Goal: Information Seeking & Learning: Learn about a topic

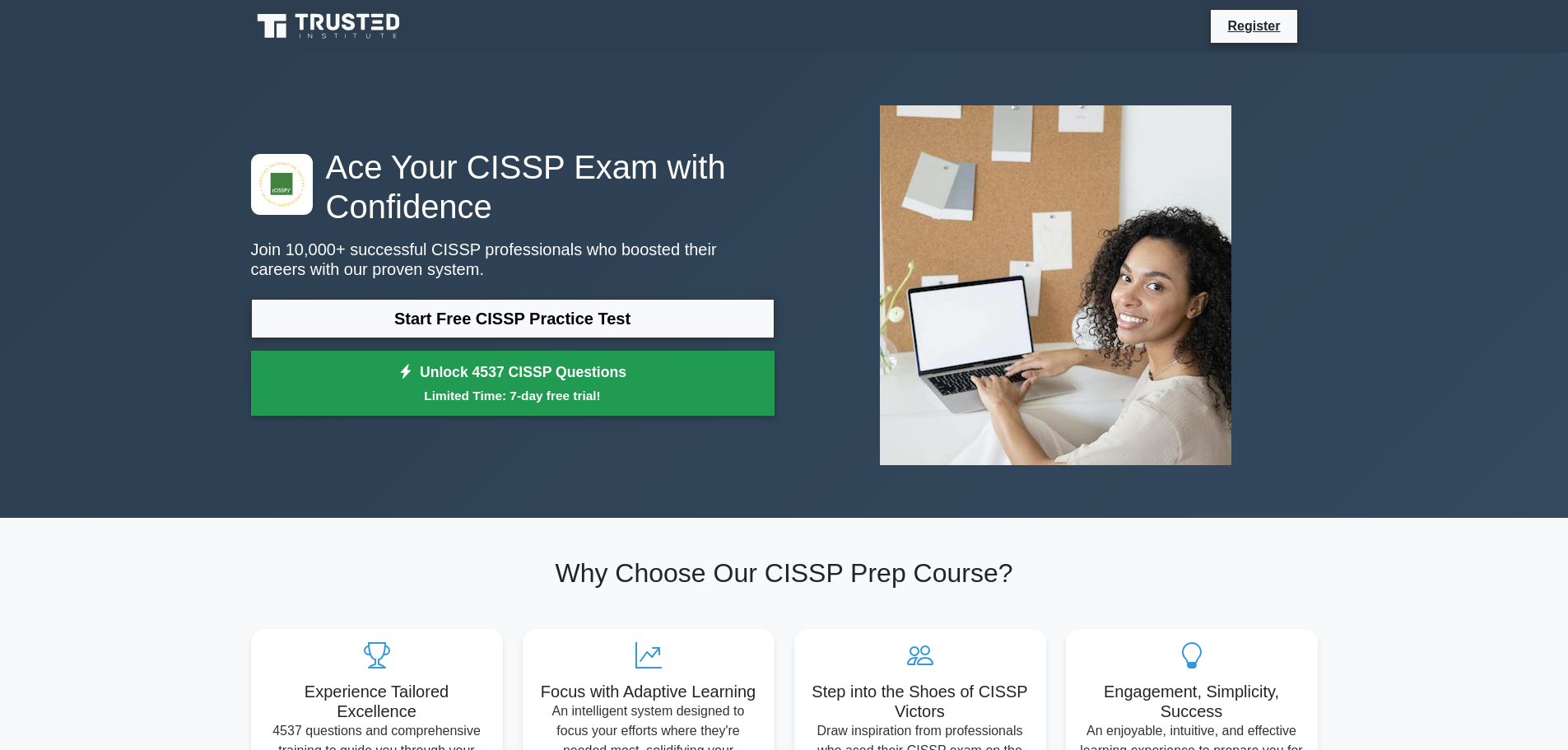
click at [506, 403] on small "Limited Time: 7-day free trial!" at bounding box center [513, 395] width 482 height 19
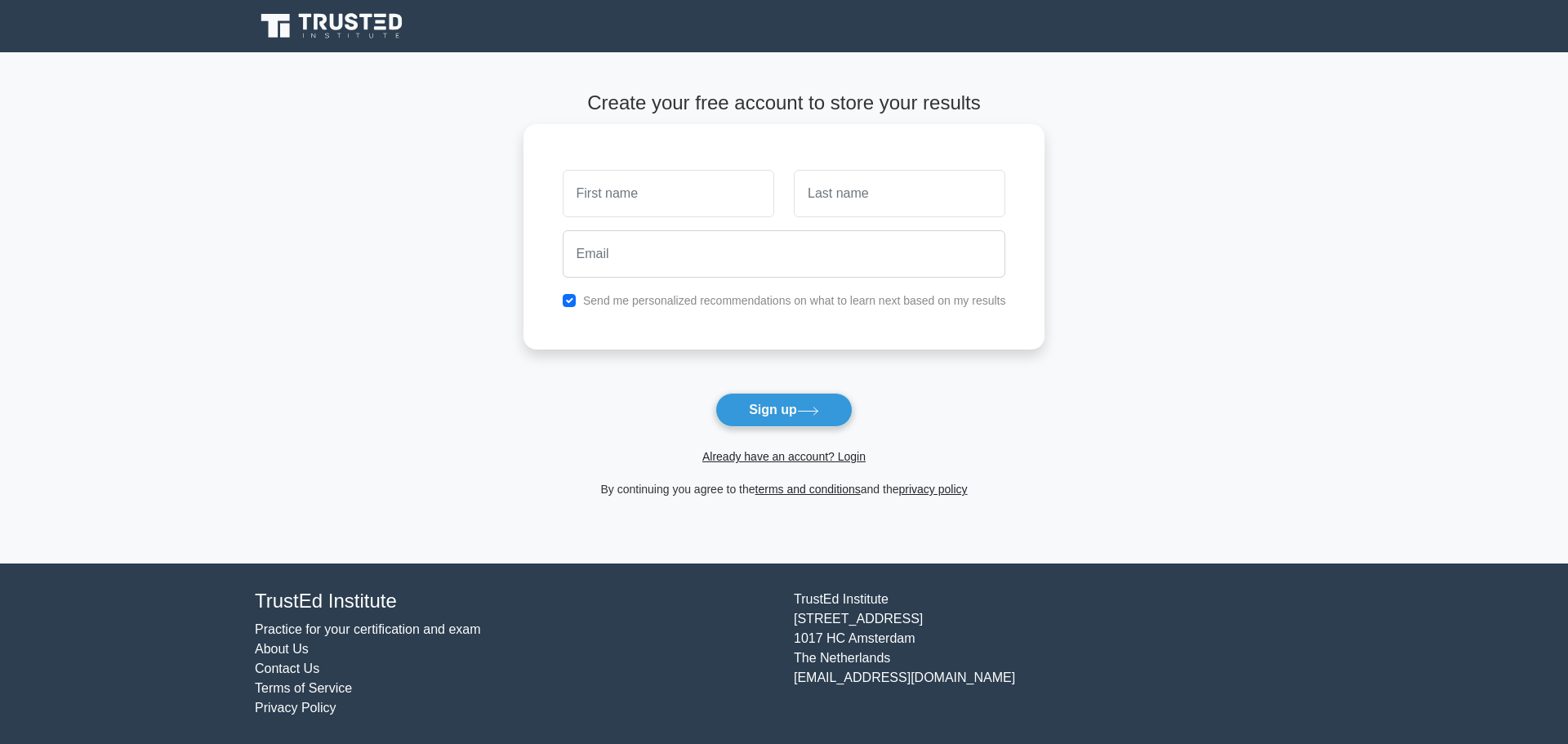
click at [682, 183] on input "text" at bounding box center [669, 193] width 212 height 47
type input "Wood"
click at [848, 203] on input "text" at bounding box center [899, 193] width 212 height 47
type input "Compere"
click at [768, 258] on input "email" at bounding box center [784, 254] width 443 height 47
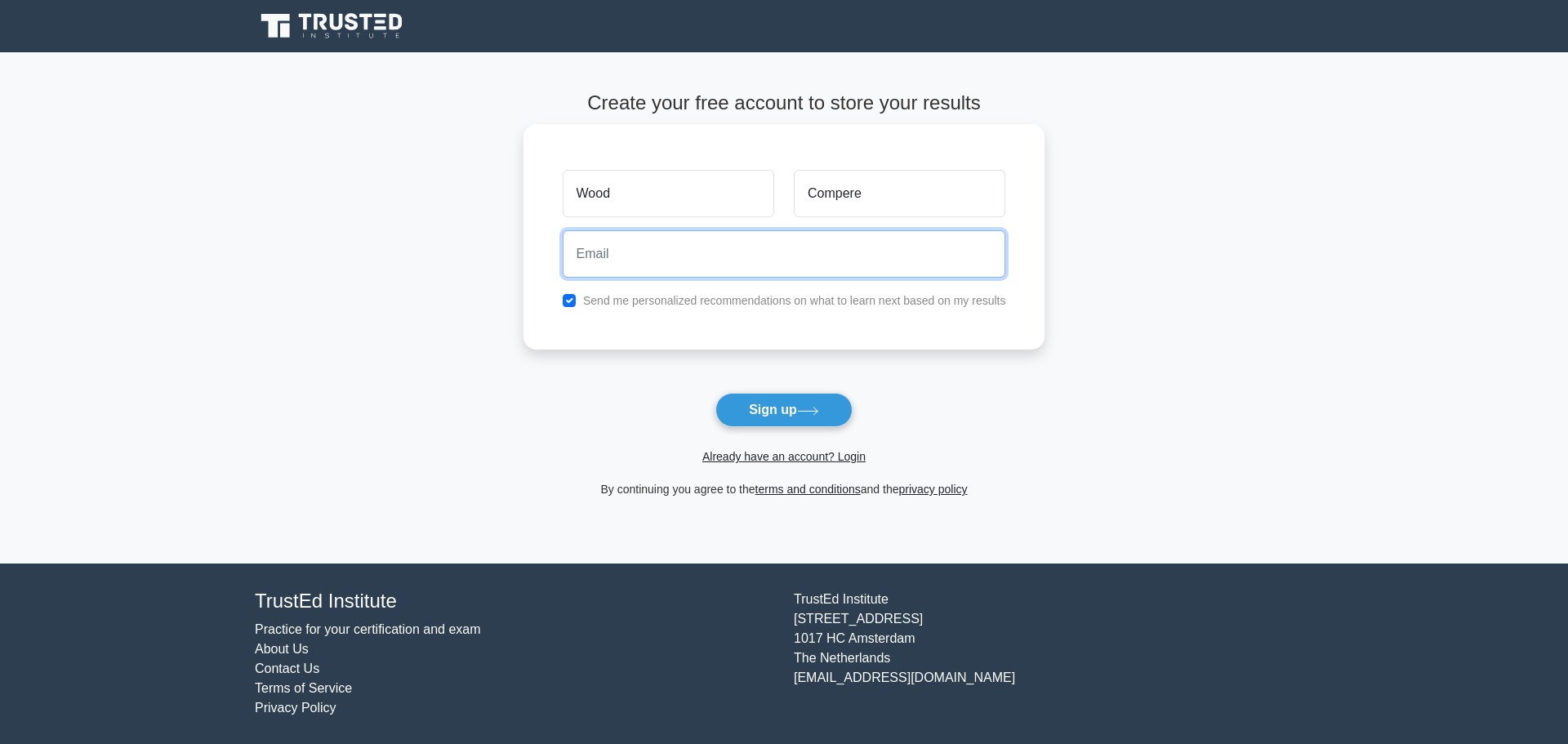
type input "comperewood1@gmail.com"
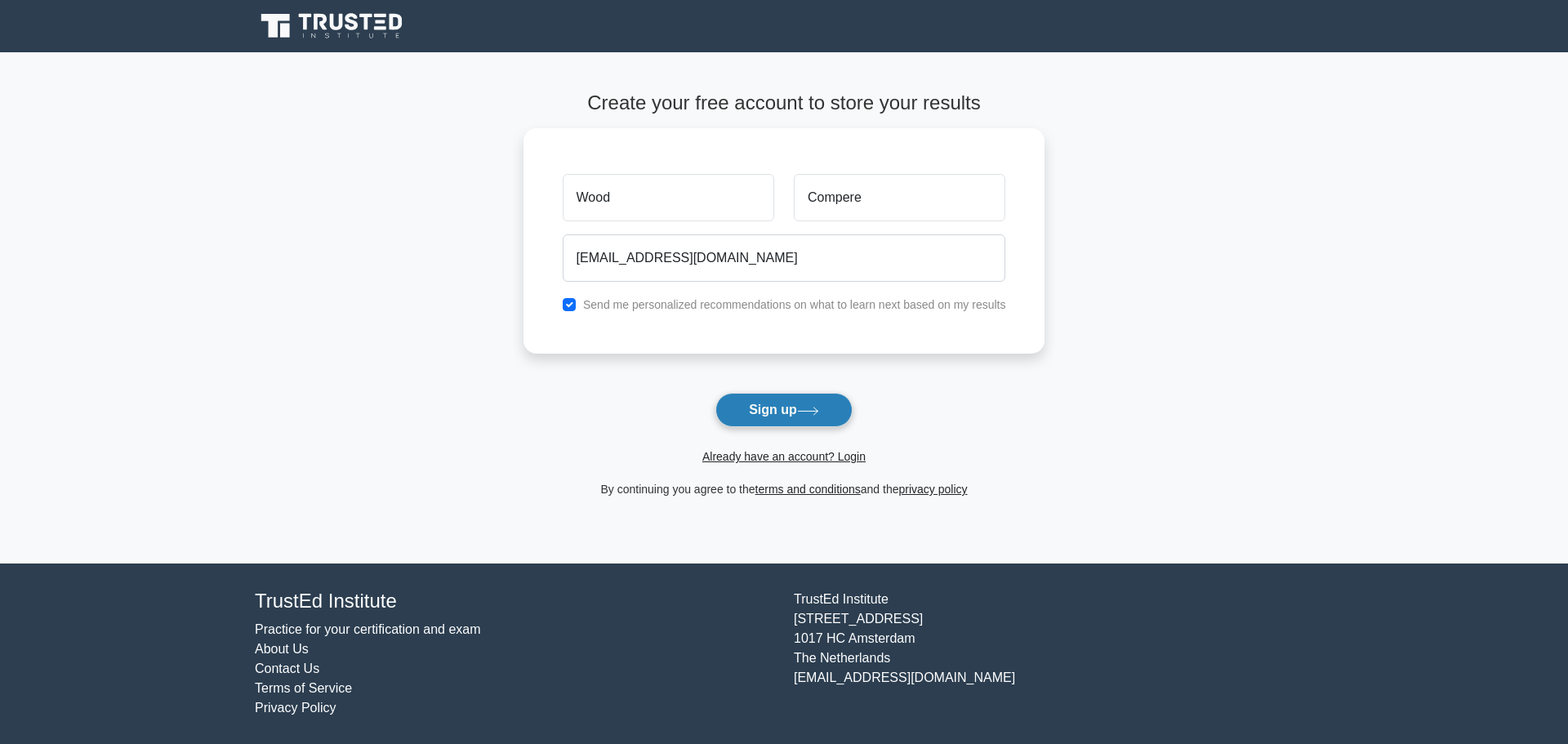
click at [764, 402] on button "Sign up" at bounding box center [784, 410] width 137 height 34
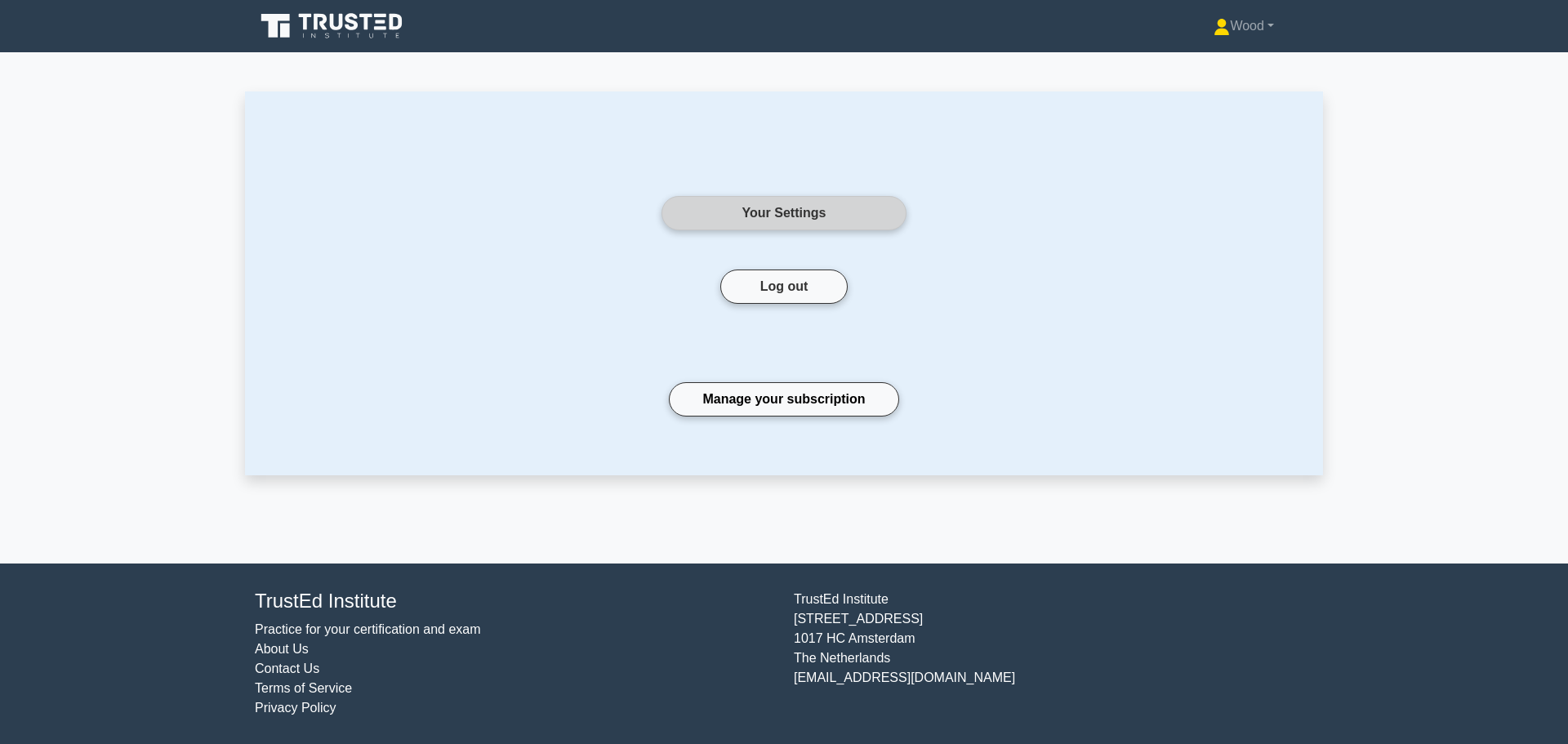
click at [731, 204] on link "Your Settings" at bounding box center [784, 213] width 245 height 34
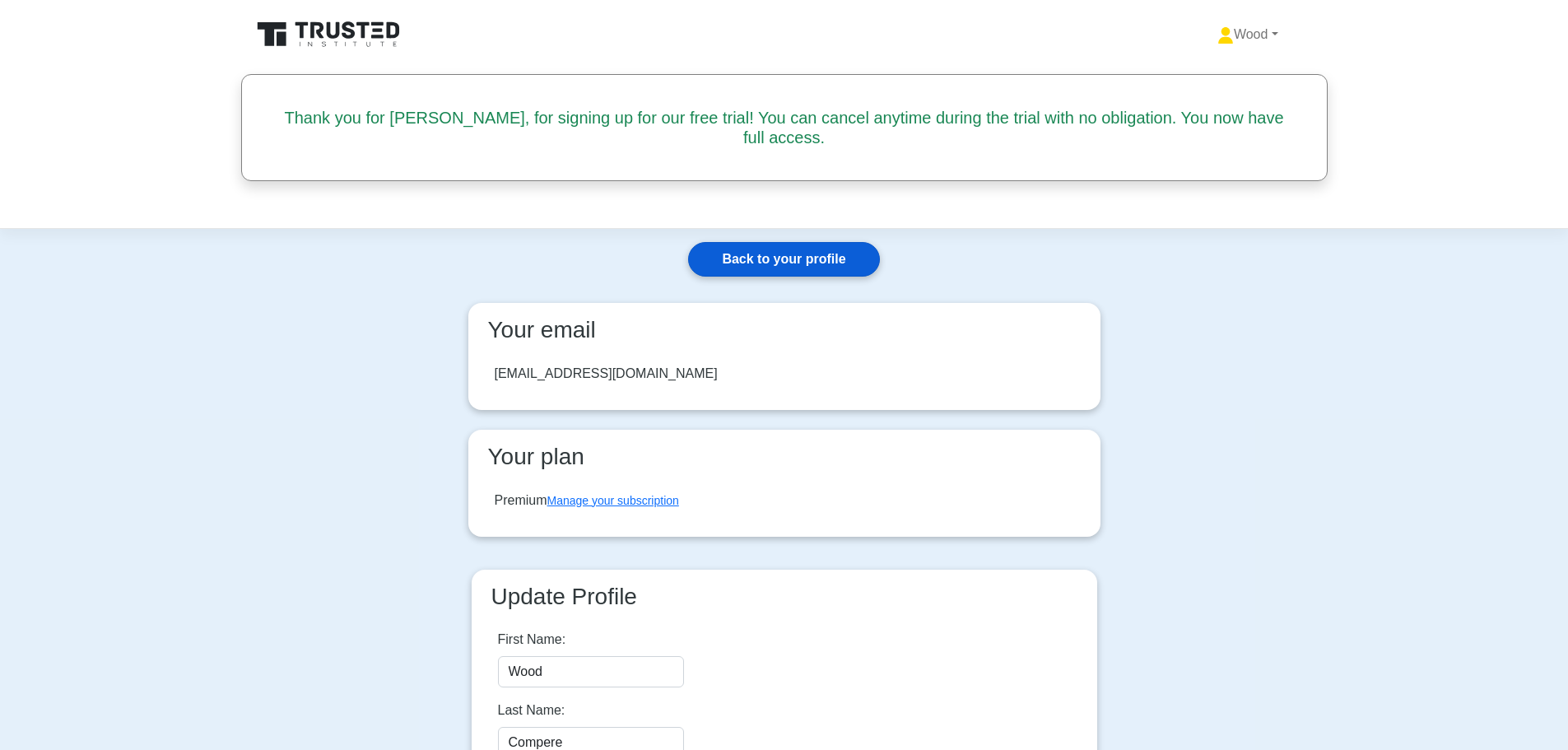
click at [780, 242] on link "Back to your profile" at bounding box center [783, 259] width 191 height 35
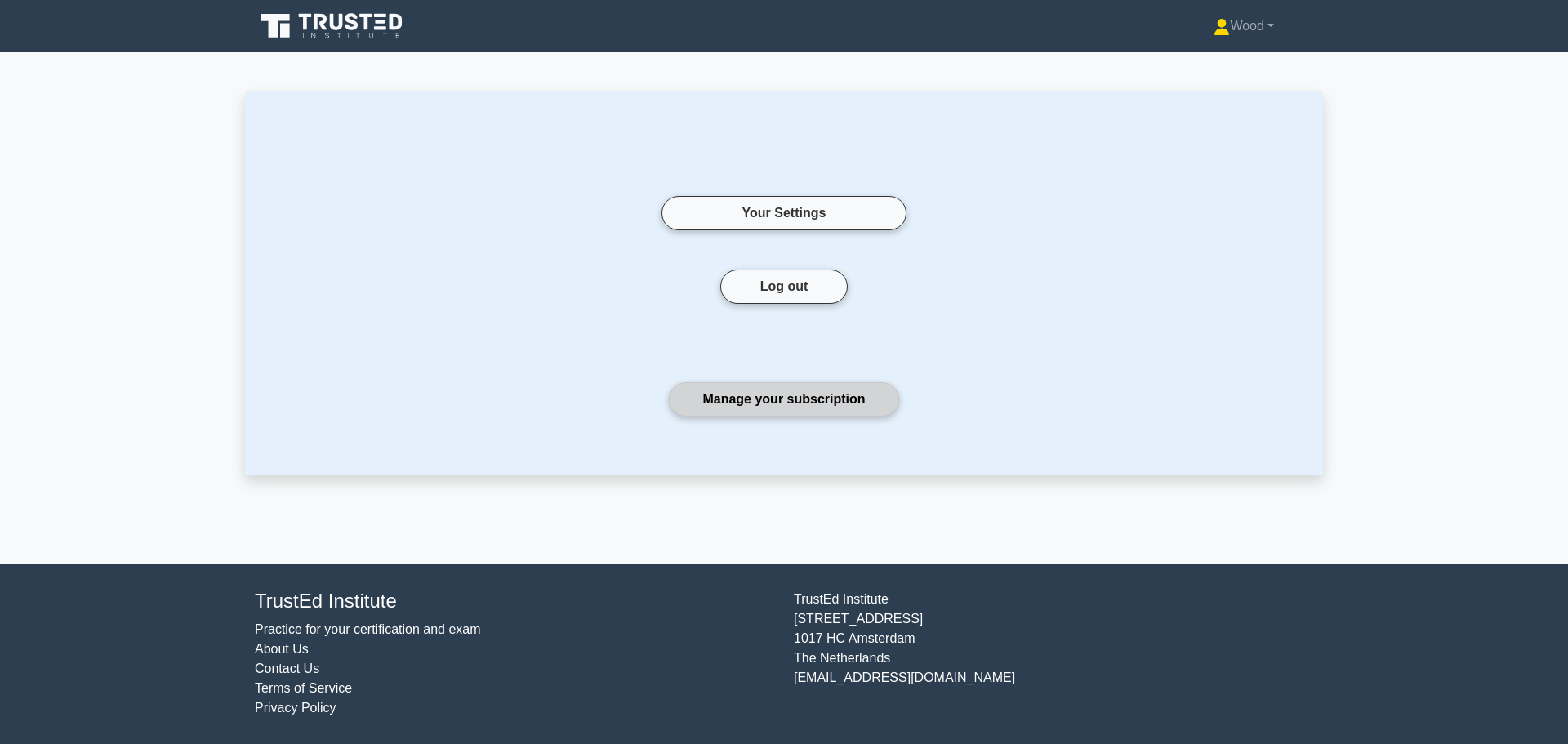
click at [786, 411] on link "Manage your subscription" at bounding box center [784, 399] width 229 height 34
click at [1231, 25] on link "Wood" at bounding box center [1244, 25] width 139 height 32
click at [329, 25] on icon at bounding box center [333, 26] width 157 height 31
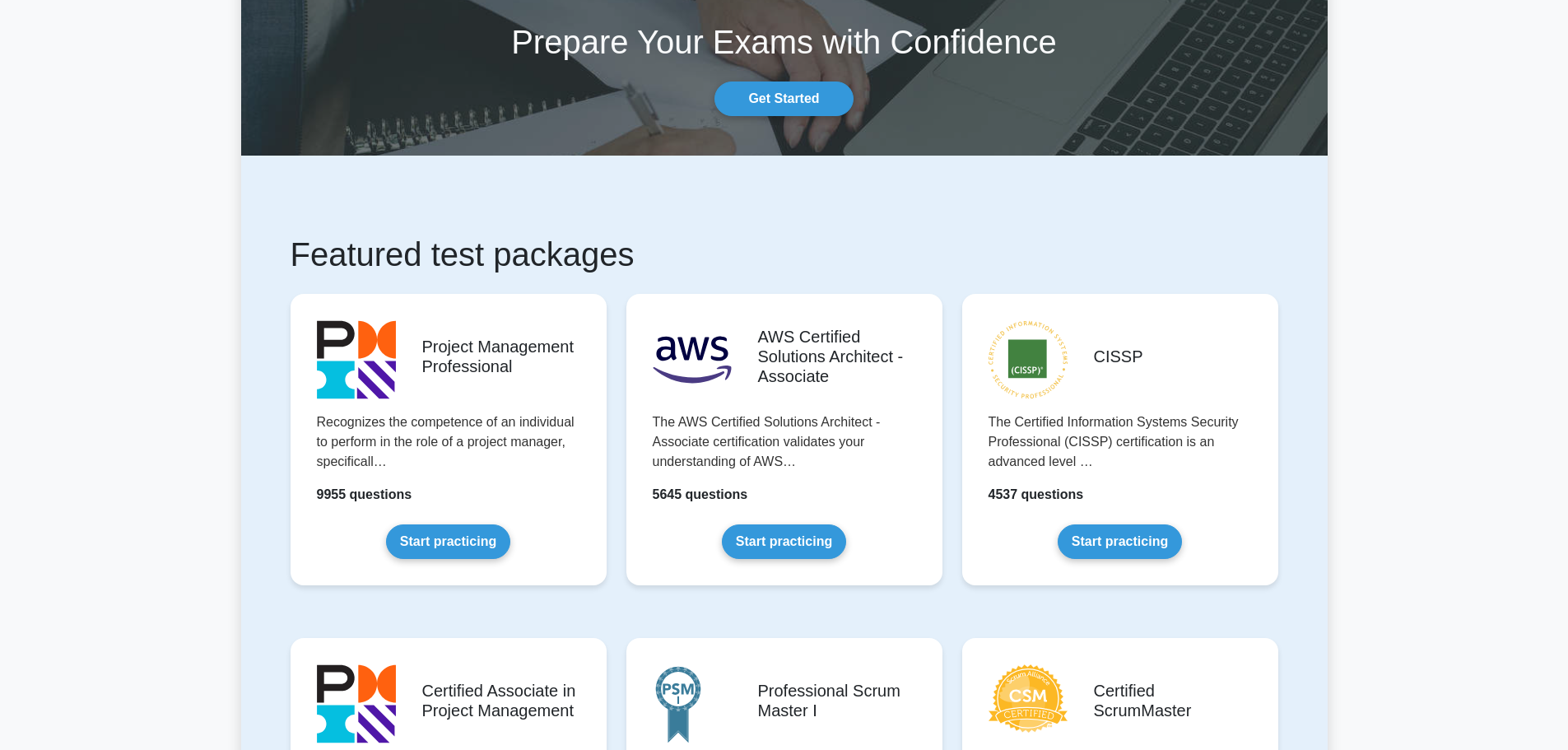
scroll to position [329, 0]
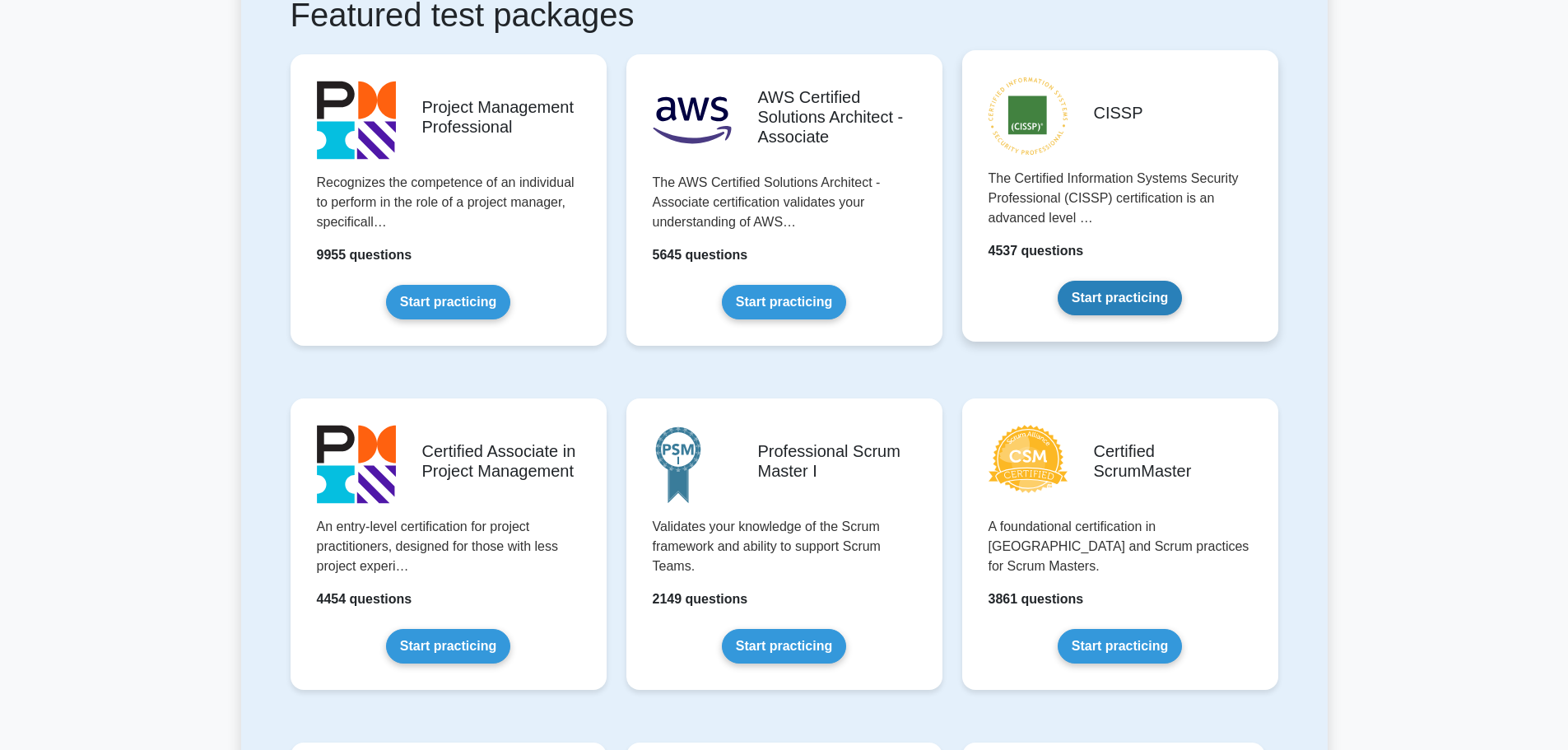
click at [1129, 290] on link "Start practicing" at bounding box center [1120, 297] width 125 height 35
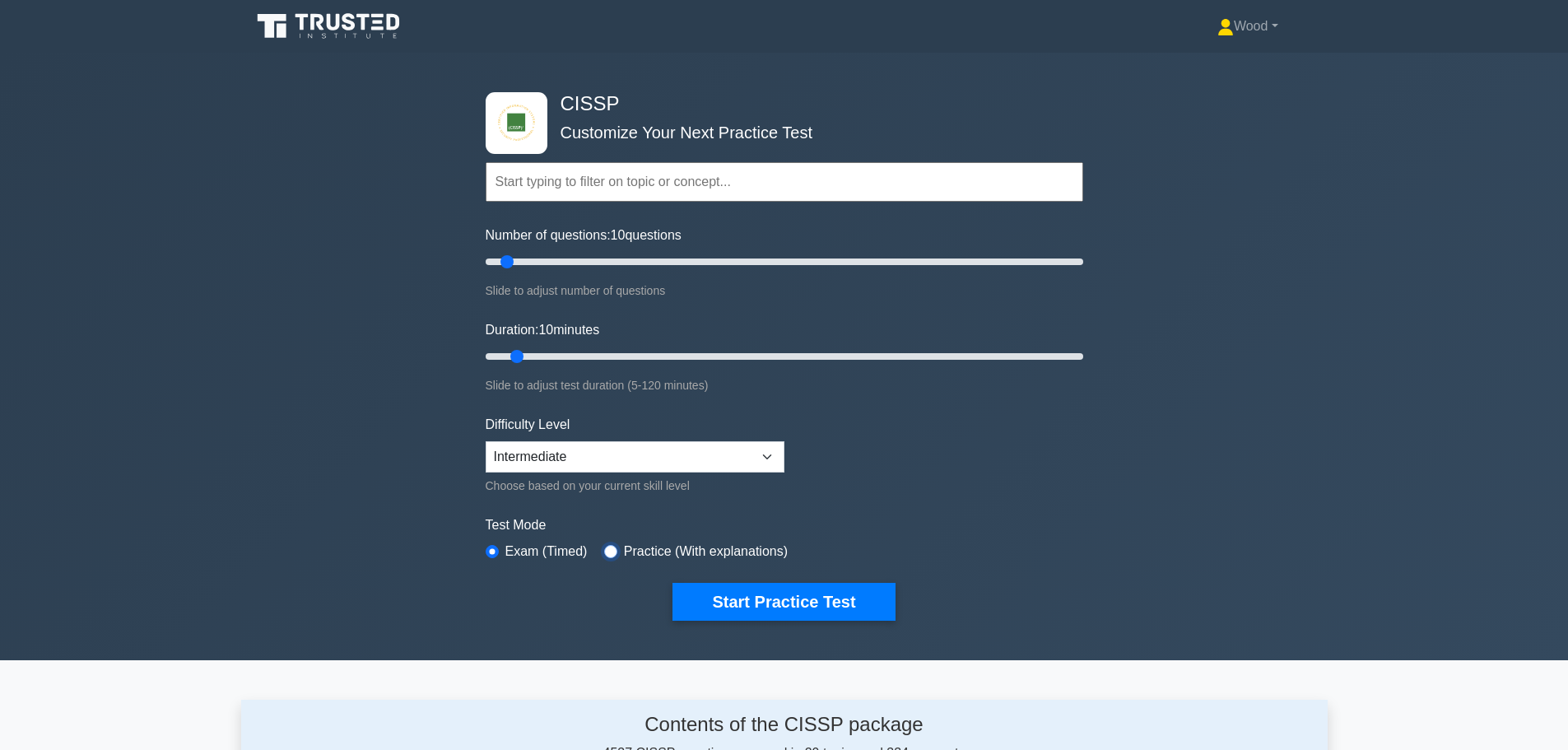
click at [604, 553] on input "radio" at bounding box center [610, 550] width 13 height 13
radio input "true"
click at [493, 547] on input "radio" at bounding box center [491, 550] width 13 height 13
radio input "true"
click at [610, 185] on input "text" at bounding box center [784, 182] width 598 height 40
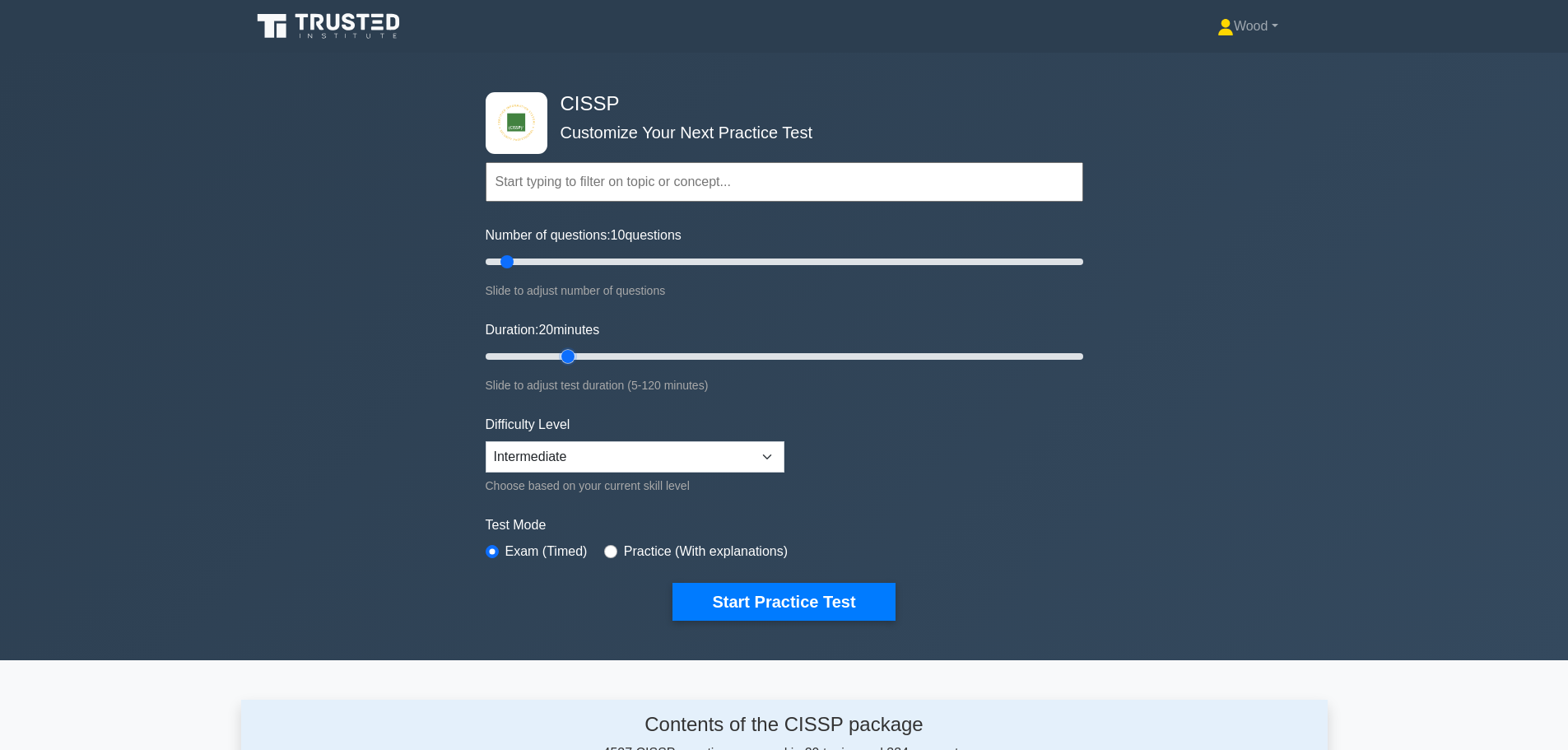
drag, startPoint x: 520, startPoint y: 347, endPoint x: 568, endPoint y: 342, distance: 48.3
type input "20"
click at [568, 347] on input "Duration: 20 minutes" at bounding box center [784, 357] width 598 height 20
click at [610, 545] on input "radio" at bounding box center [610, 550] width 13 height 13
radio input "true"
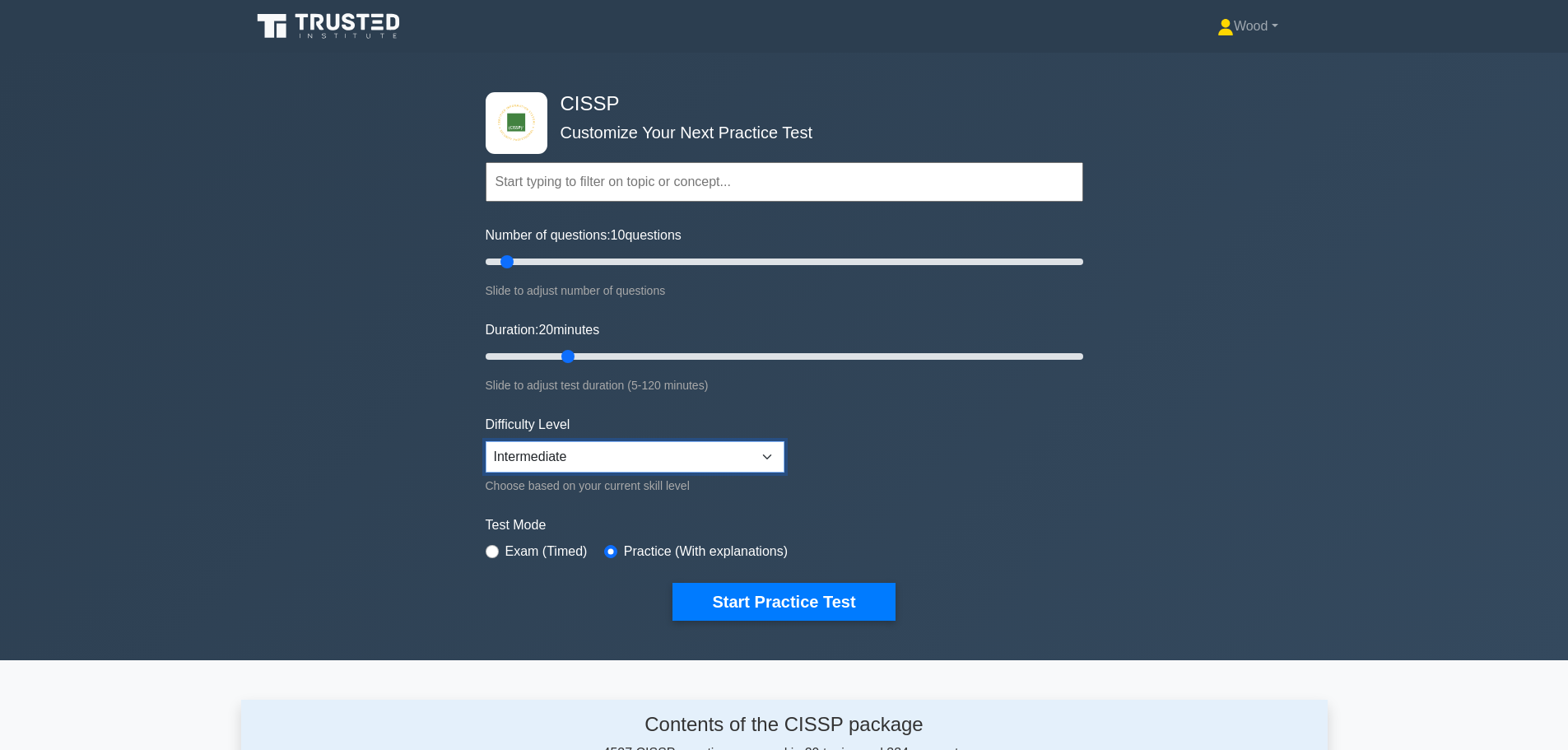
click at [583, 462] on select "Beginner Intermediate Expert" at bounding box center [635, 457] width 299 height 32
click at [432, 483] on div "CISSP Customize Your Next Practice Test Topics Security and Risk Management Ass…" at bounding box center [784, 356] width 1568 height 608
click at [810, 594] on button "Start Practice Test" at bounding box center [783, 602] width 222 height 38
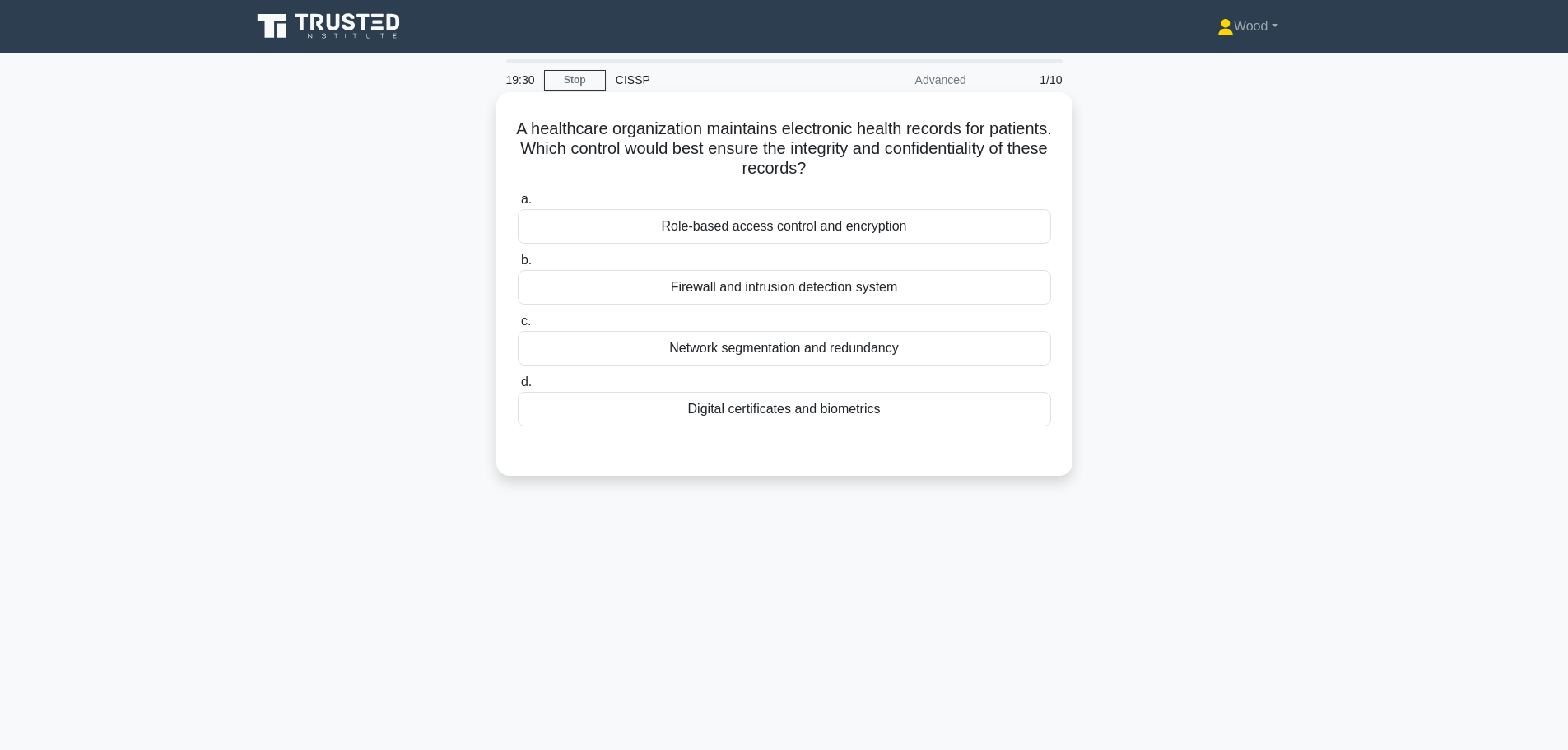
click at [600, 227] on div "Role-based access control and encryption" at bounding box center [785, 226] width 534 height 35
click at [518, 205] on input "a. Role-based access control and encryption" at bounding box center [518, 200] width 0 height 11
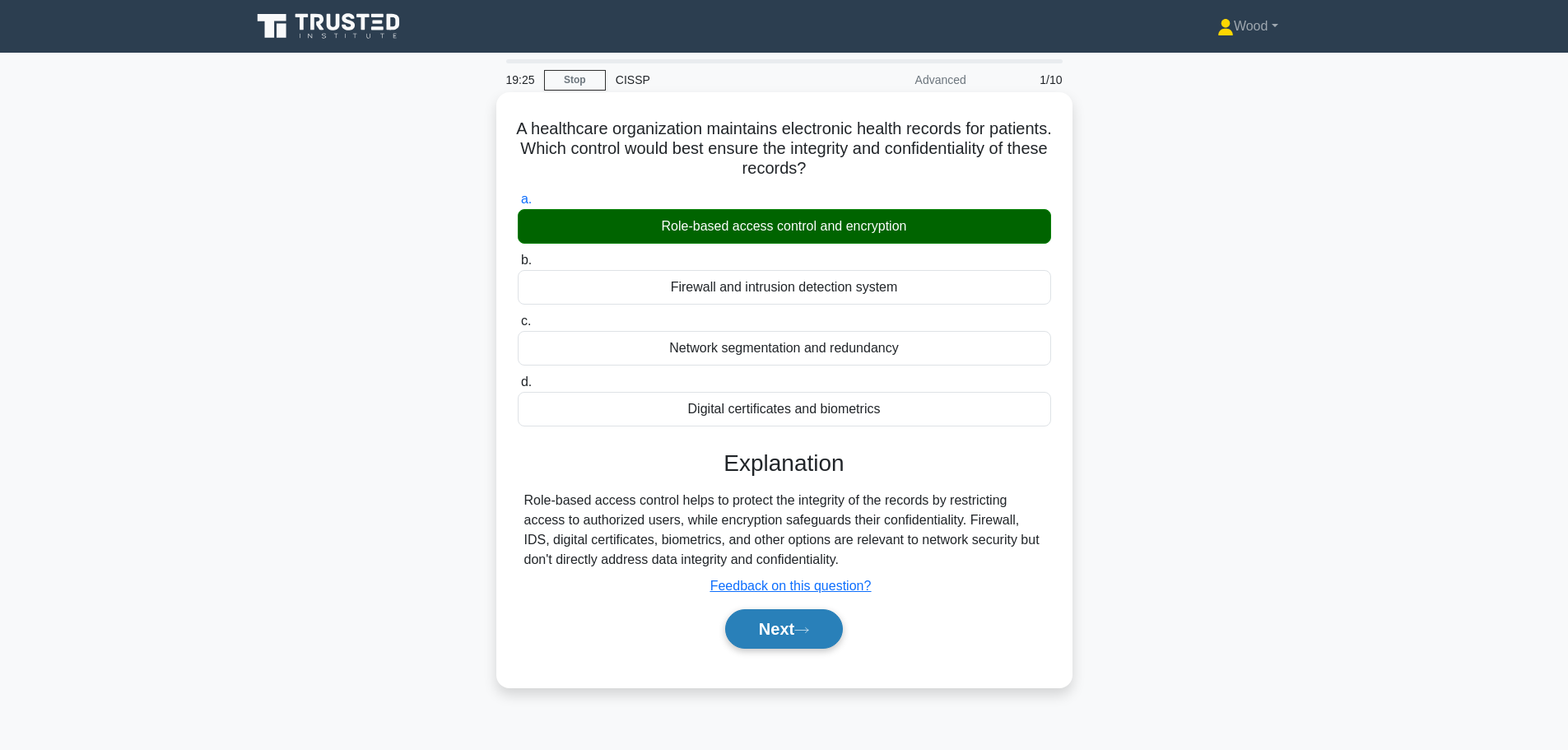
click at [784, 636] on button "Next" at bounding box center [784, 628] width 118 height 40
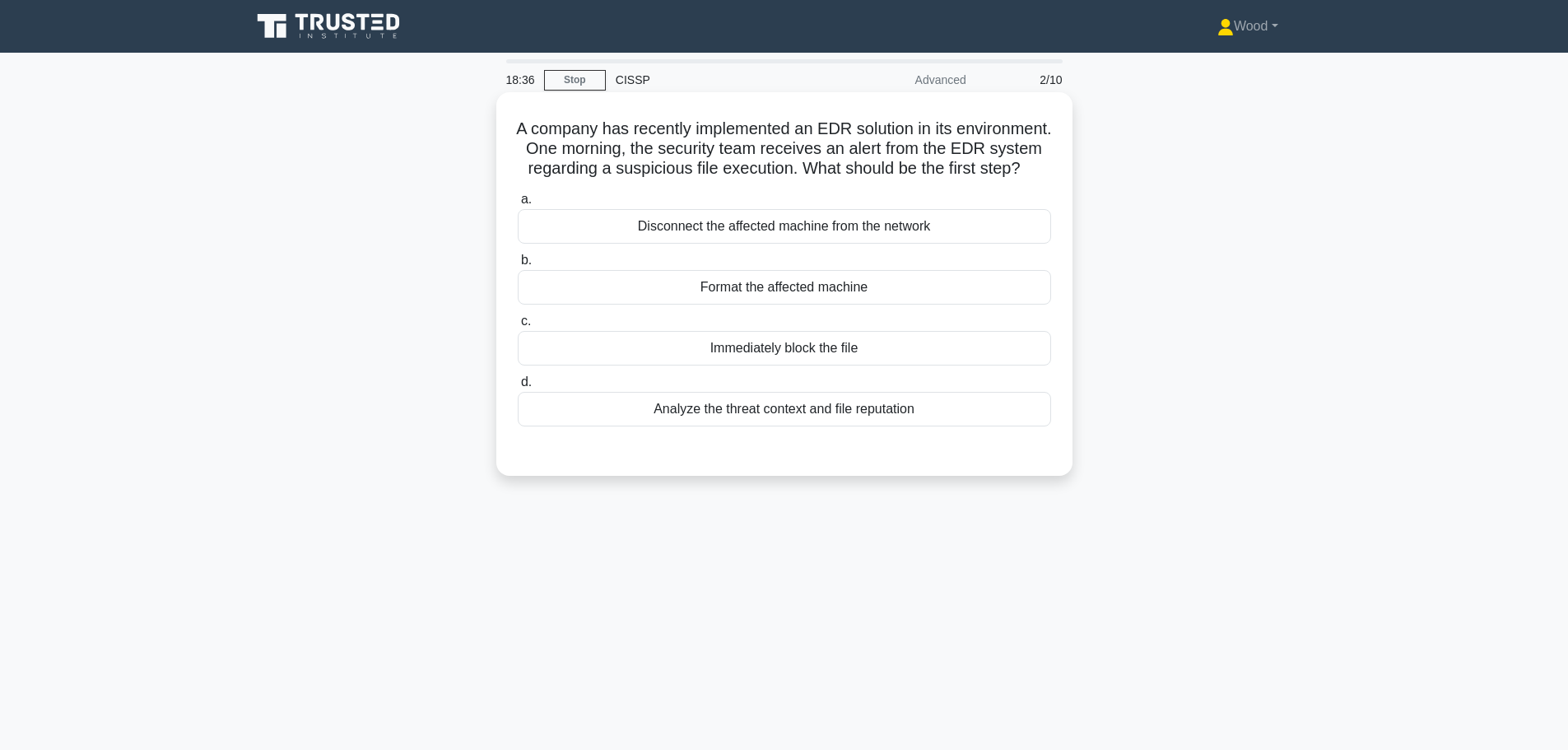
click at [803, 426] on div "Analyze the threat context and file reputation" at bounding box center [785, 408] width 534 height 35
click at [518, 387] on input "d. Analyze the threat context and file reputation" at bounding box center [518, 381] width 0 height 11
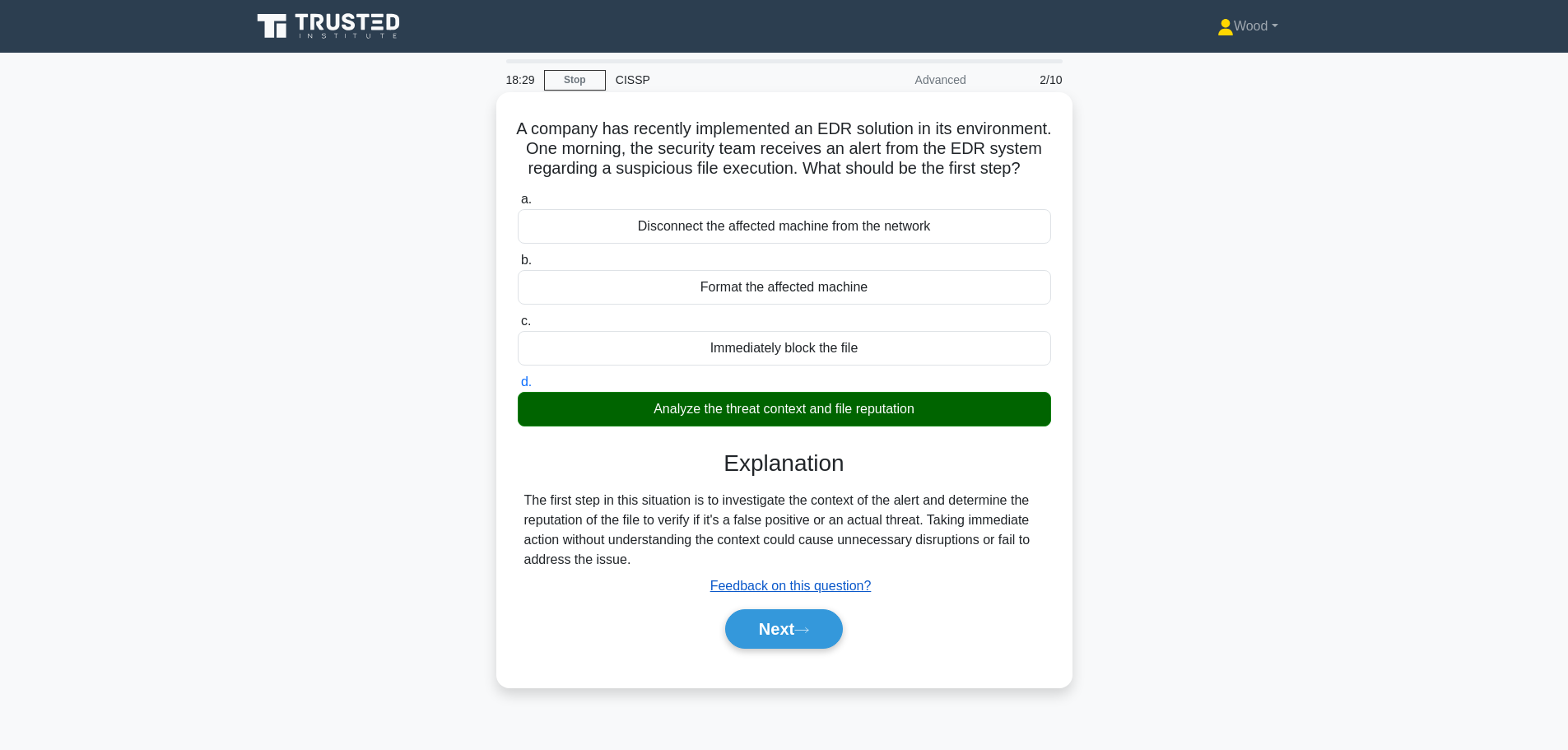
click at [792, 593] on u "Feedback on this question?" at bounding box center [791, 585] width 161 height 14
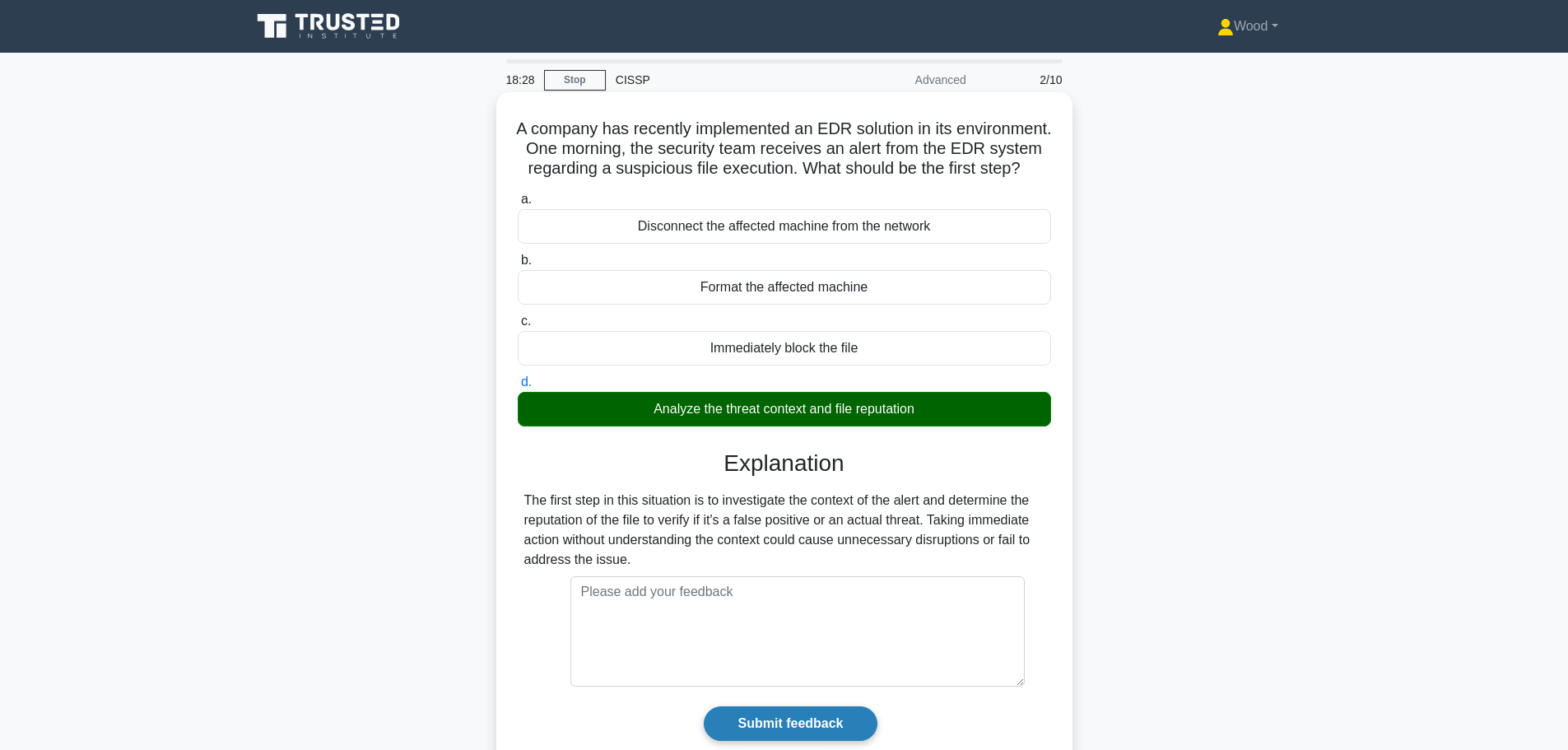
scroll to position [139, 0]
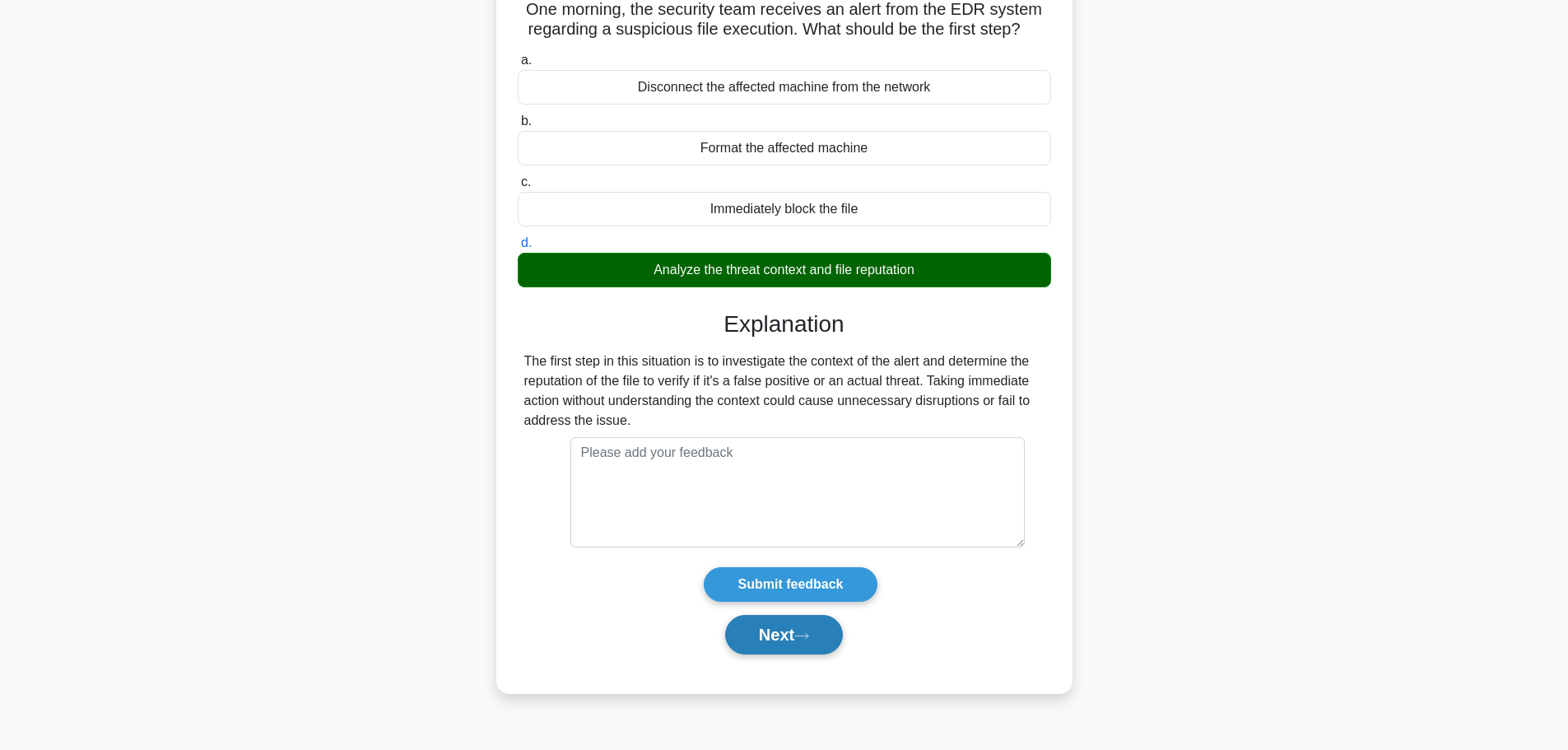
click at [772, 654] on button "Next" at bounding box center [784, 634] width 118 height 40
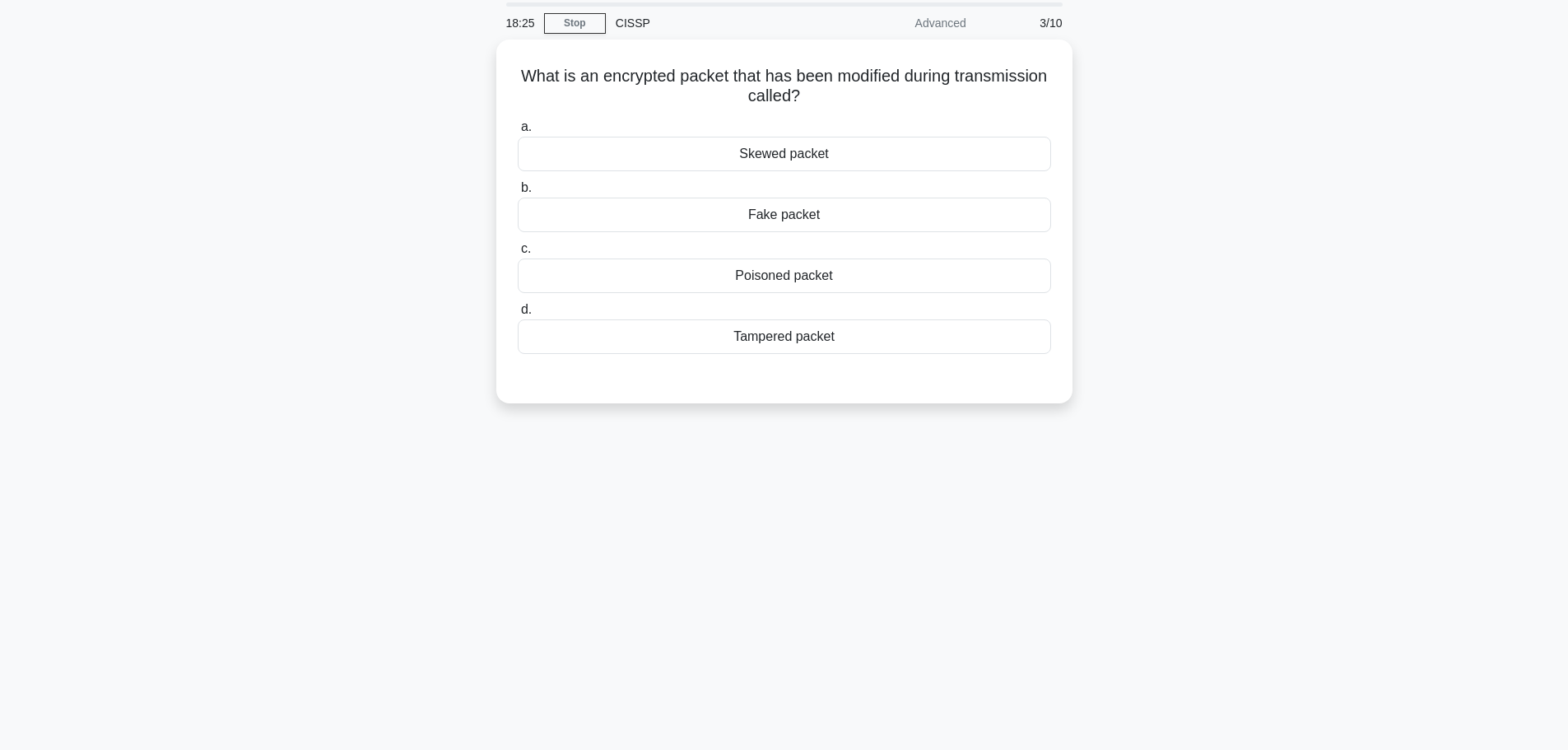
scroll to position [0, 0]
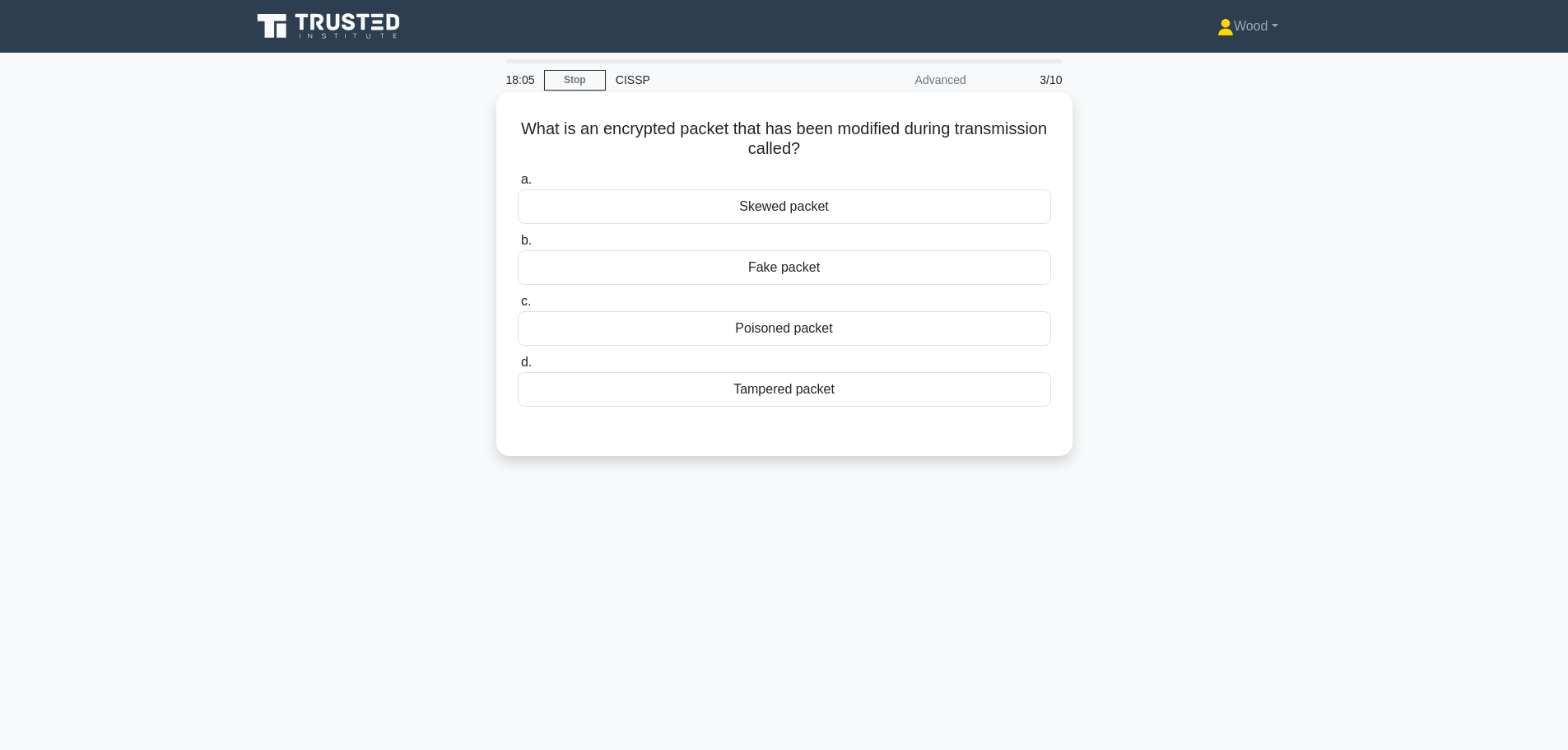
click at [809, 400] on div "Tampered packet" at bounding box center [785, 388] width 534 height 35
click at [518, 368] on input "d. Tampered packet" at bounding box center [518, 362] width 0 height 11
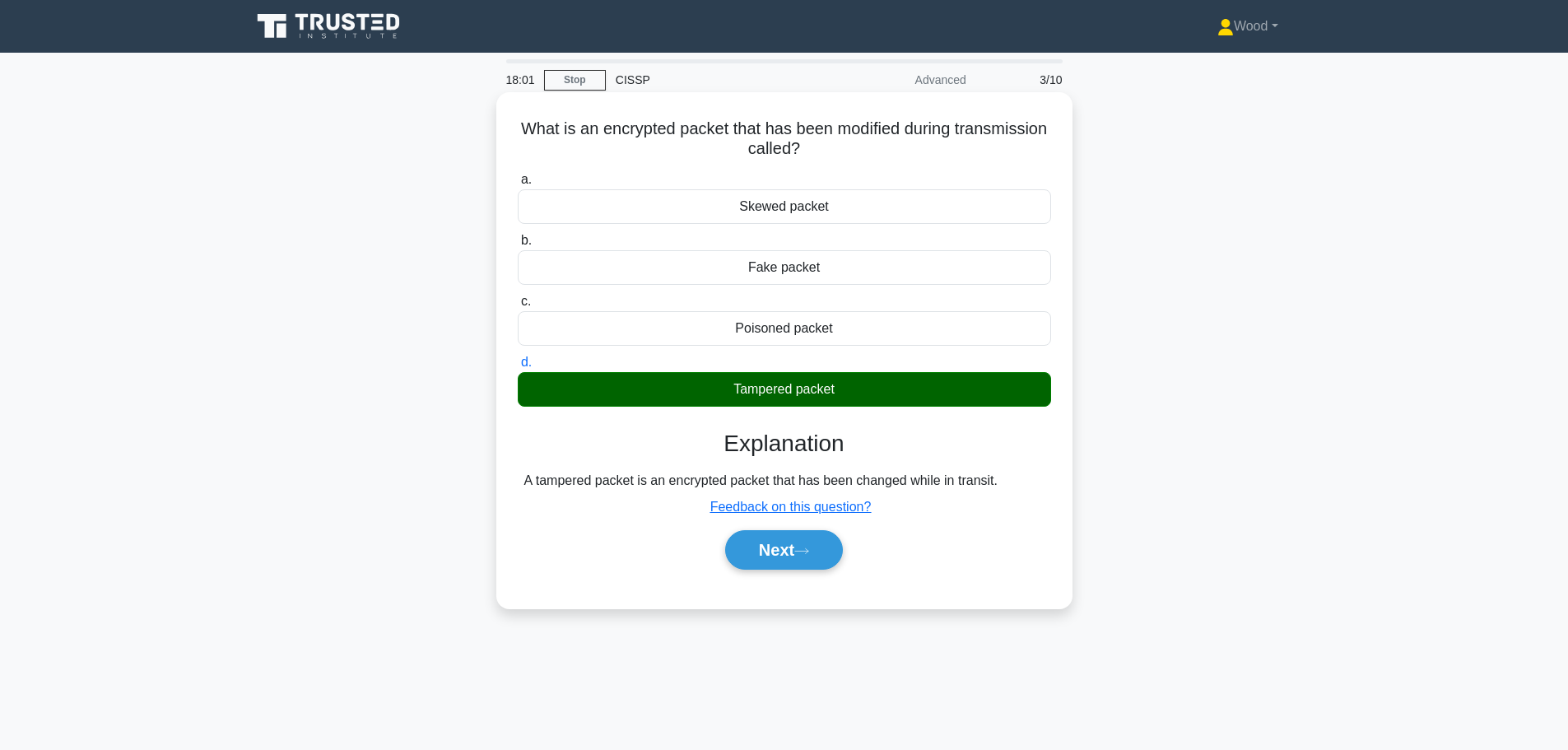
click at [802, 332] on div "Poisoned packet" at bounding box center [785, 328] width 534 height 35
click at [518, 307] on input "c. Poisoned packet" at bounding box center [518, 301] width 0 height 11
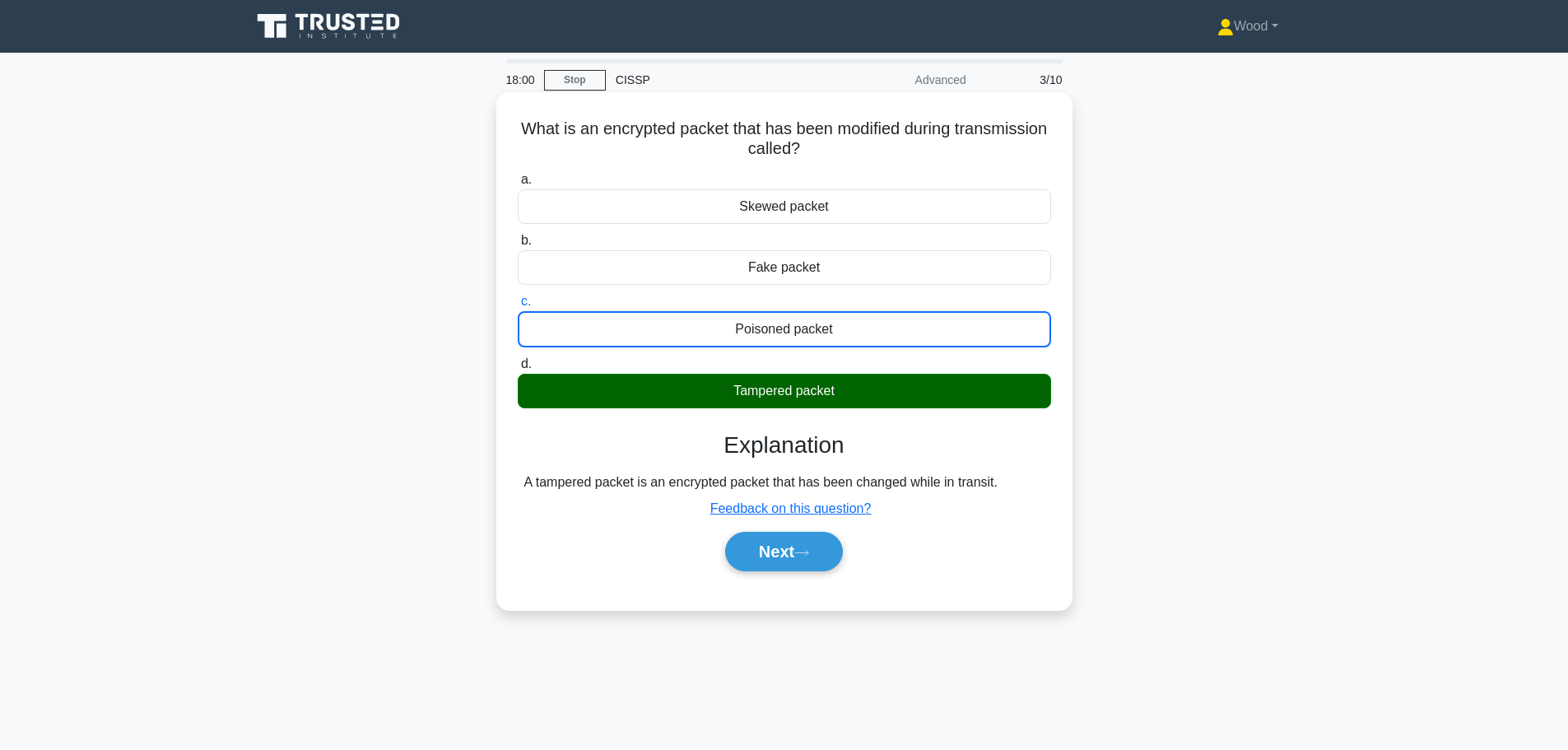
click at [788, 382] on div "Tampered packet" at bounding box center [785, 390] width 534 height 35
click at [518, 370] on input "d. Tampered packet" at bounding box center [518, 364] width 0 height 11
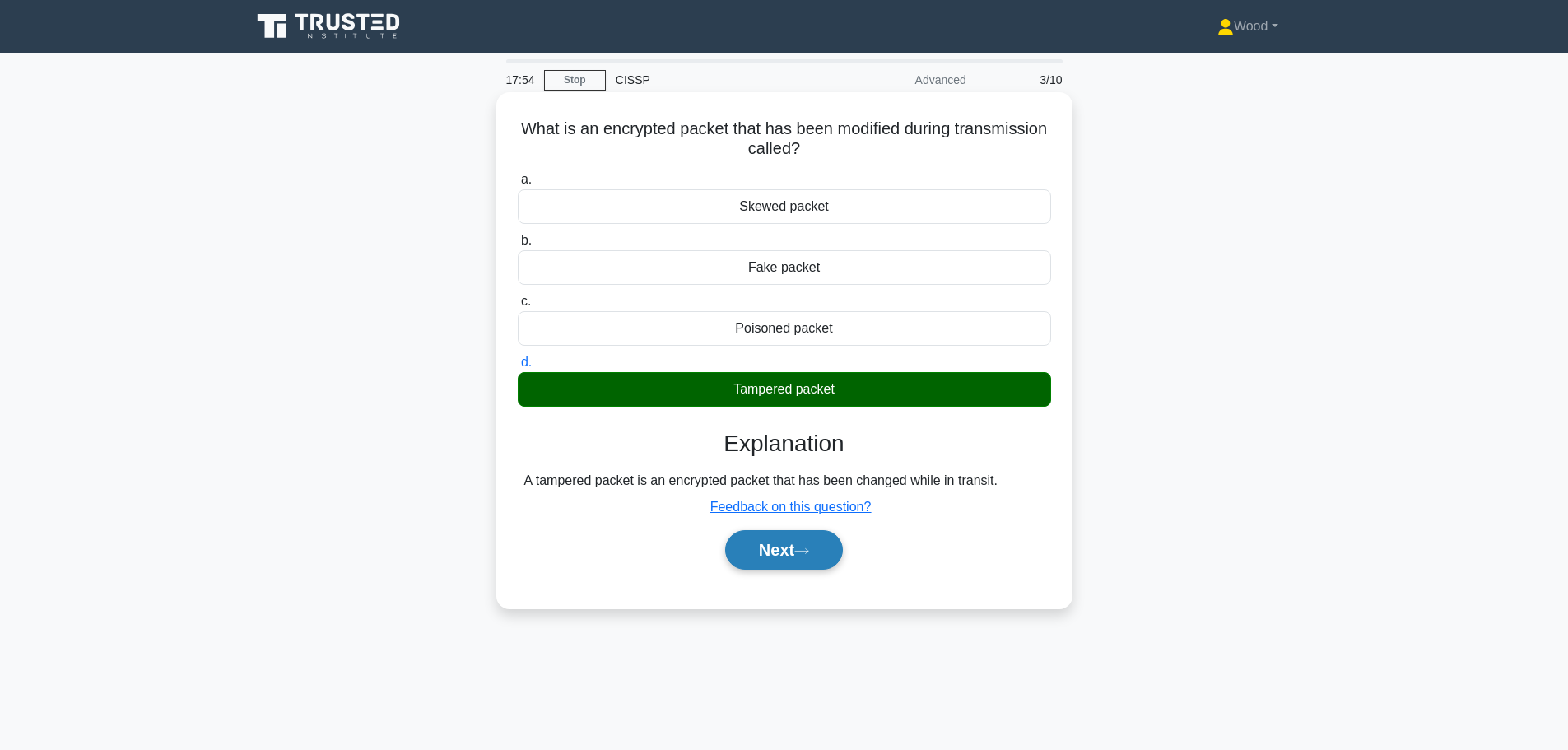
click at [800, 563] on button "Next" at bounding box center [784, 549] width 118 height 40
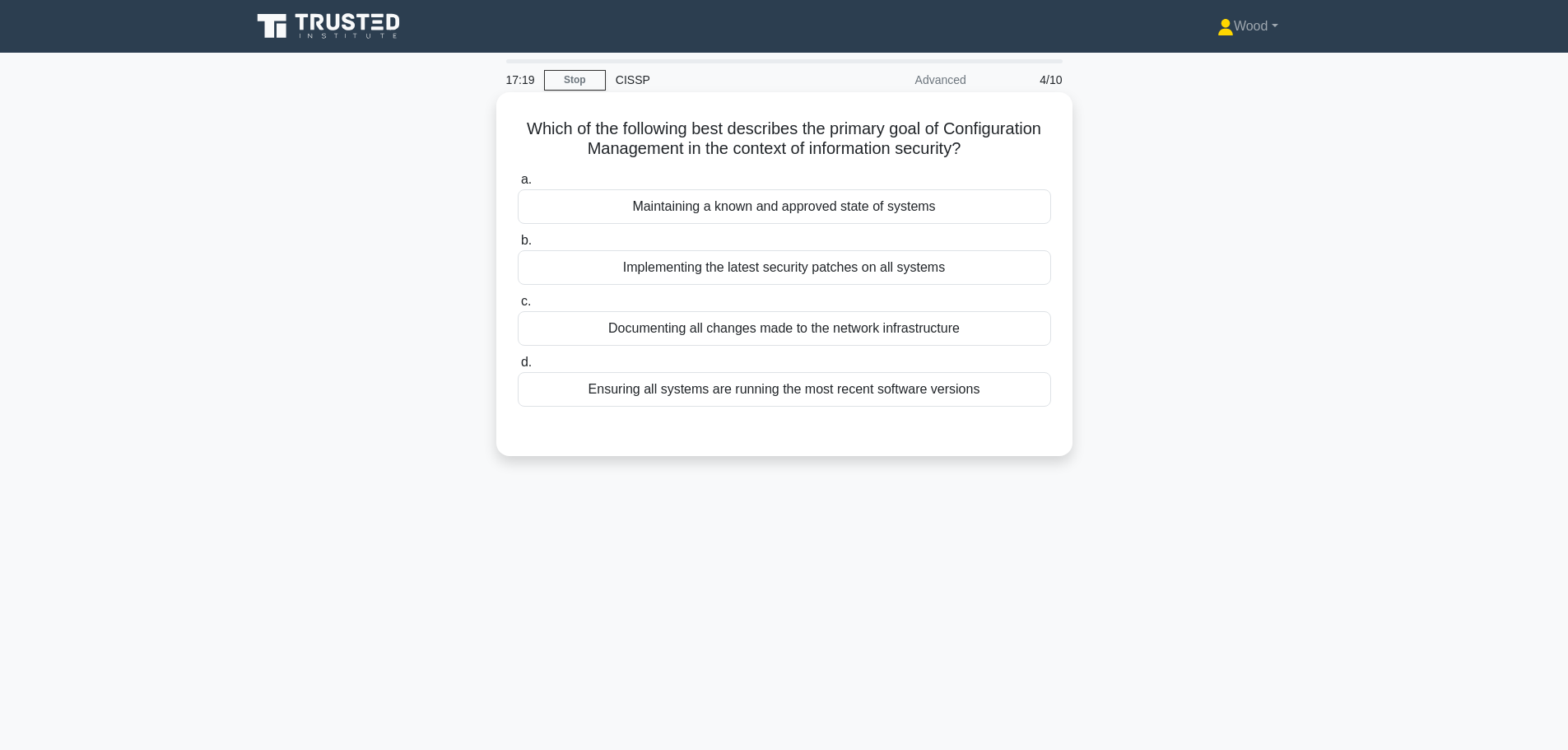
click at [811, 334] on div "Documenting all changes made to the network infrastructure" at bounding box center [785, 328] width 534 height 35
click at [518, 307] on input "c. Documenting all changes made to the network infrastructure" at bounding box center [518, 301] width 0 height 11
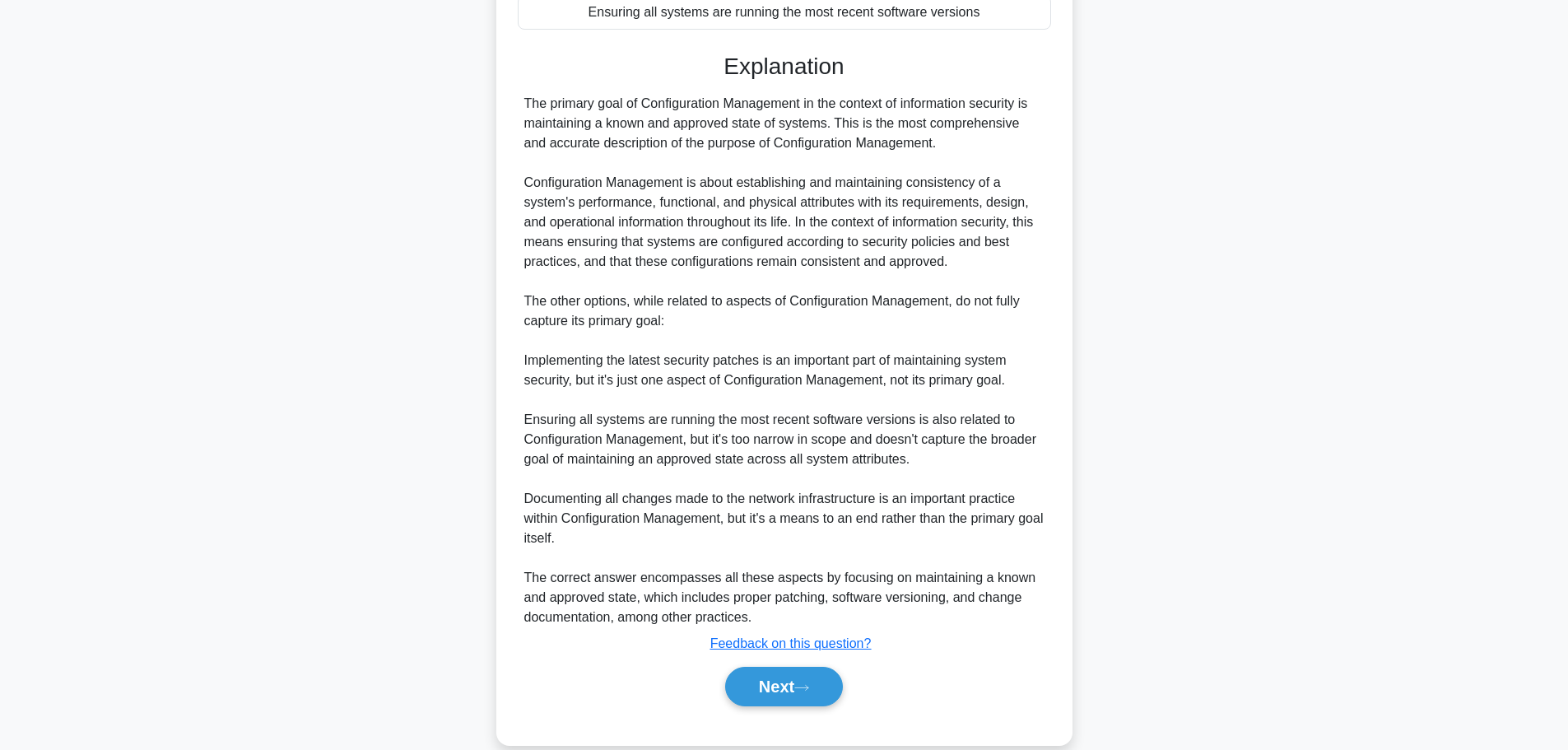
scroll to position [406, 0]
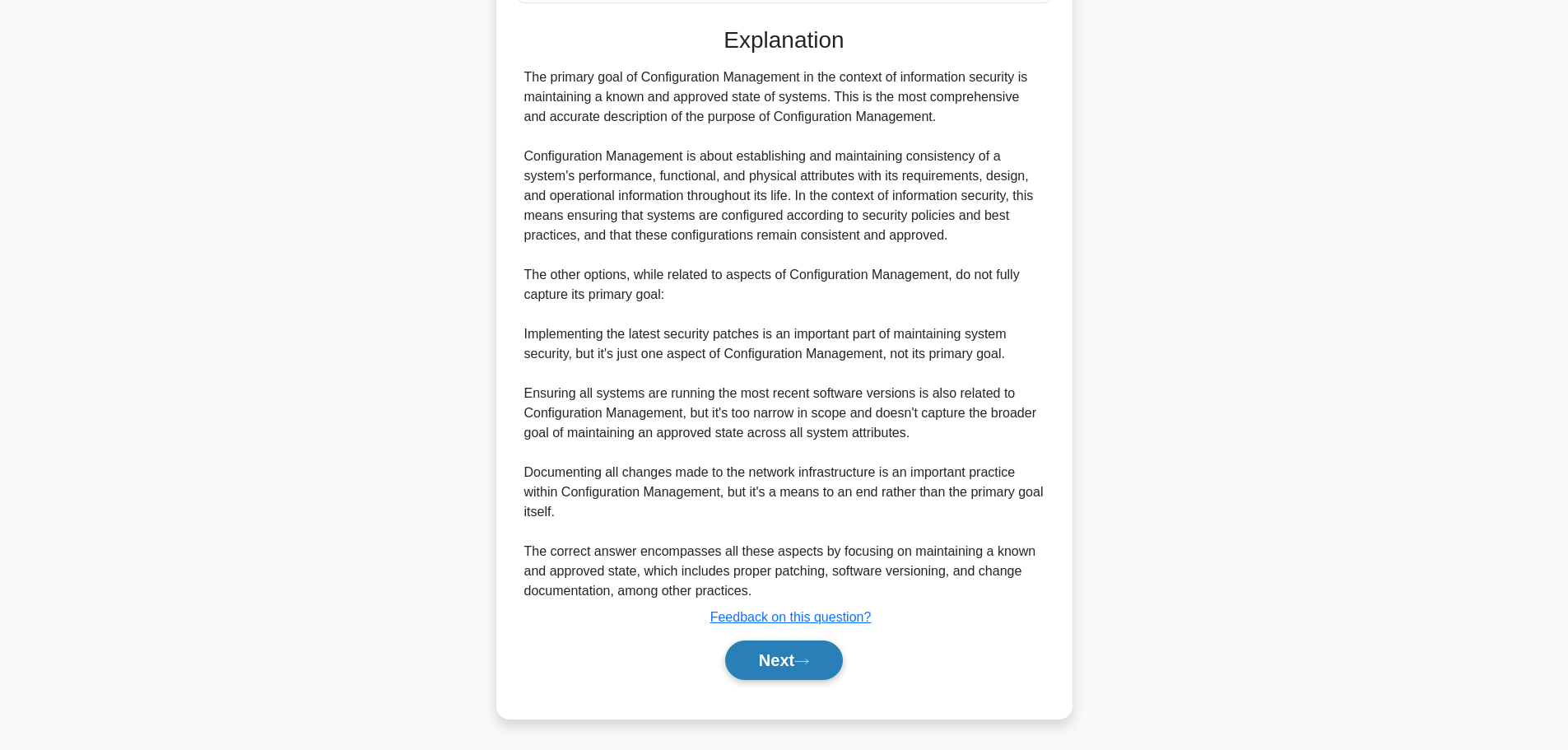
click at [747, 659] on button "Next" at bounding box center [784, 660] width 118 height 40
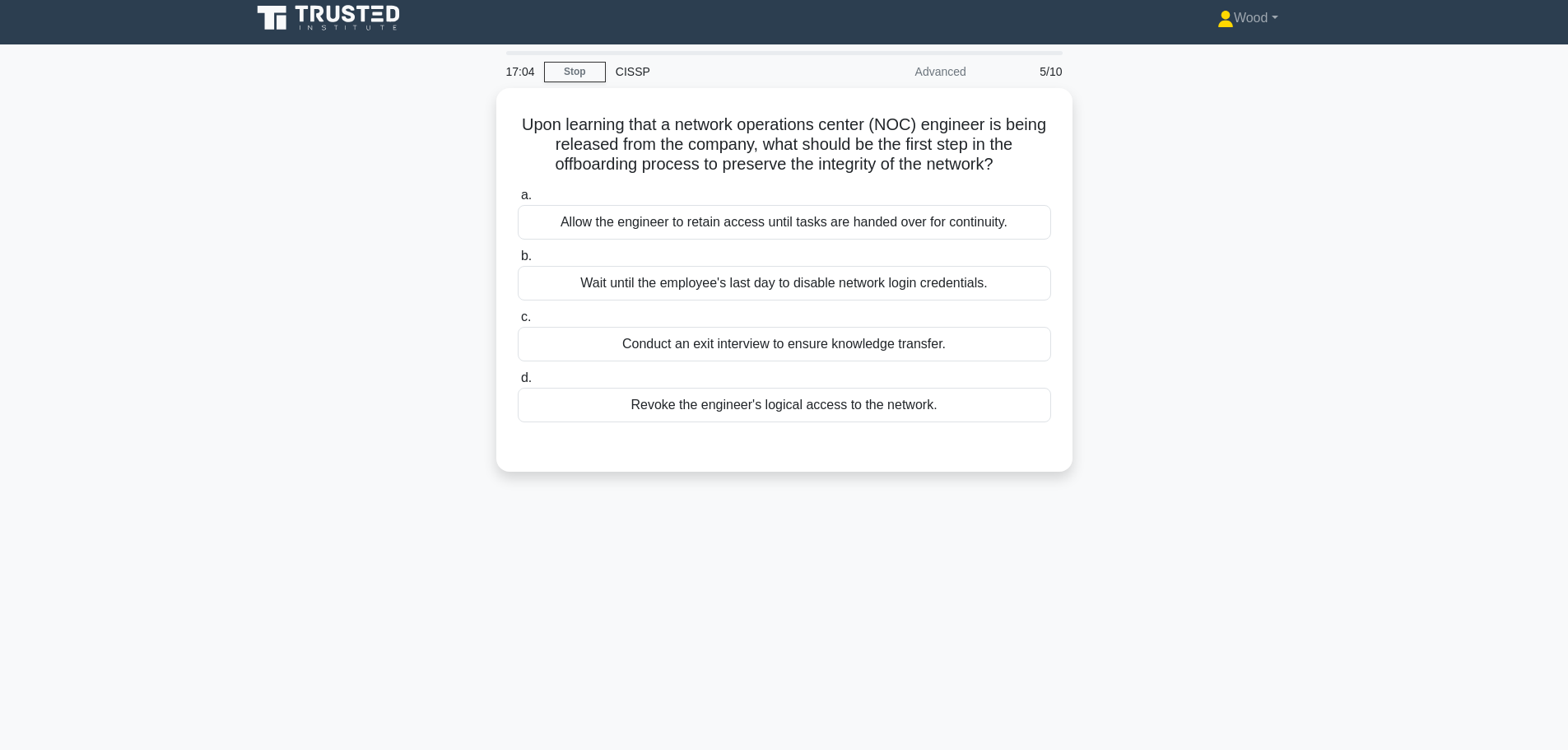
scroll to position [0, 0]
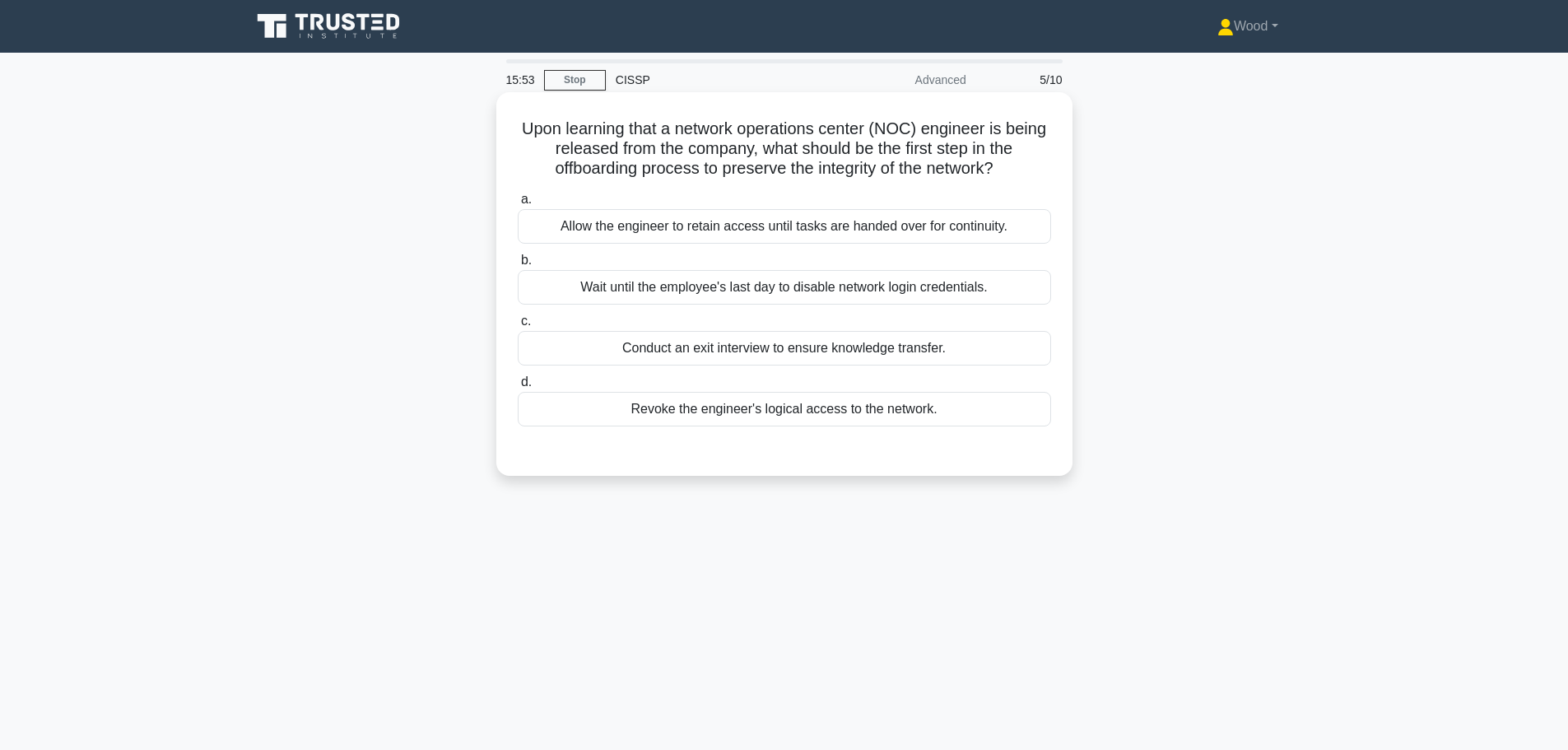
click at [810, 294] on div "Wait until the employee's last day to disable network login credentials." at bounding box center [785, 287] width 534 height 35
click at [518, 266] on input "b. Wait until the employee's last day to disable network login credentials." at bounding box center [518, 260] width 0 height 11
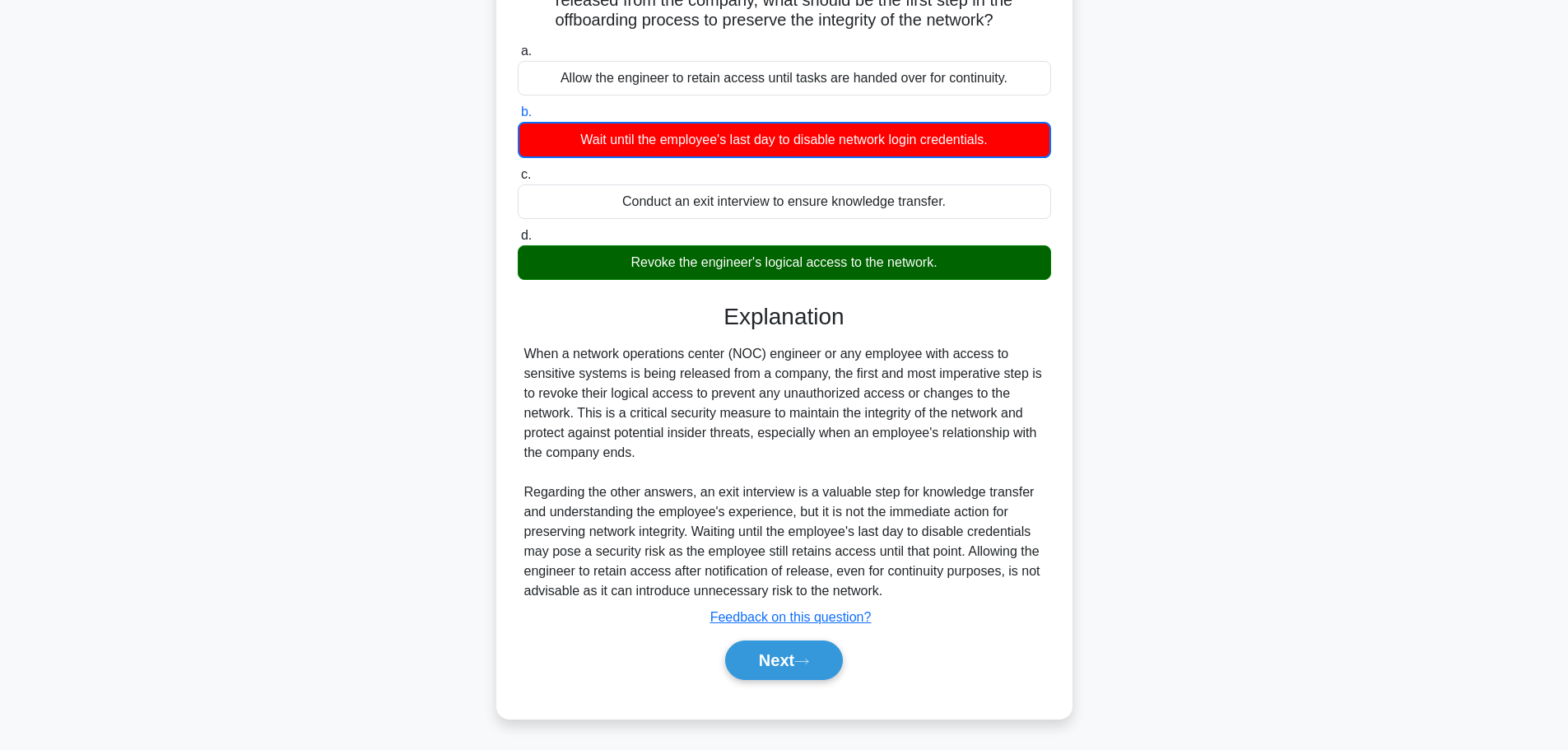
scroll to position [149, 0]
click at [800, 657] on button "Next" at bounding box center [784, 660] width 118 height 40
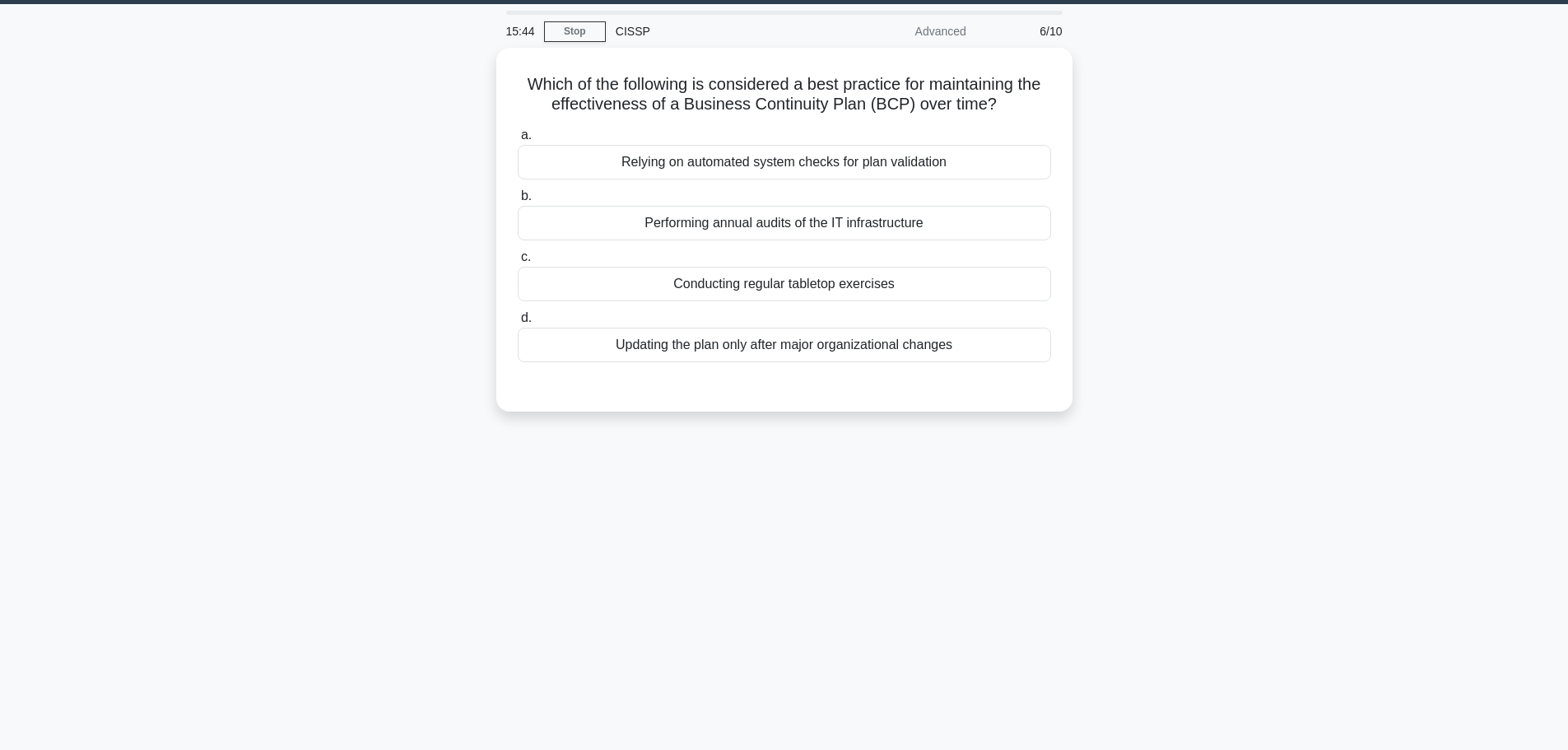
scroll to position [0, 0]
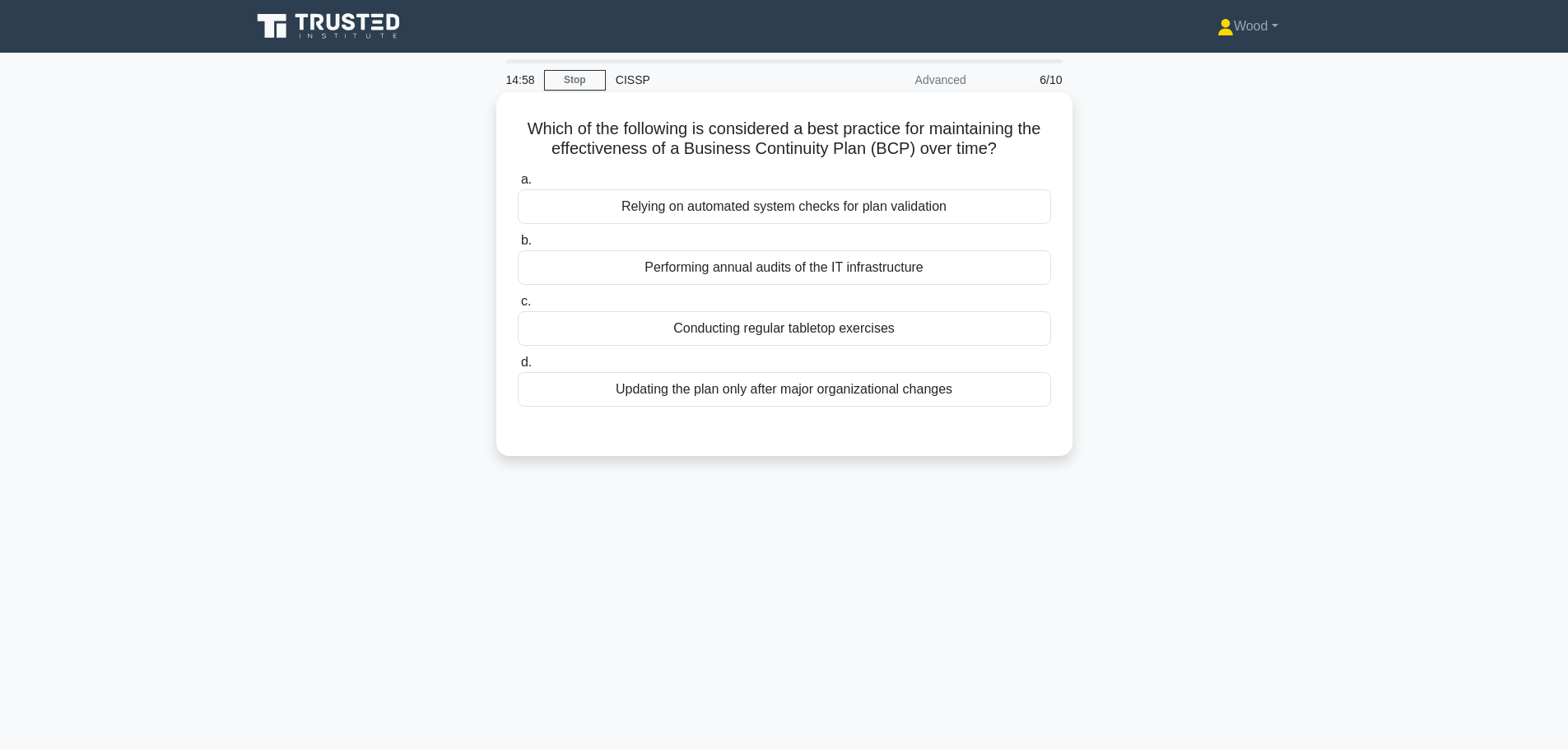
click at [752, 342] on div "Conducting regular tabletop exercises" at bounding box center [785, 328] width 534 height 35
click at [518, 307] on input "c. Conducting regular tabletop exercises" at bounding box center [518, 301] width 0 height 11
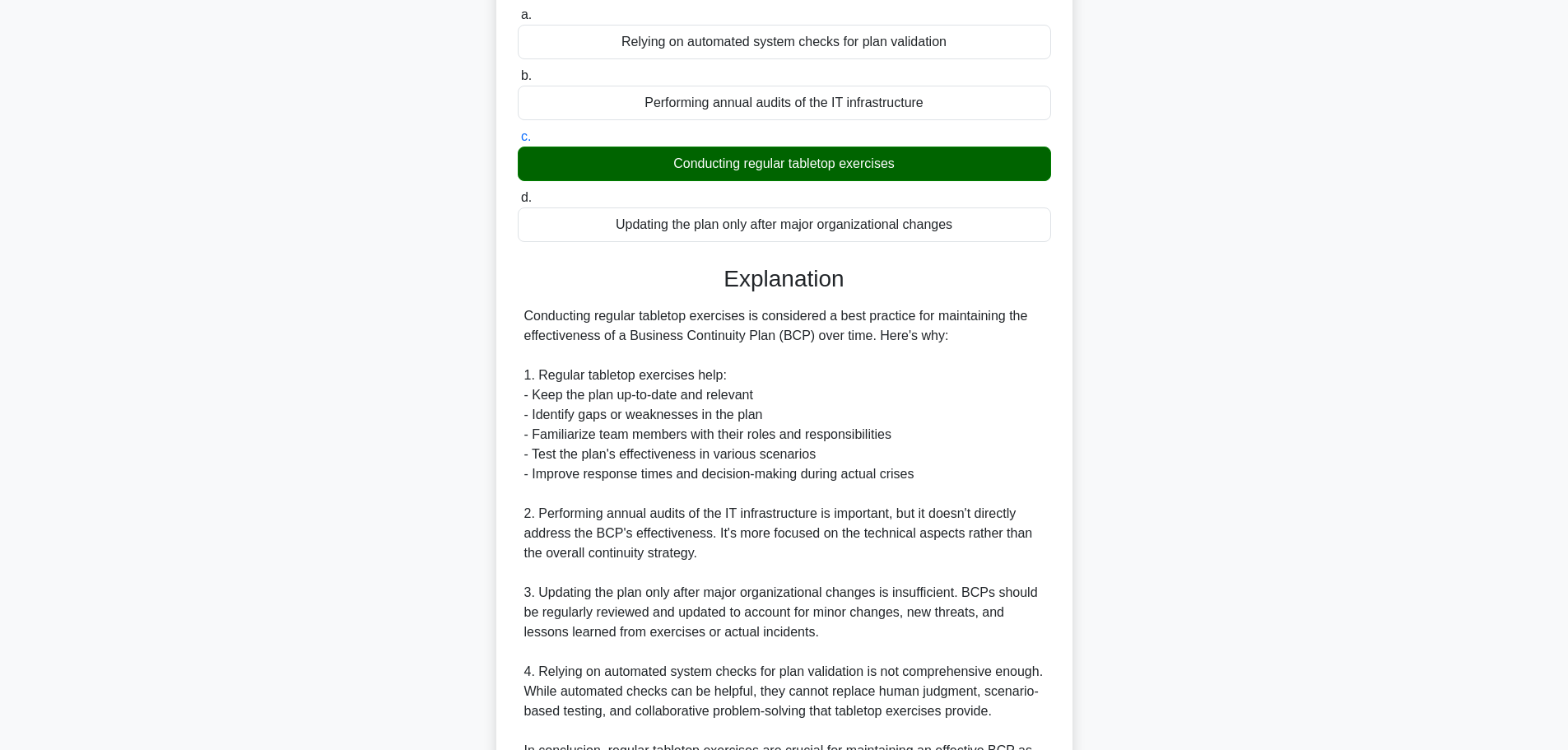
scroll to position [345, 0]
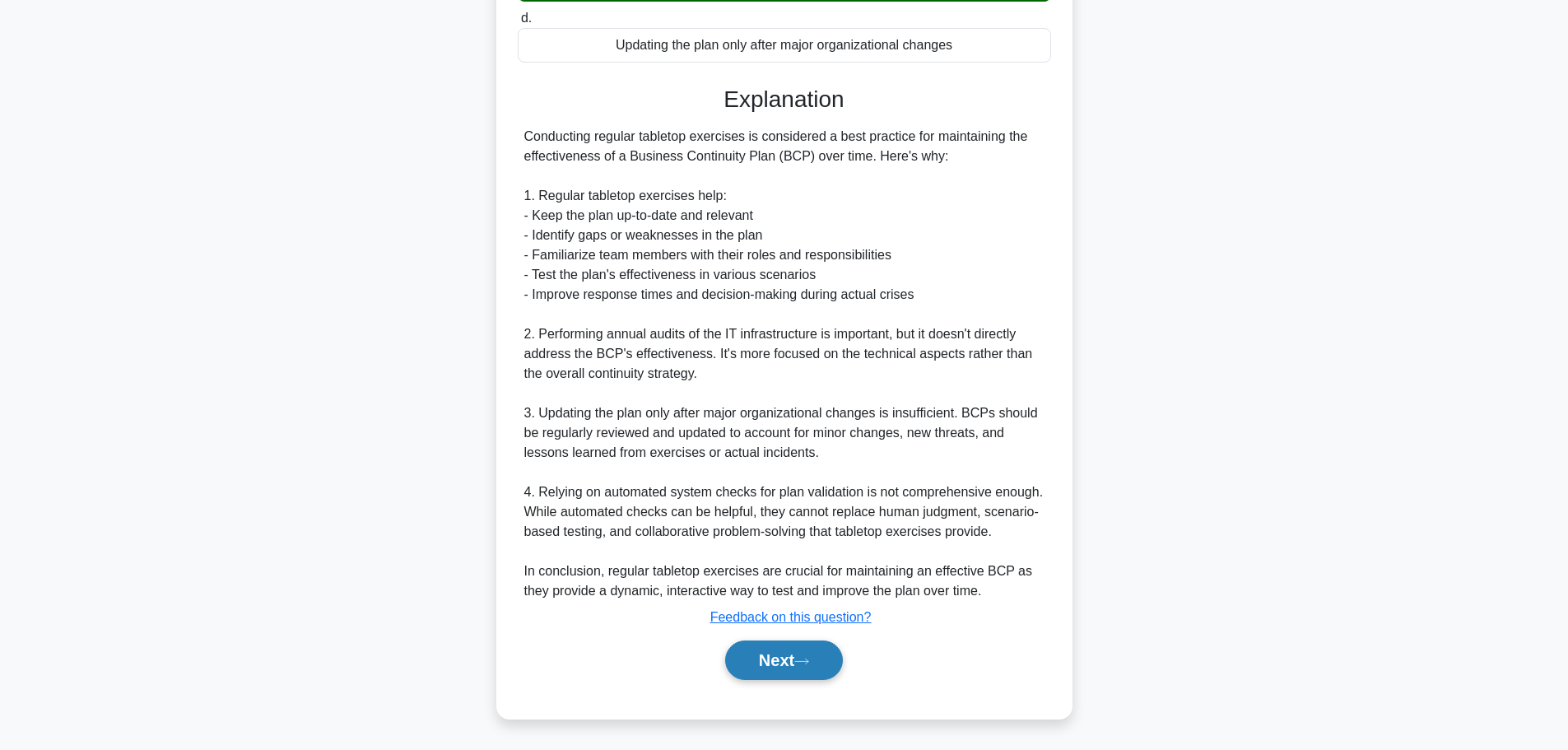
click at [805, 654] on button "Next" at bounding box center [784, 660] width 118 height 40
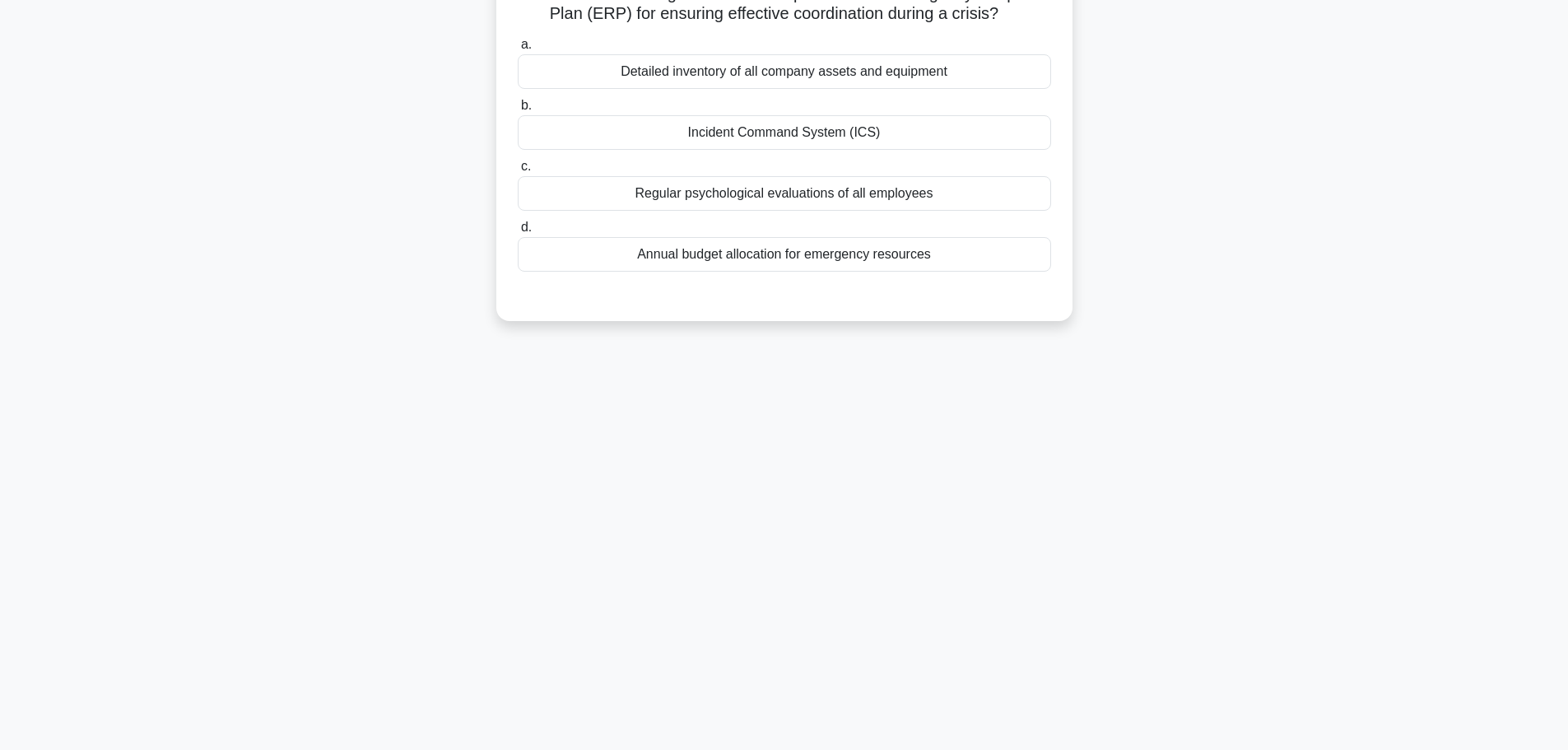
scroll to position [0, 0]
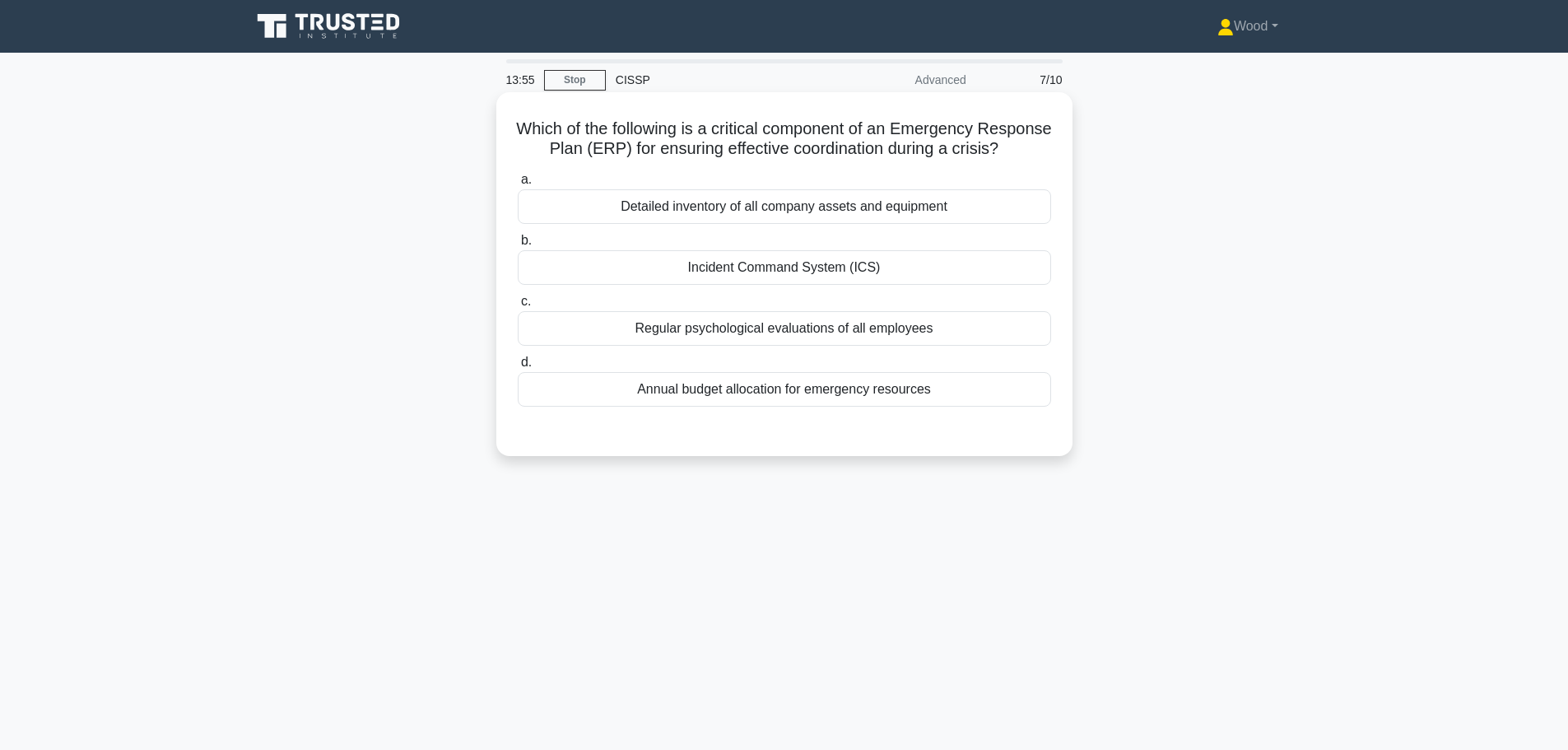
click at [1023, 450] on div "Which of the following is a critical component of an Emergency Response Plan (E…" at bounding box center [785, 274] width 564 height 351
click at [849, 406] on div "Annual budget allocation for emergency resources" at bounding box center [785, 388] width 534 height 35
click at [518, 368] on input "d. Annual budget allocation for emergency resources" at bounding box center [518, 362] width 0 height 11
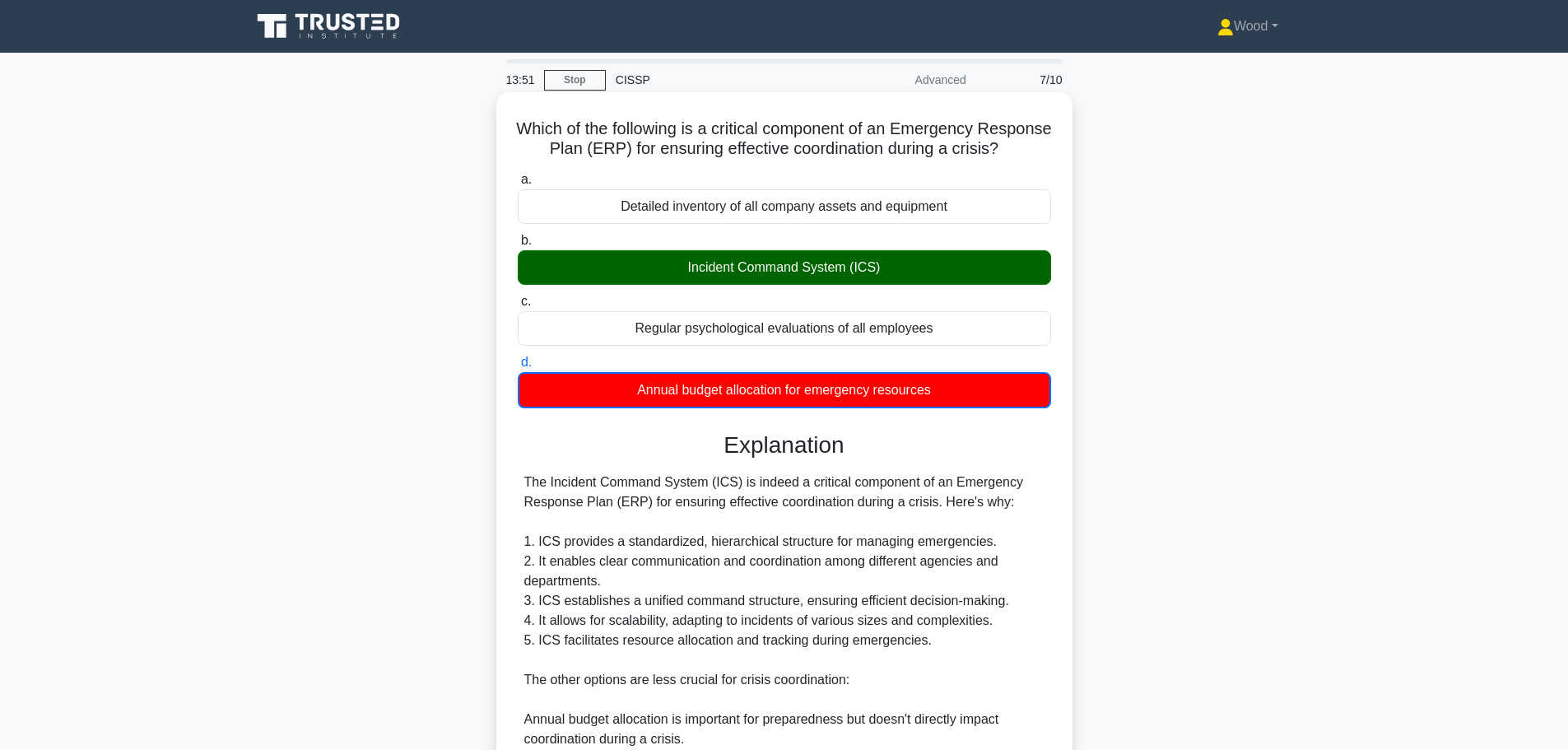
click at [799, 285] on div "Incident Command System (ICS)" at bounding box center [785, 267] width 534 height 35
click at [518, 246] on input "b. Incident Command System (ICS)" at bounding box center [518, 240] width 0 height 11
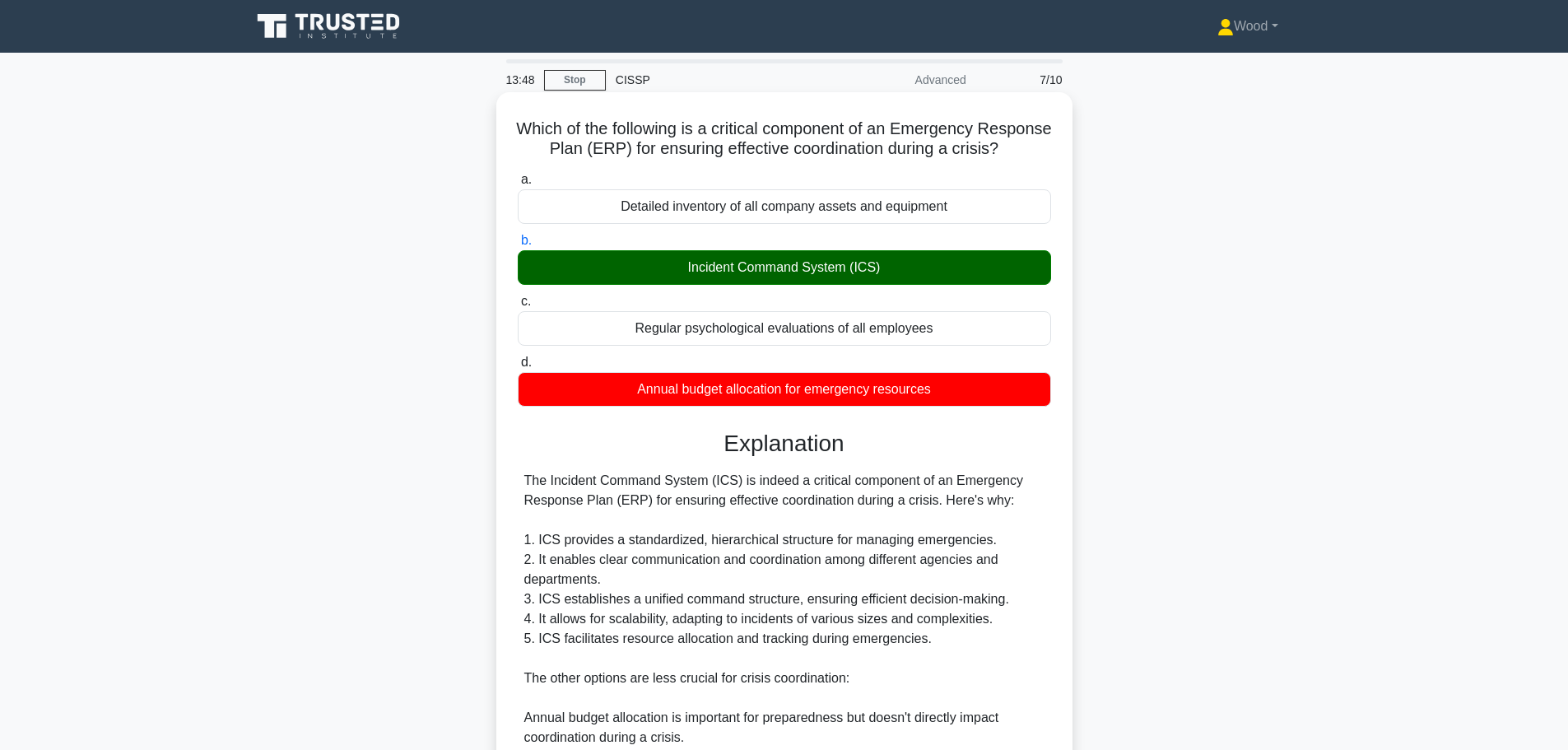
scroll to position [345, 0]
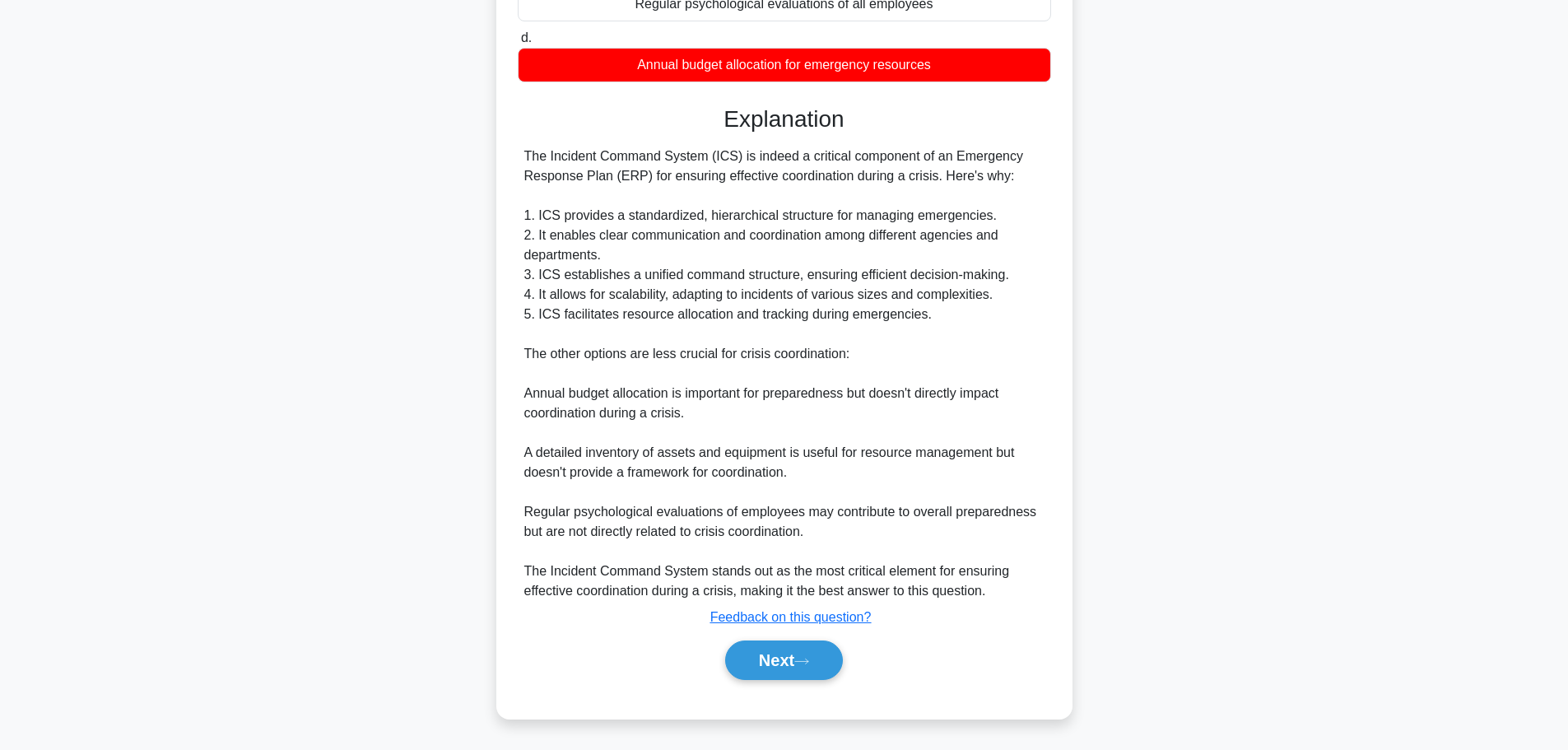
drag, startPoint x: 795, startPoint y: 664, endPoint x: 619, endPoint y: 503, distance: 238.5
click at [620, 519] on div "Explanation The Incident Command System (ICS) is indeed a critical component of…" at bounding box center [785, 396] width 534 height 581
click at [785, 646] on button "Next" at bounding box center [784, 660] width 118 height 40
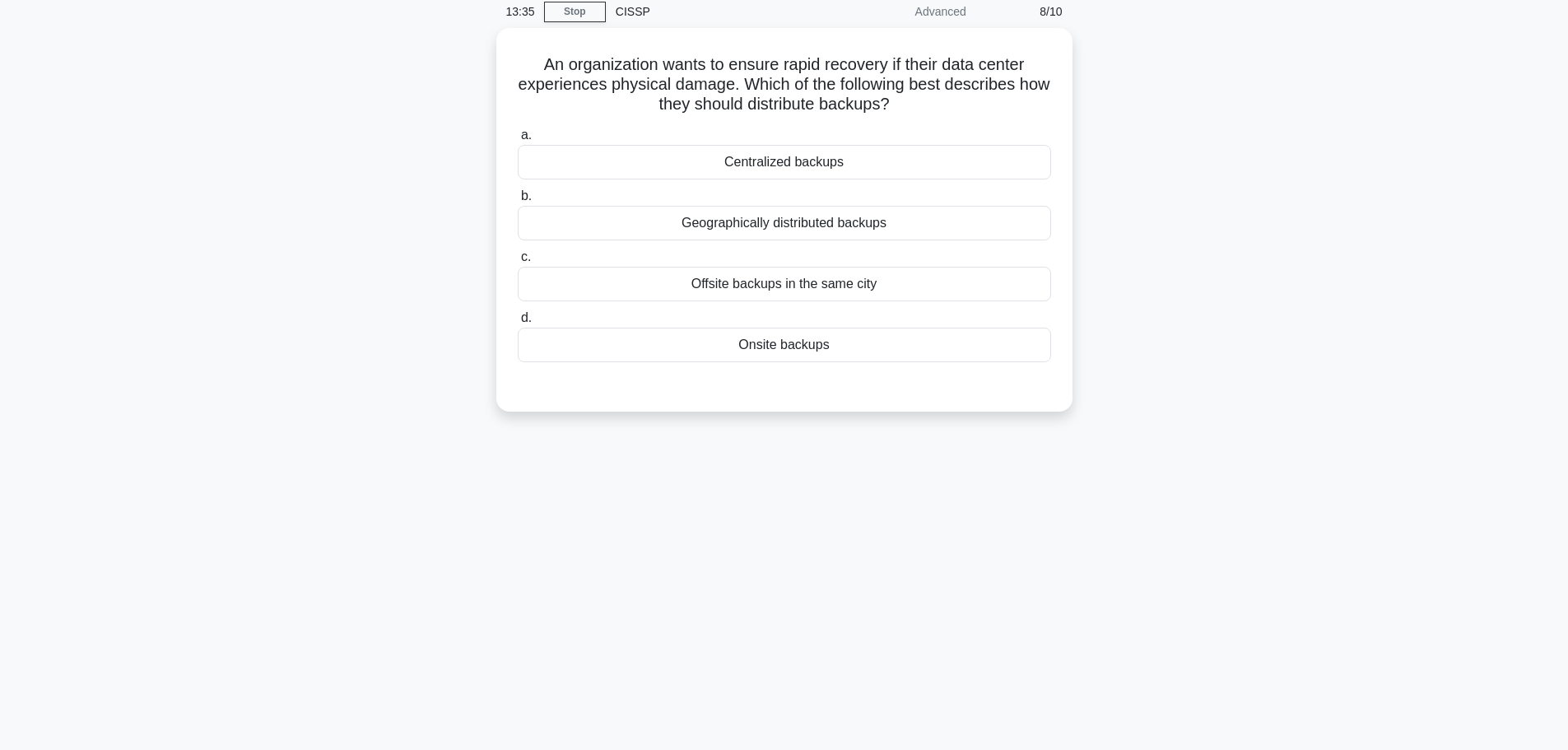
scroll to position [0, 0]
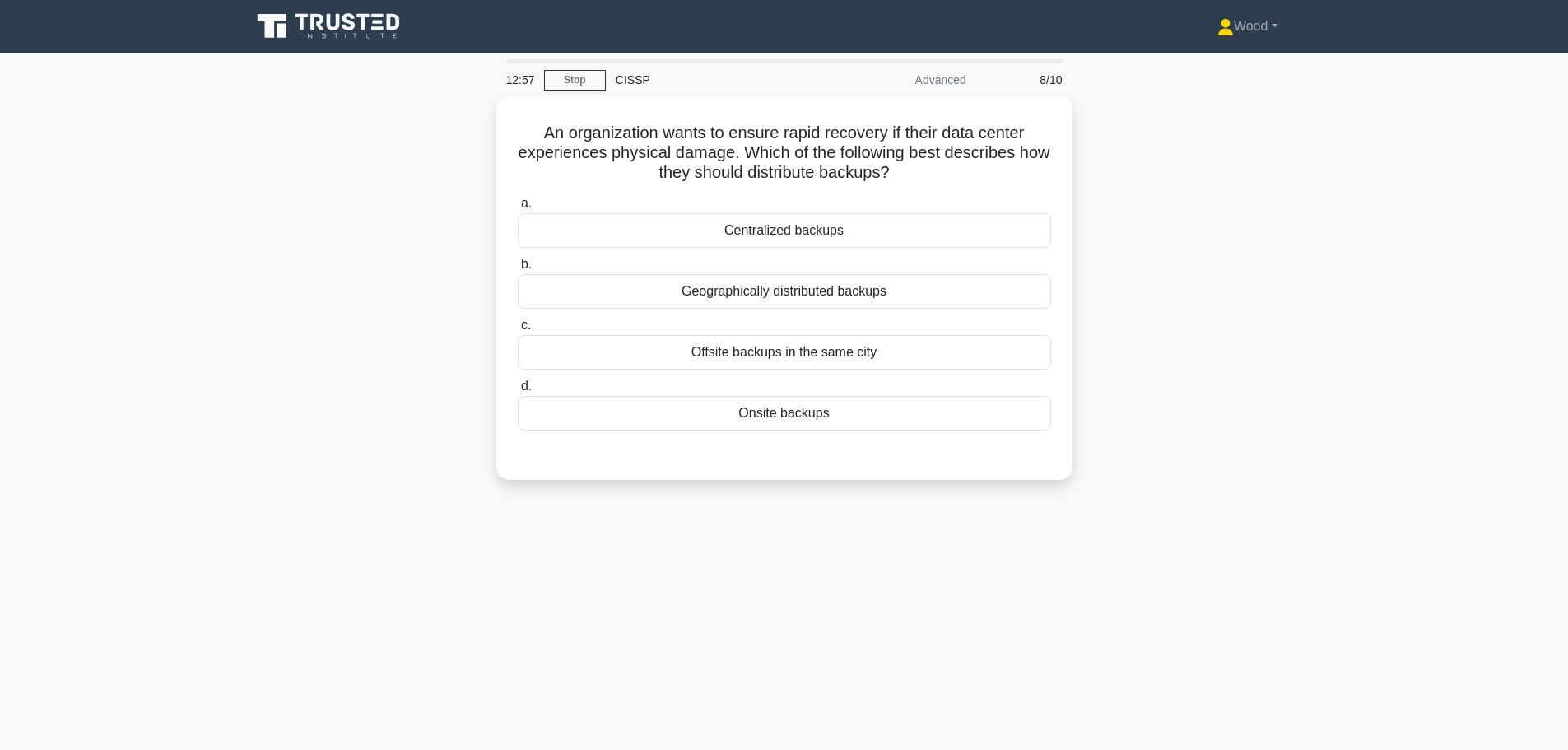
click at [192, 445] on main "12:57 Stop CISSP Advanced 8/10 An organization wants to ensure rapid recovery i…" at bounding box center [784, 470] width 1568 height 836
click at [712, 280] on div "Geographically distributed backups" at bounding box center [785, 287] width 534 height 35
click at [518, 266] on input "b. Geographically distributed backups" at bounding box center [518, 260] width 0 height 11
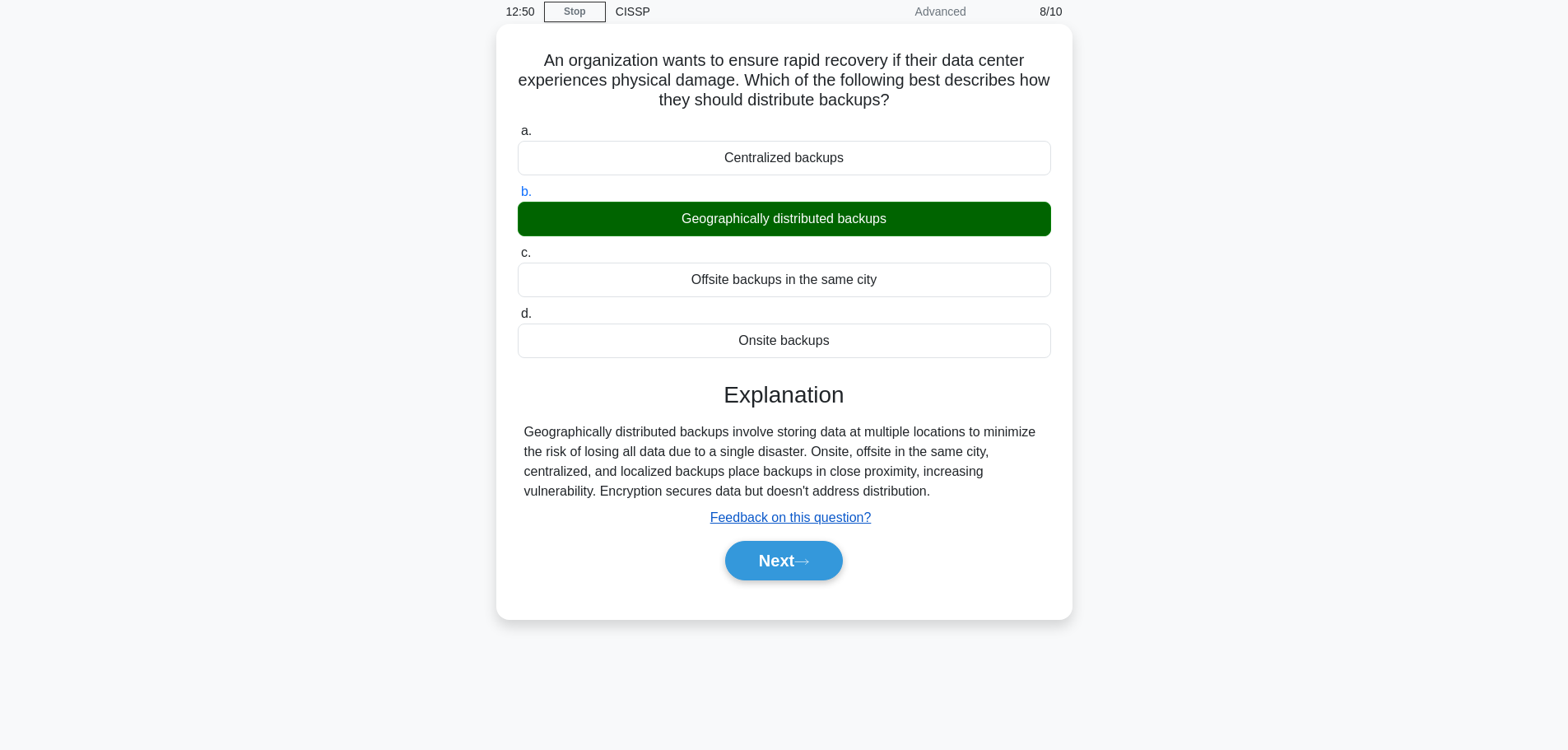
scroll to position [139, 0]
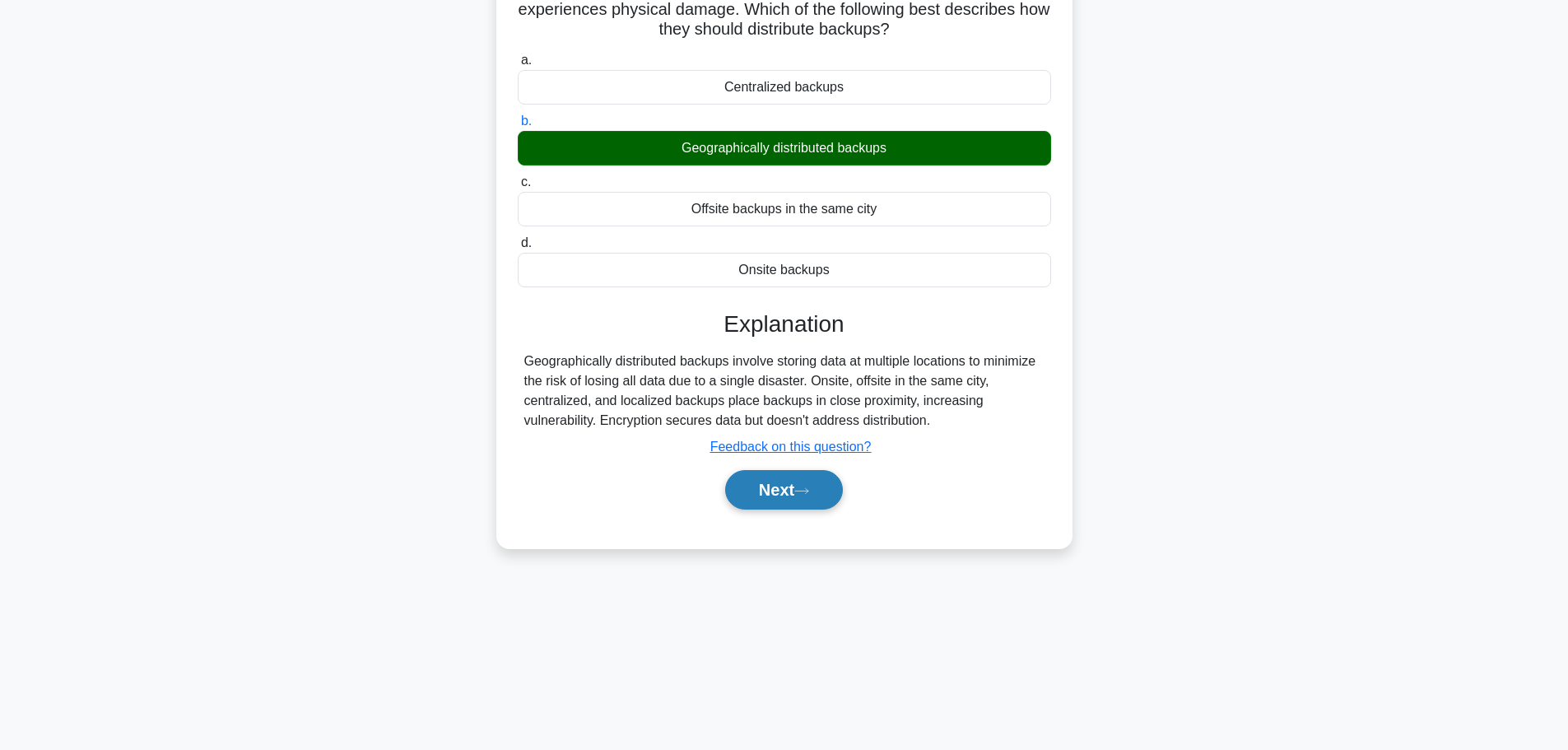
click at [809, 497] on button "Next" at bounding box center [784, 490] width 118 height 40
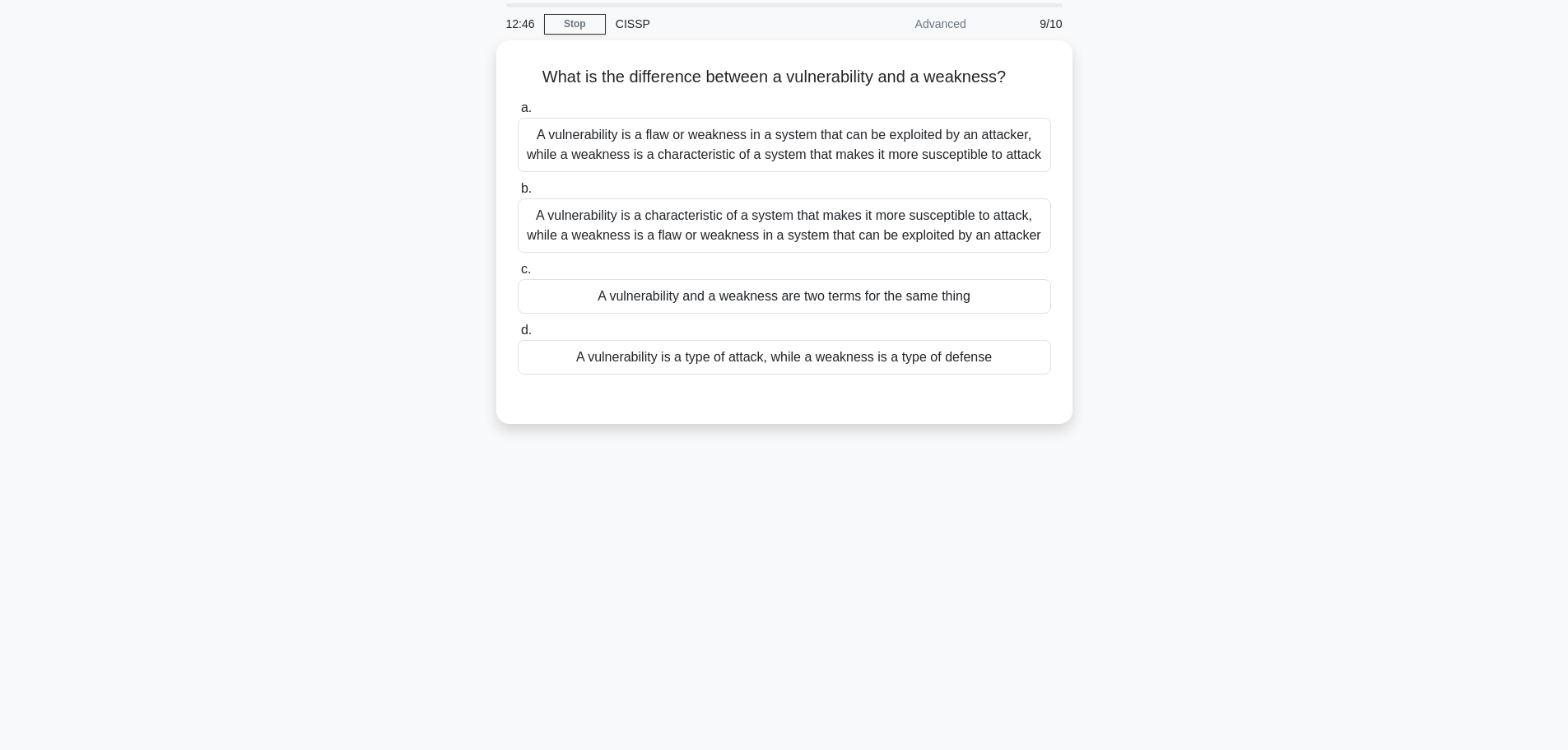
scroll to position [0, 0]
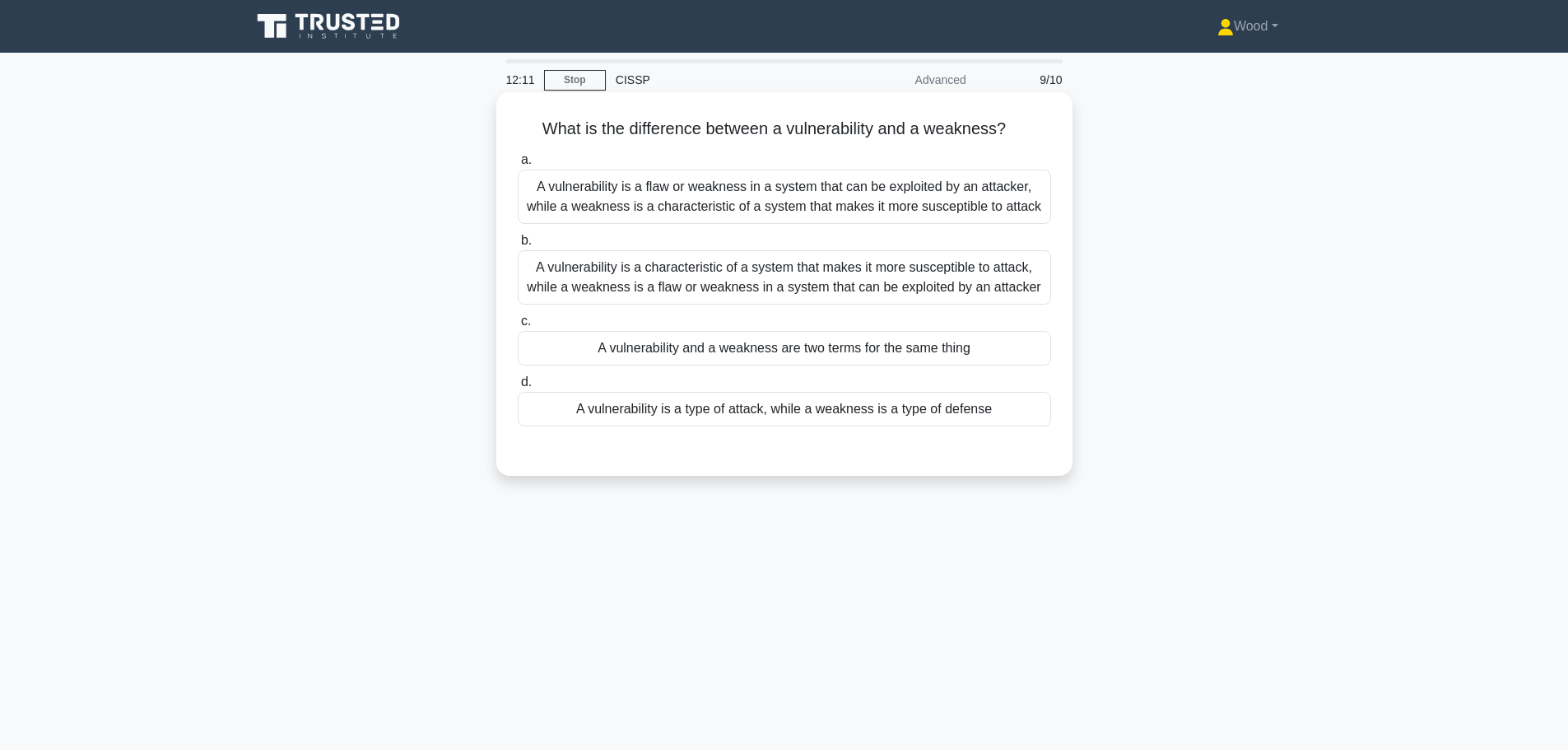
click at [699, 283] on div "A vulnerability is a characteristic of a system that makes it more susceptible …" at bounding box center [785, 277] width 534 height 54
click at [518, 246] on input "b. A vulnerability is a characteristic of a system that makes it more susceptib…" at bounding box center [518, 240] width 0 height 11
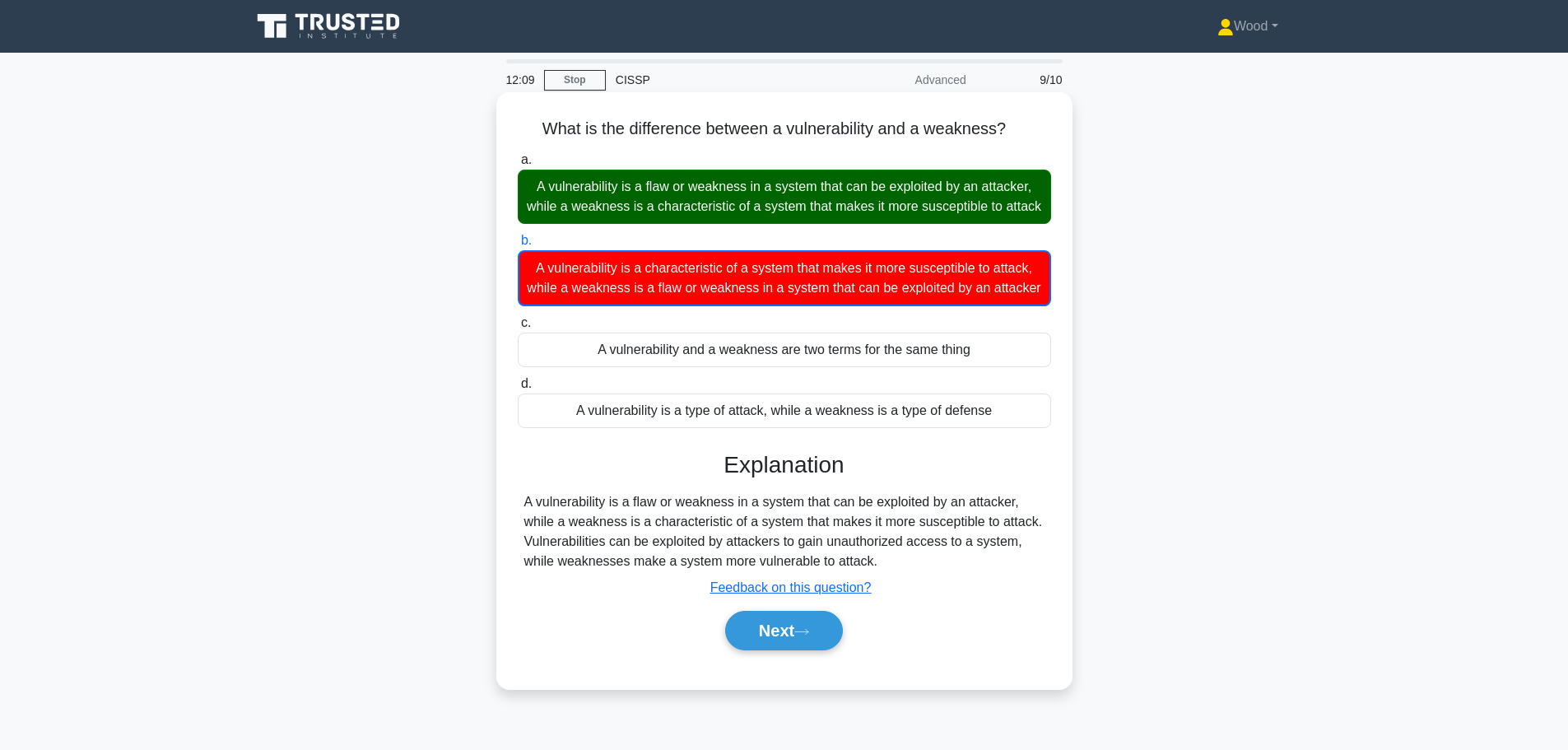
click at [870, 224] on div "A vulnerability is a flaw or weakness in a system that can be exploited by an a…" at bounding box center [785, 197] width 534 height 54
click at [518, 165] on input "a. A vulnerability is a flaw or weakness in a system that can be exploited by a…" at bounding box center [518, 160] width 0 height 11
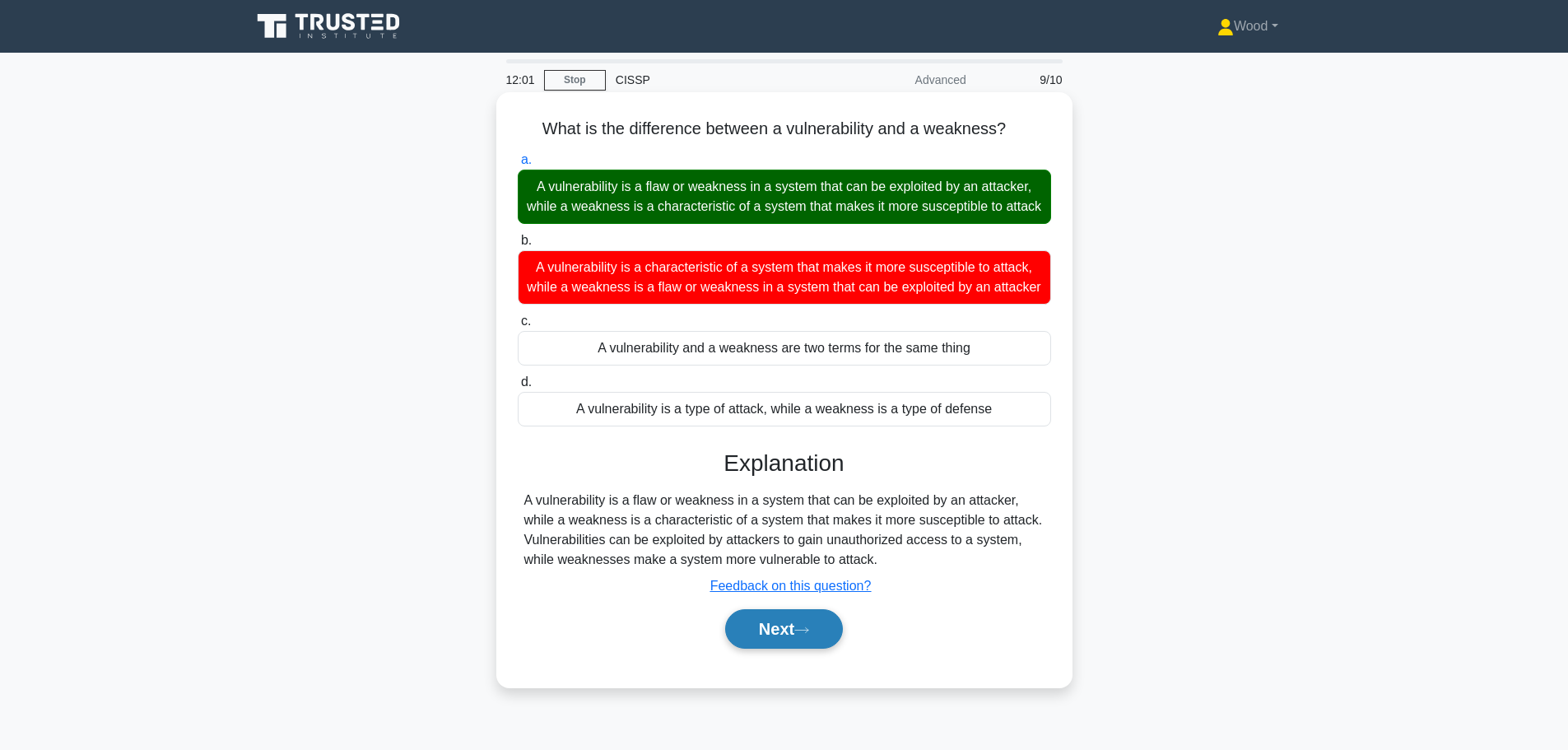
click at [801, 648] on button "Next" at bounding box center [784, 628] width 118 height 40
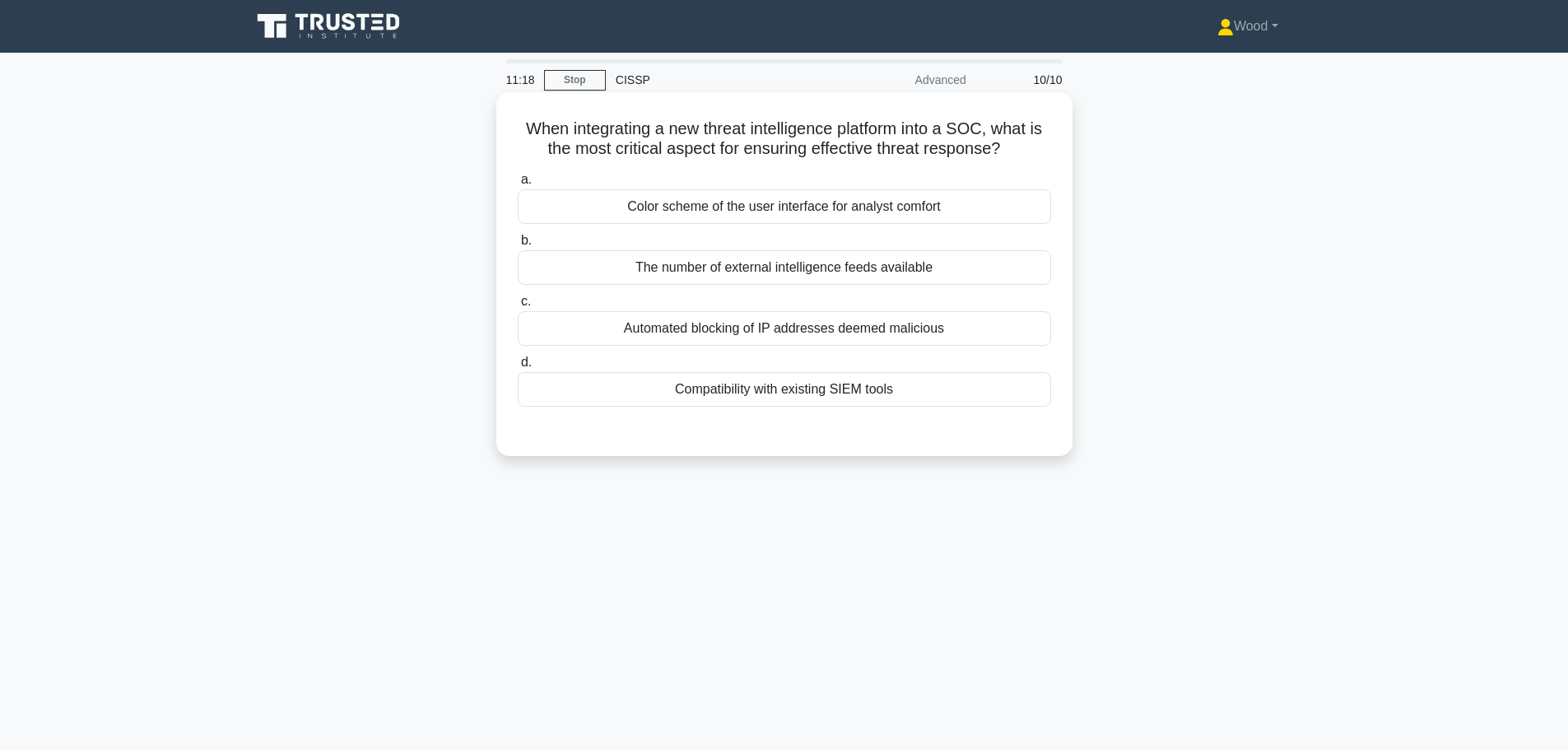
click at [855, 284] on div "The number of external intelligence feeds available" at bounding box center [785, 267] width 534 height 35
click at [518, 246] on input "b. The number of external intelligence feeds available" at bounding box center [518, 240] width 0 height 11
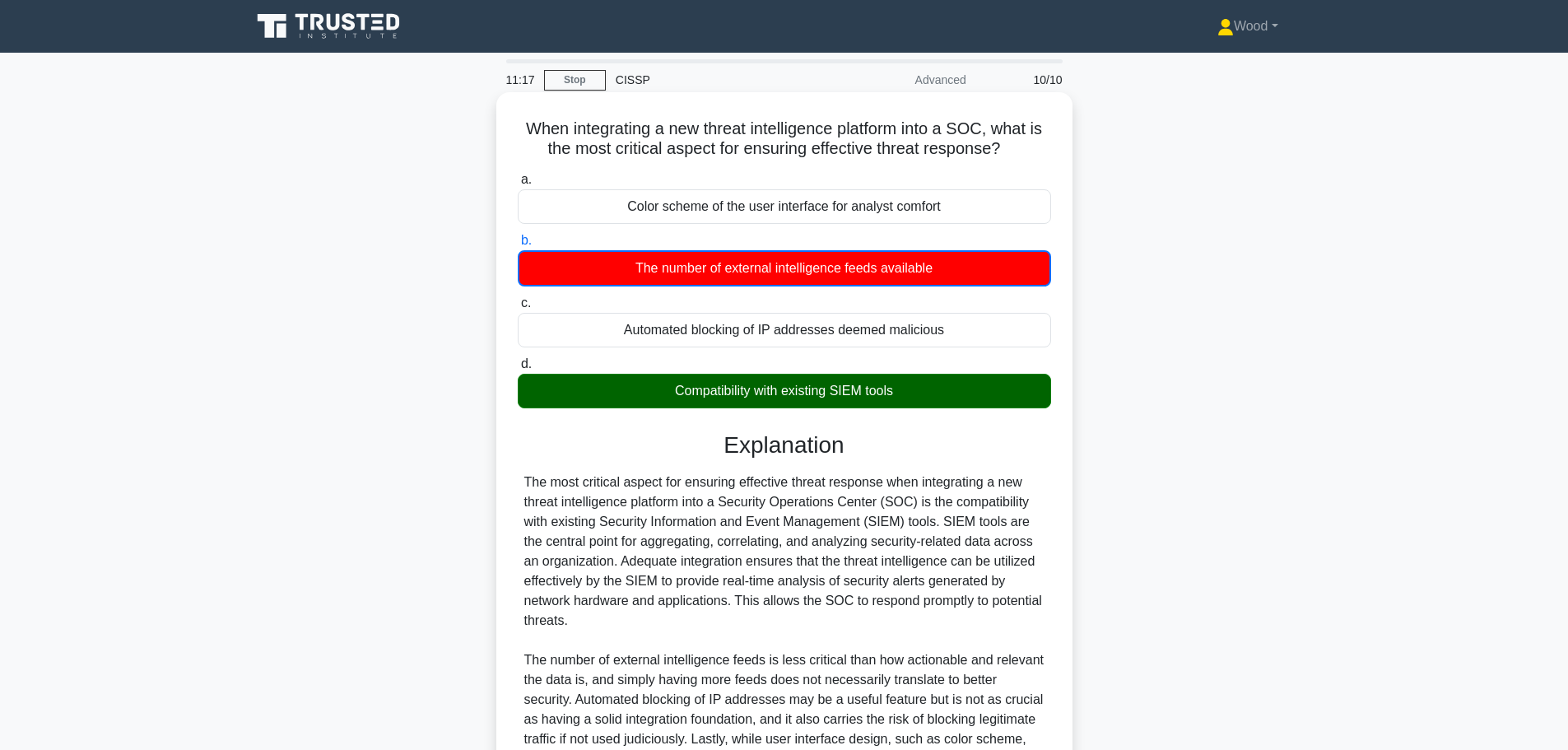
click at [804, 407] on div "Compatibility with existing SIEM tools" at bounding box center [785, 390] width 534 height 35
click at [518, 370] on input "d. Compatibility with existing SIEM tools" at bounding box center [518, 364] width 0 height 11
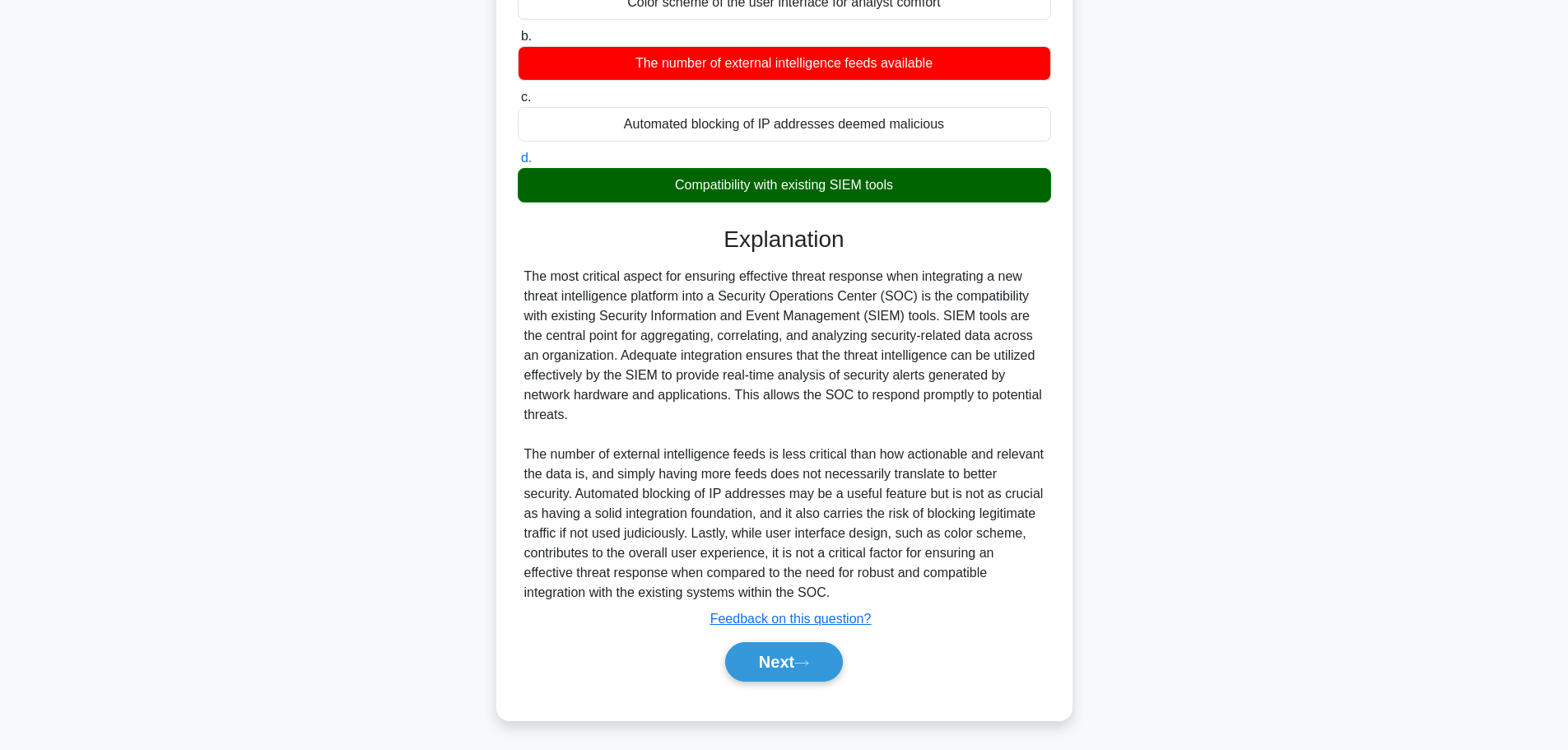
scroll to position [207, 0]
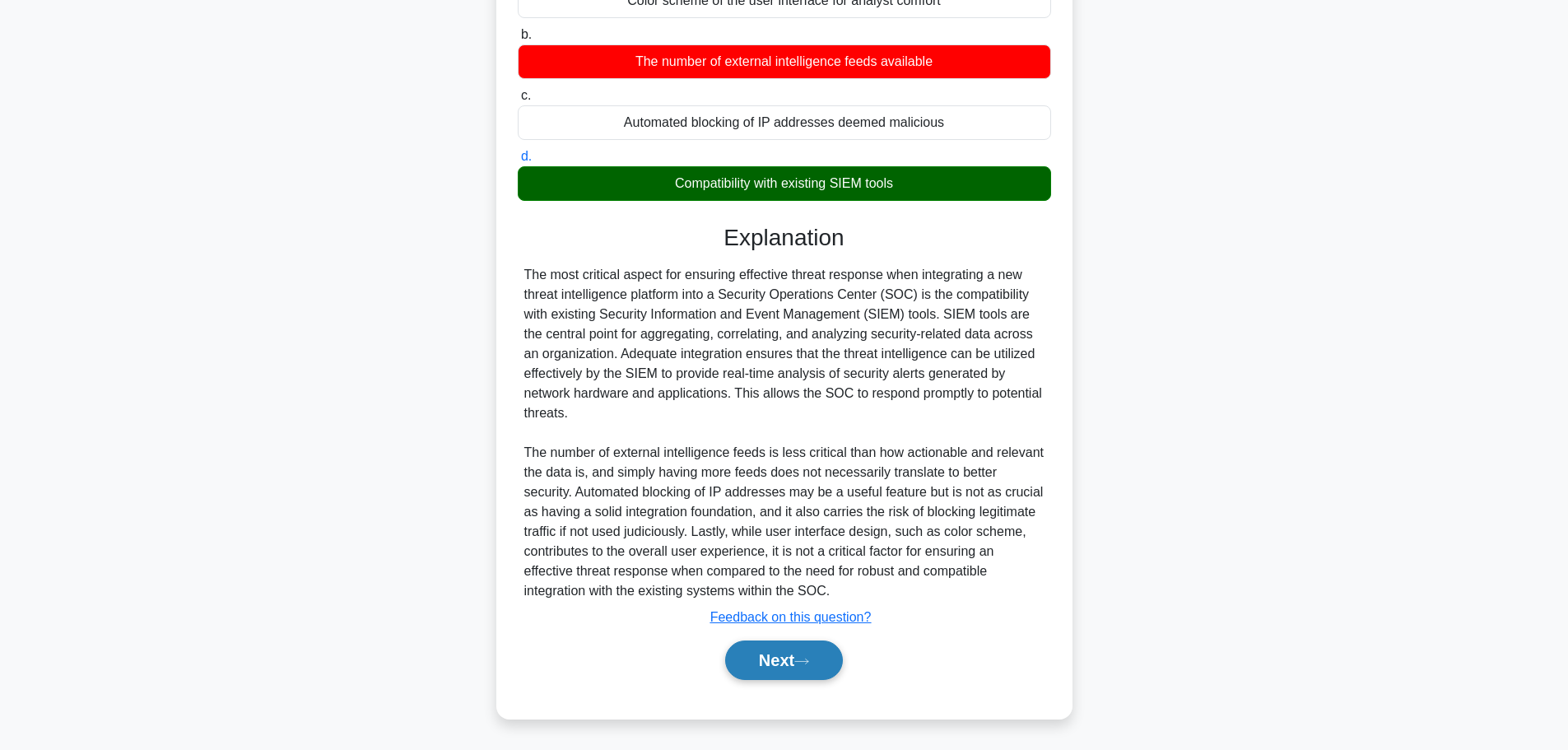
click at [766, 657] on button "Next" at bounding box center [784, 660] width 118 height 40
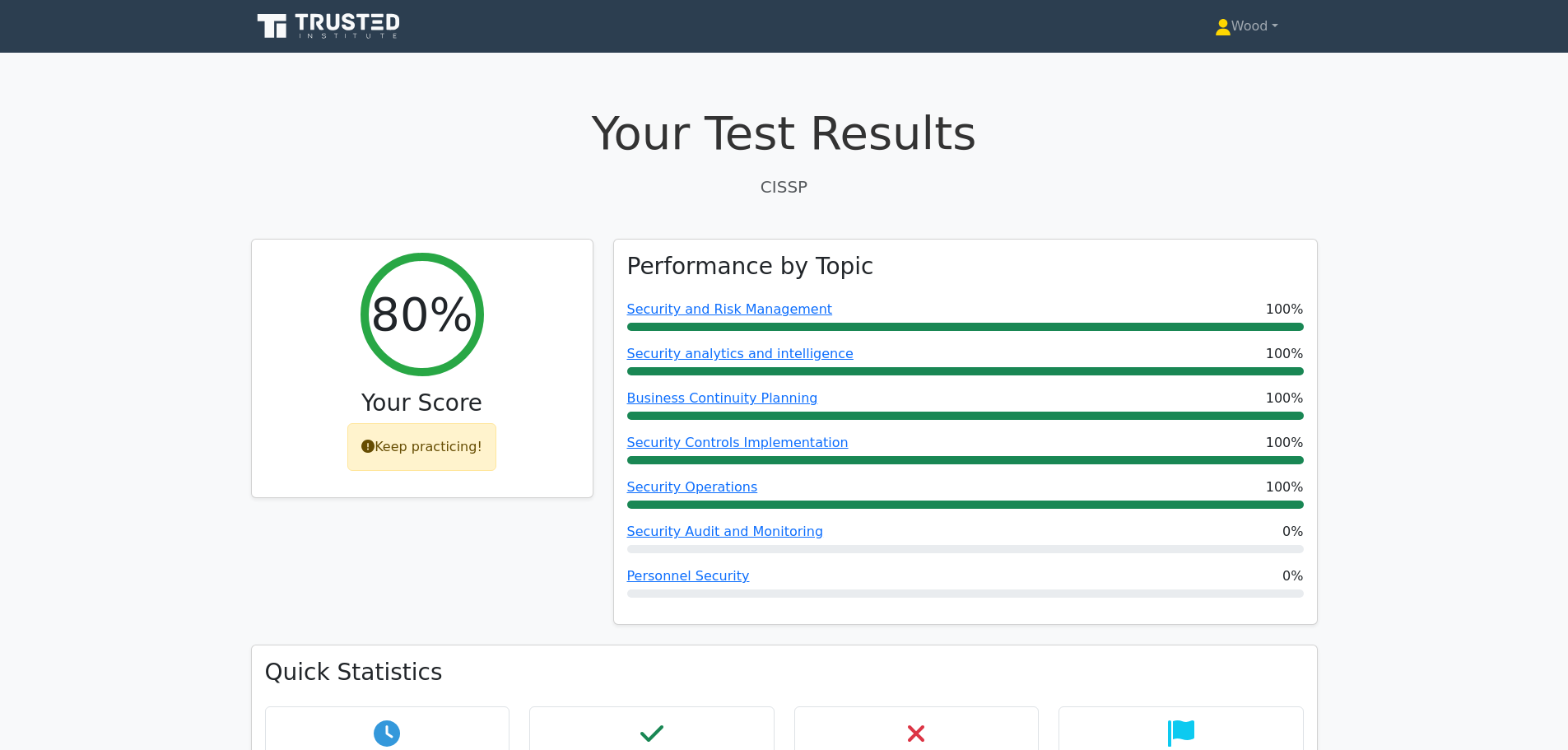
click at [305, 39] on icon at bounding box center [330, 27] width 158 height 32
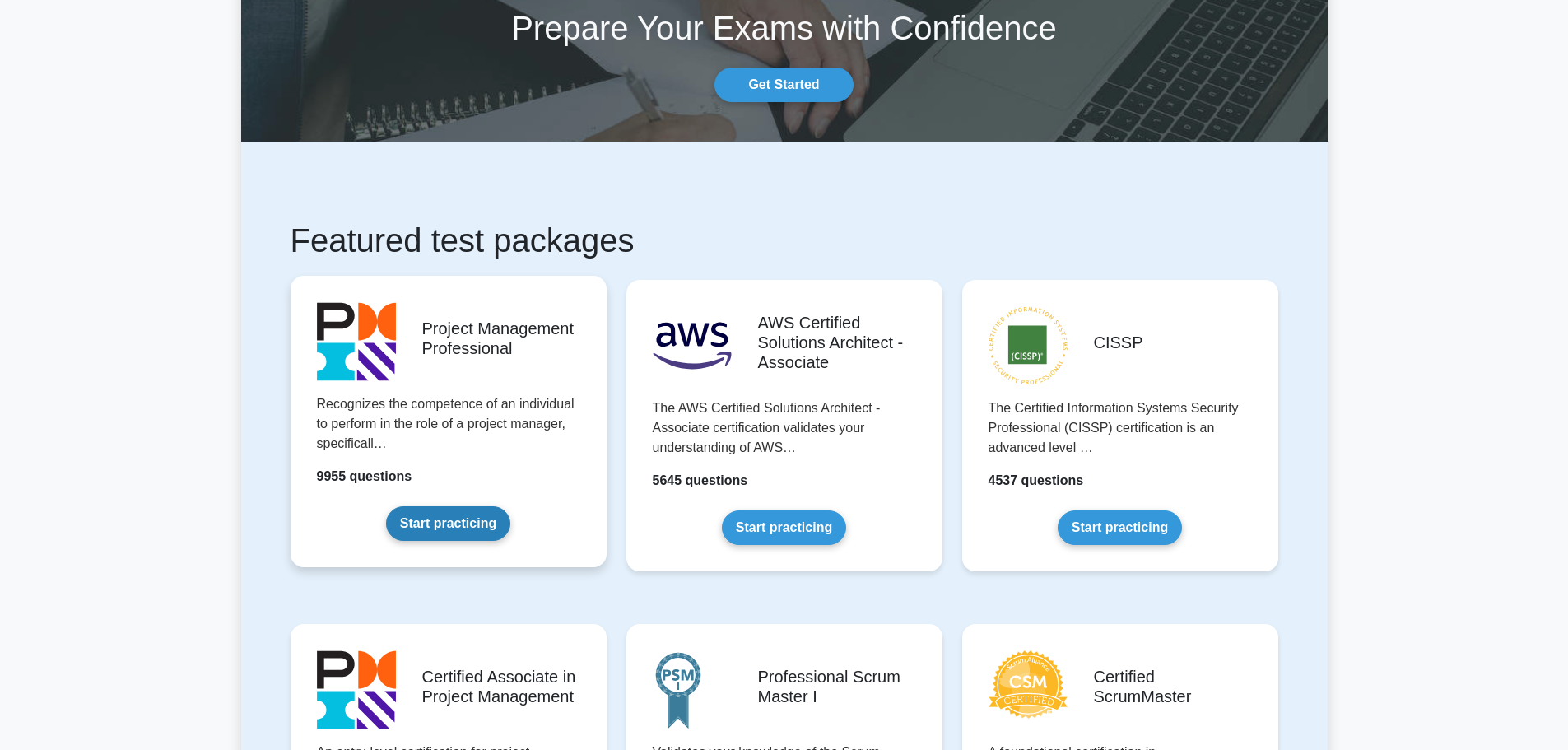
scroll to position [247, 0]
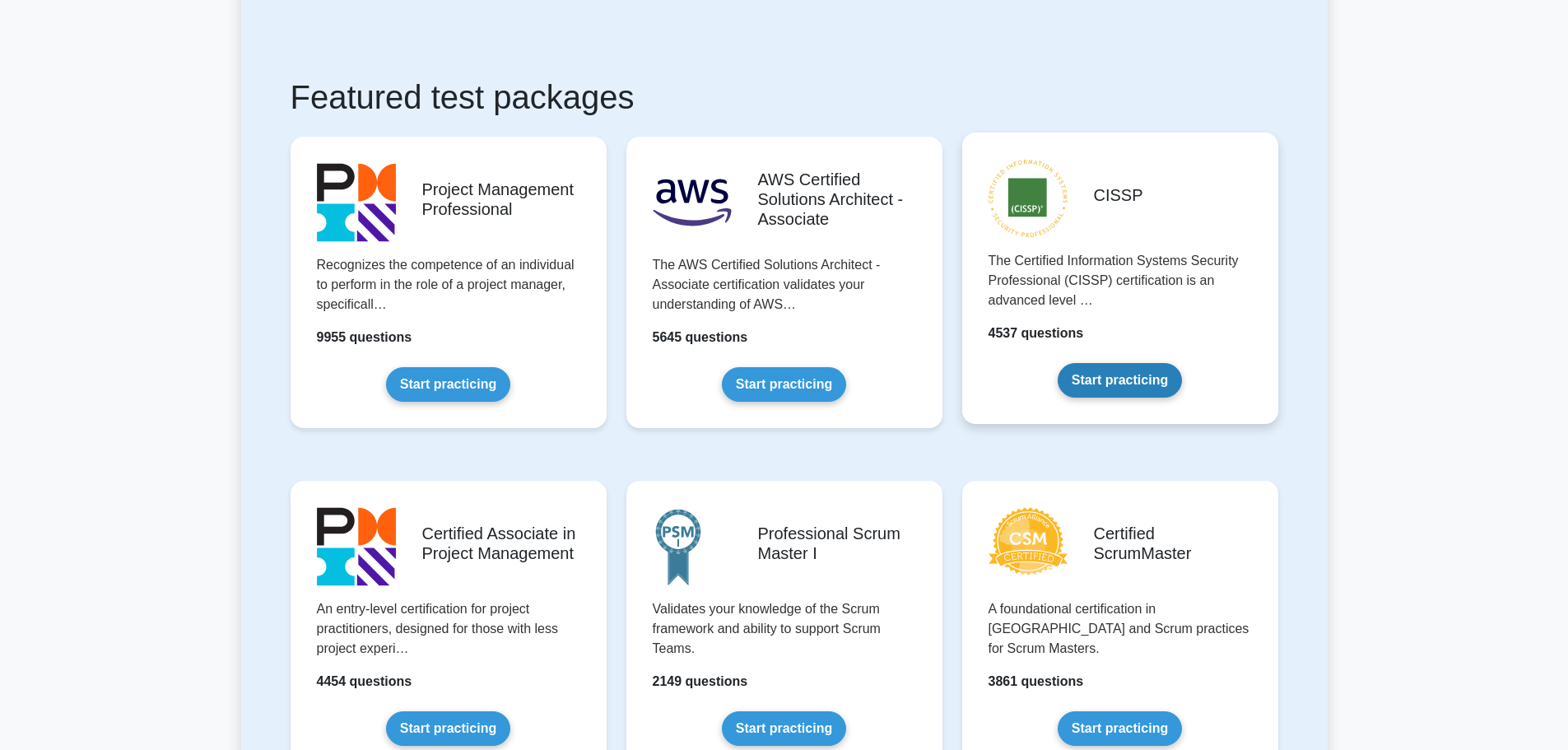
click at [1098, 363] on link "Start practicing" at bounding box center [1120, 379] width 125 height 35
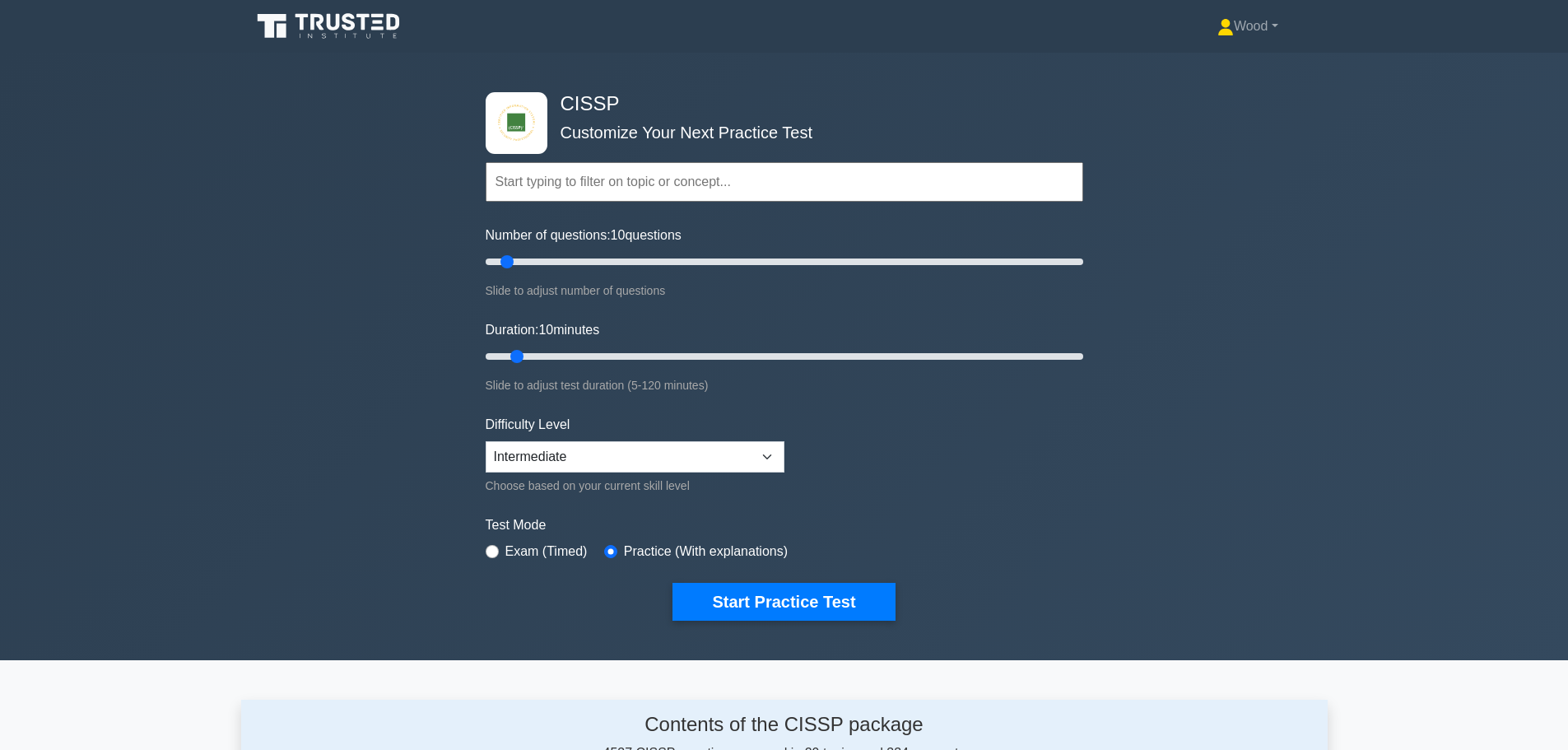
click at [559, 195] on input "text" at bounding box center [784, 182] width 598 height 40
click at [304, 37] on icon at bounding box center [330, 27] width 158 height 32
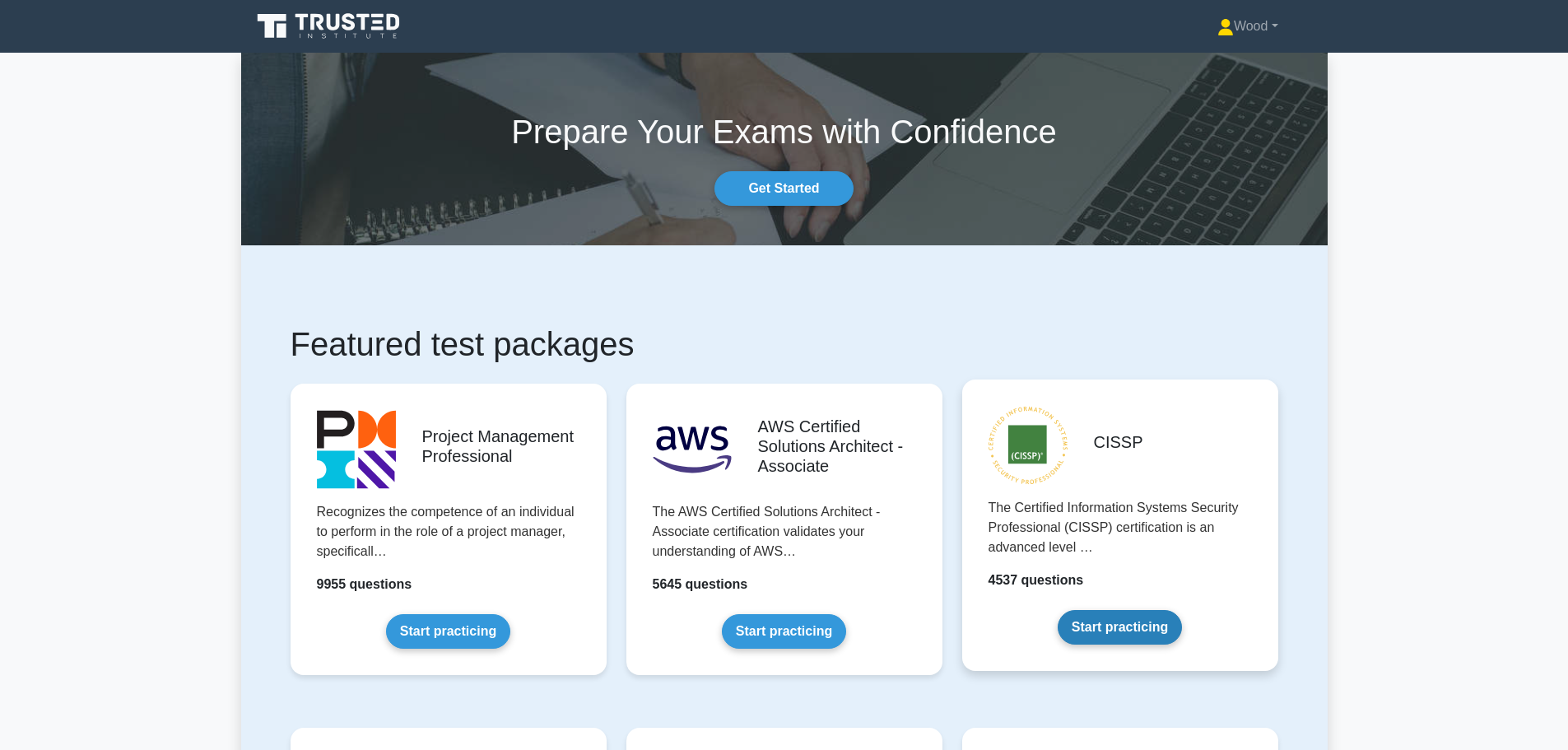
click at [1105, 616] on link "Start practicing" at bounding box center [1120, 626] width 125 height 35
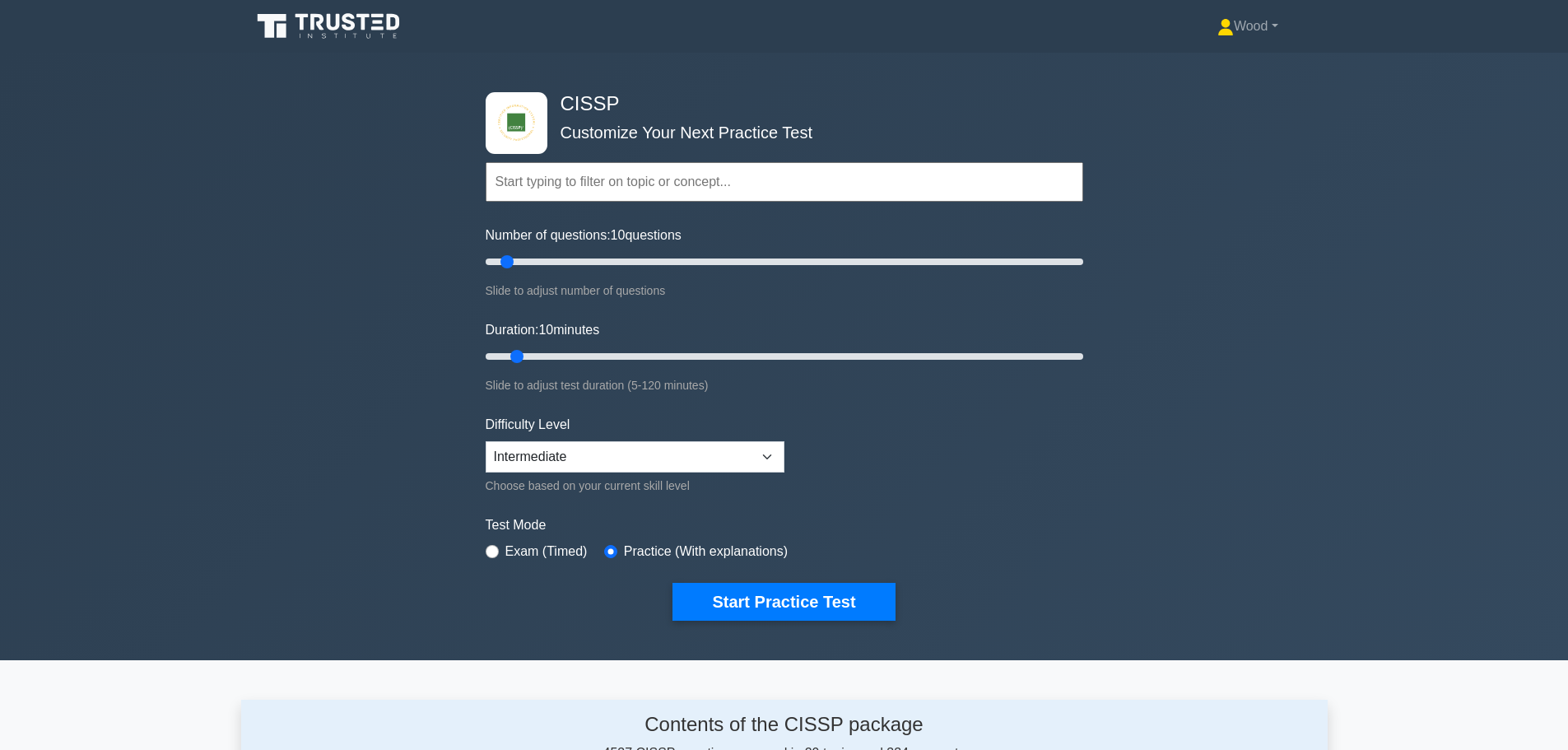
click at [284, 32] on icon at bounding box center [282, 31] width 10 height 14
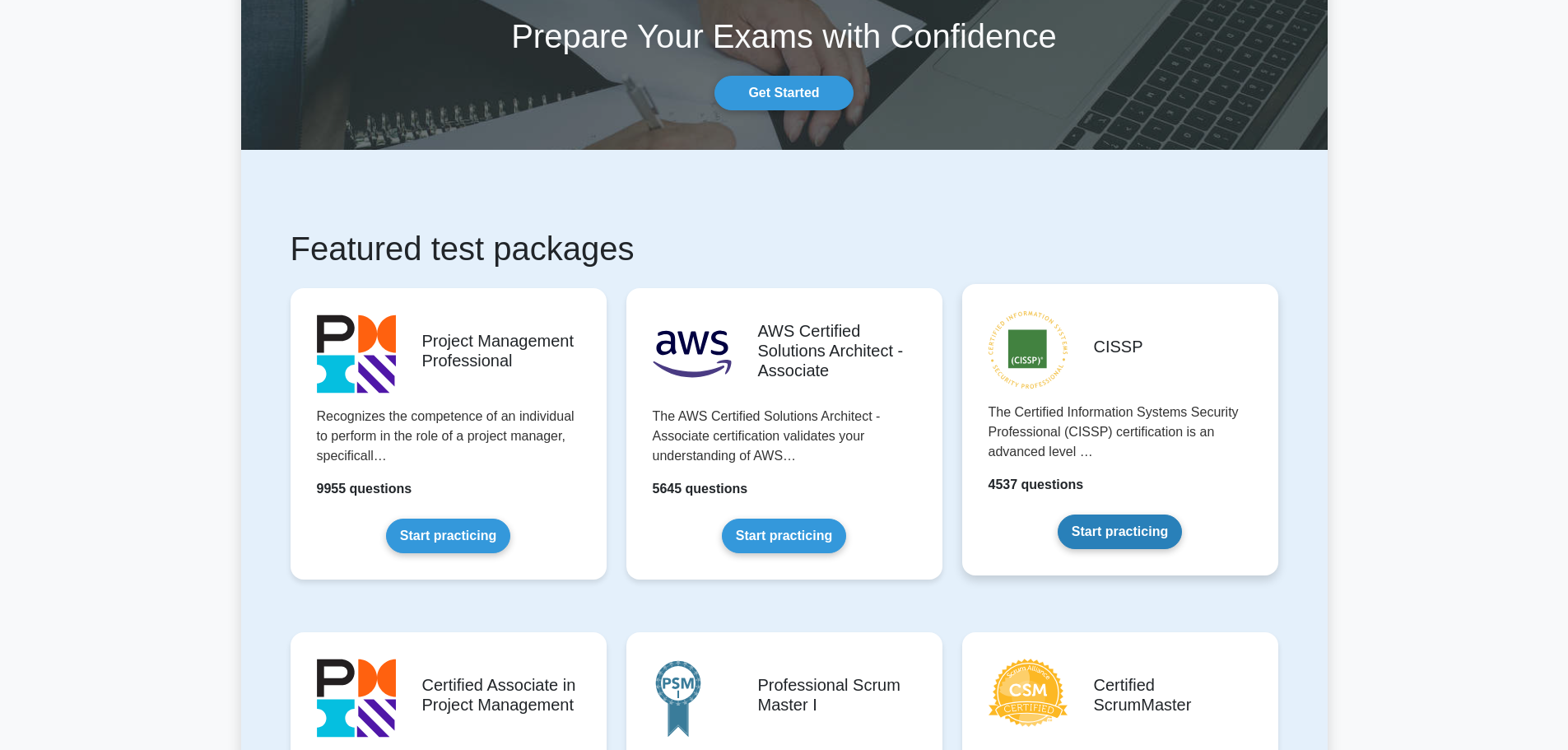
scroll to position [247, 0]
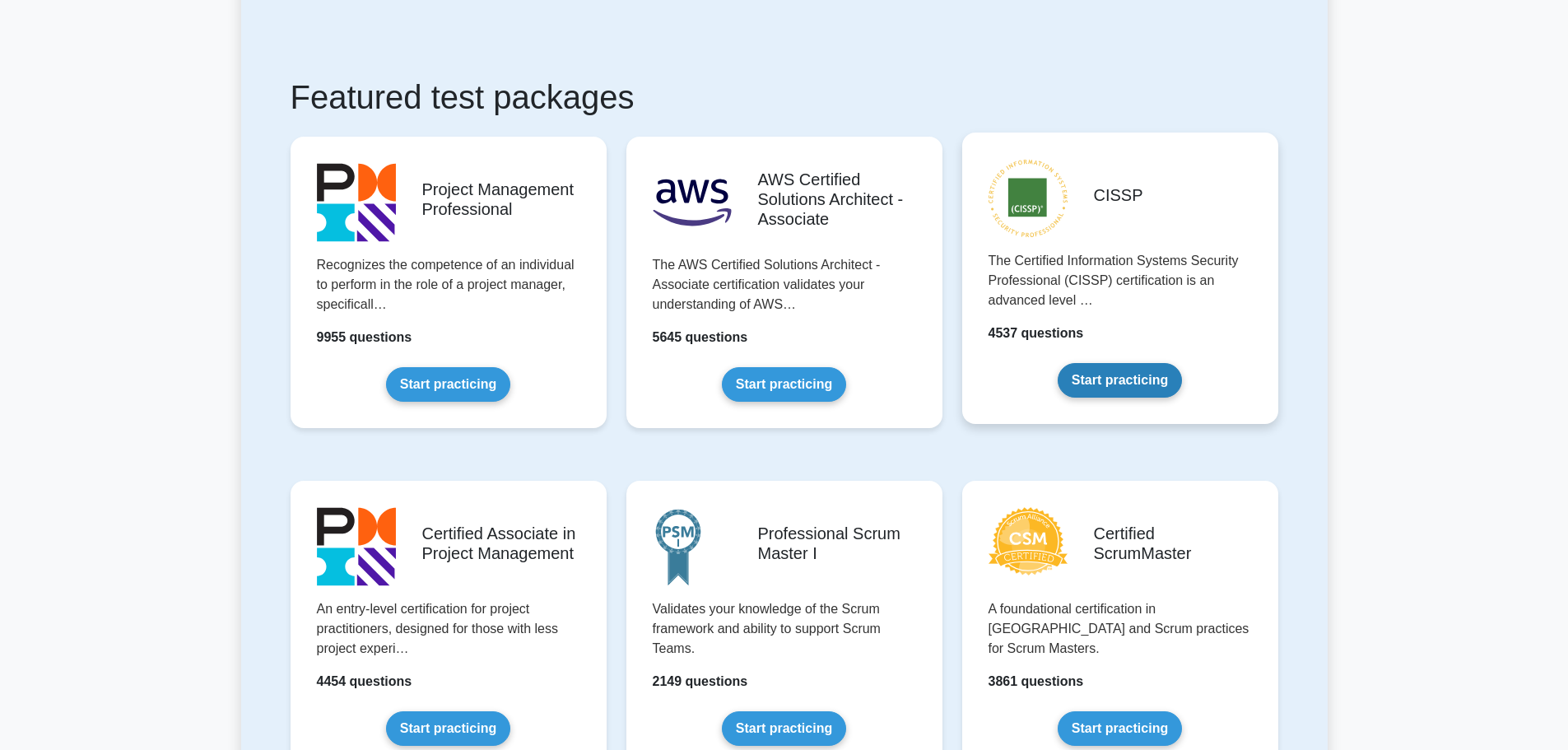
click at [1114, 394] on link "Start practicing" at bounding box center [1120, 379] width 125 height 35
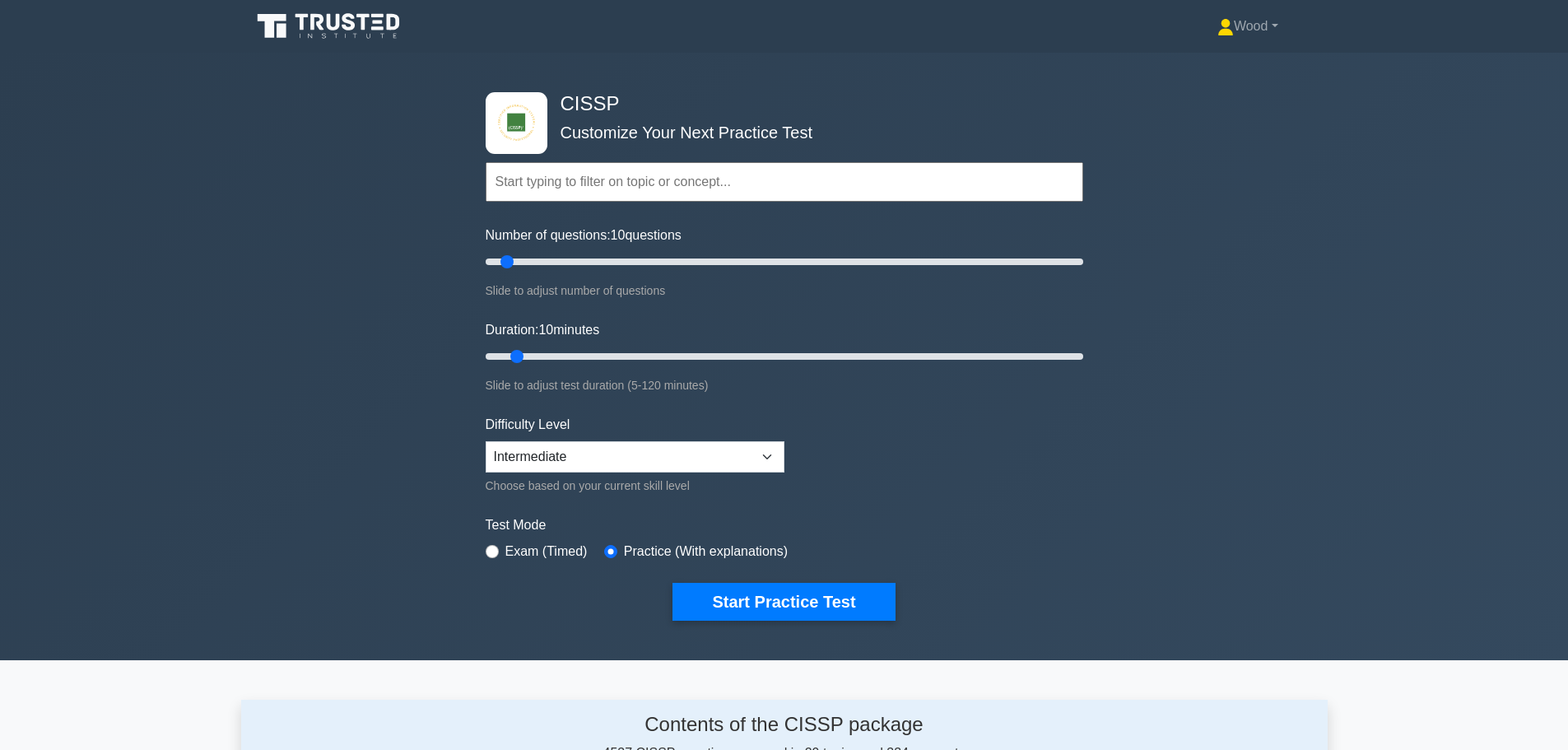
click at [627, 183] on input "text" at bounding box center [784, 182] width 598 height 40
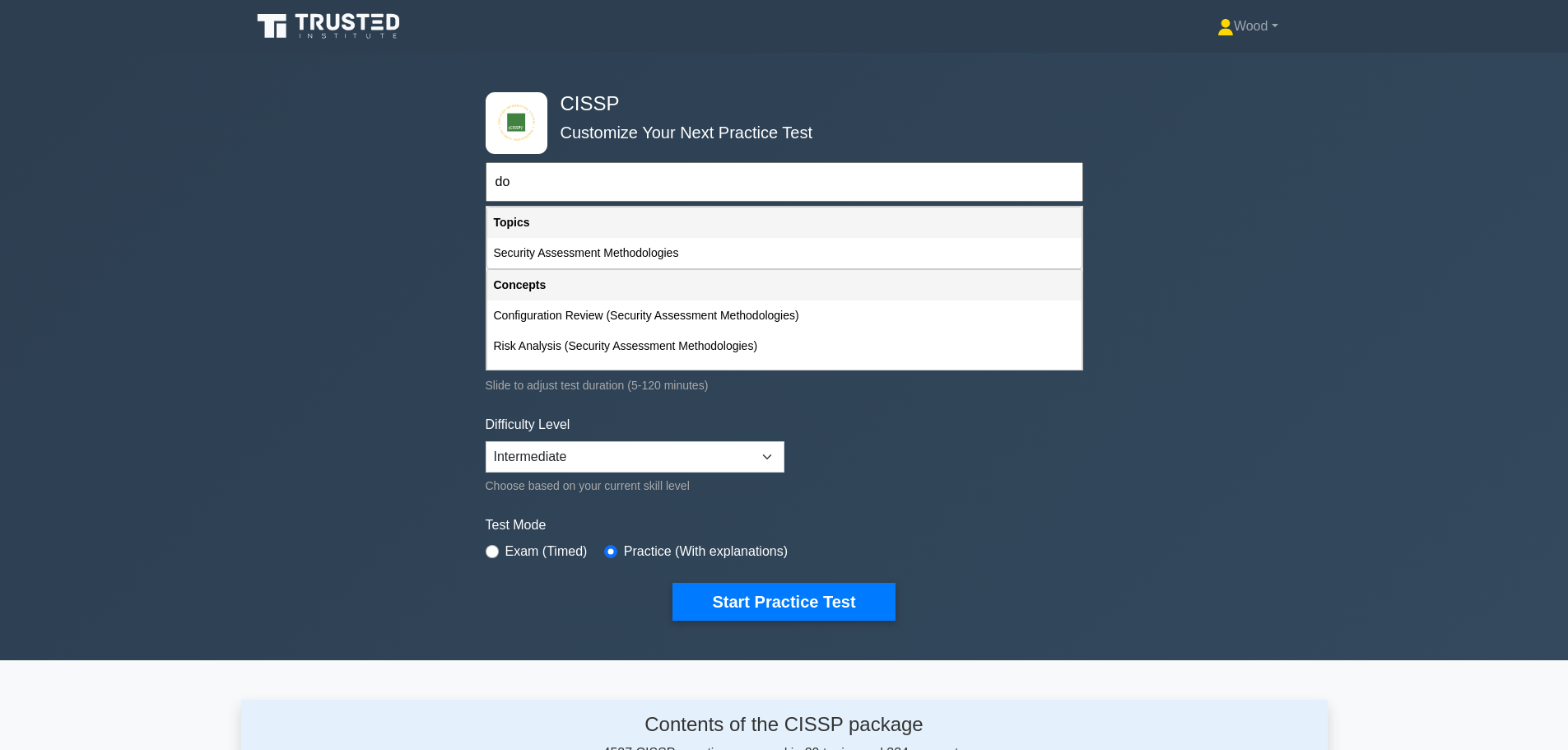
type input "do"
click at [264, 150] on div "CISSP Customize Your Next Practice Test do Topics Security and Risk Management …" at bounding box center [784, 356] width 1568 height 608
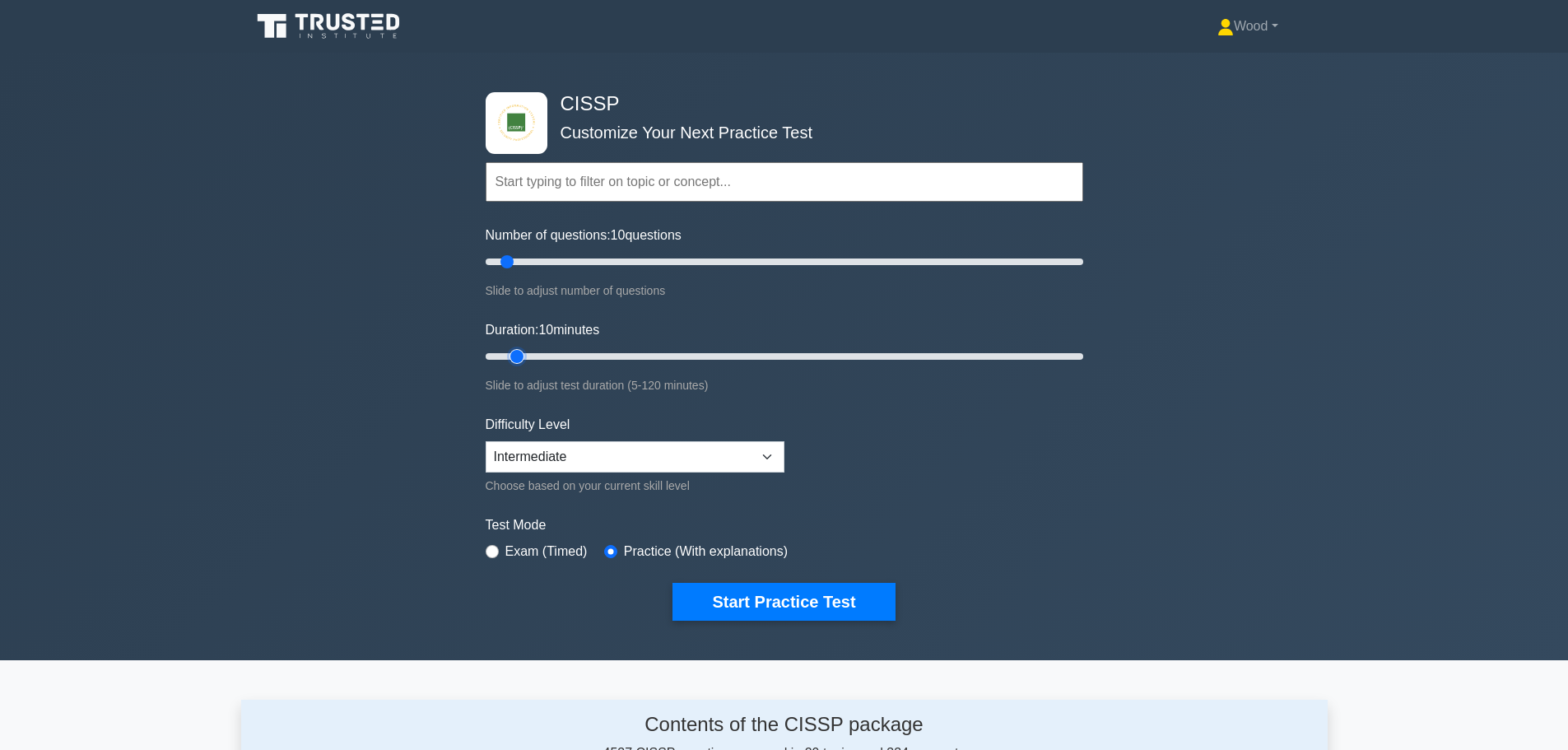
click at [529, 354] on input "Duration: 10 minutes" at bounding box center [784, 357] width 598 height 20
click at [743, 618] on button "Start Practice Test" at bounding box center [783, 602] width 222 height 38
click at [563, 185] on input "text" at bounding box center [784, 182] width 598 height 40
drag, startPoint x: 515, startPoint y: 263, endPoint x: 1118, endPoint y: 288, distance: 603.5
type input "200"
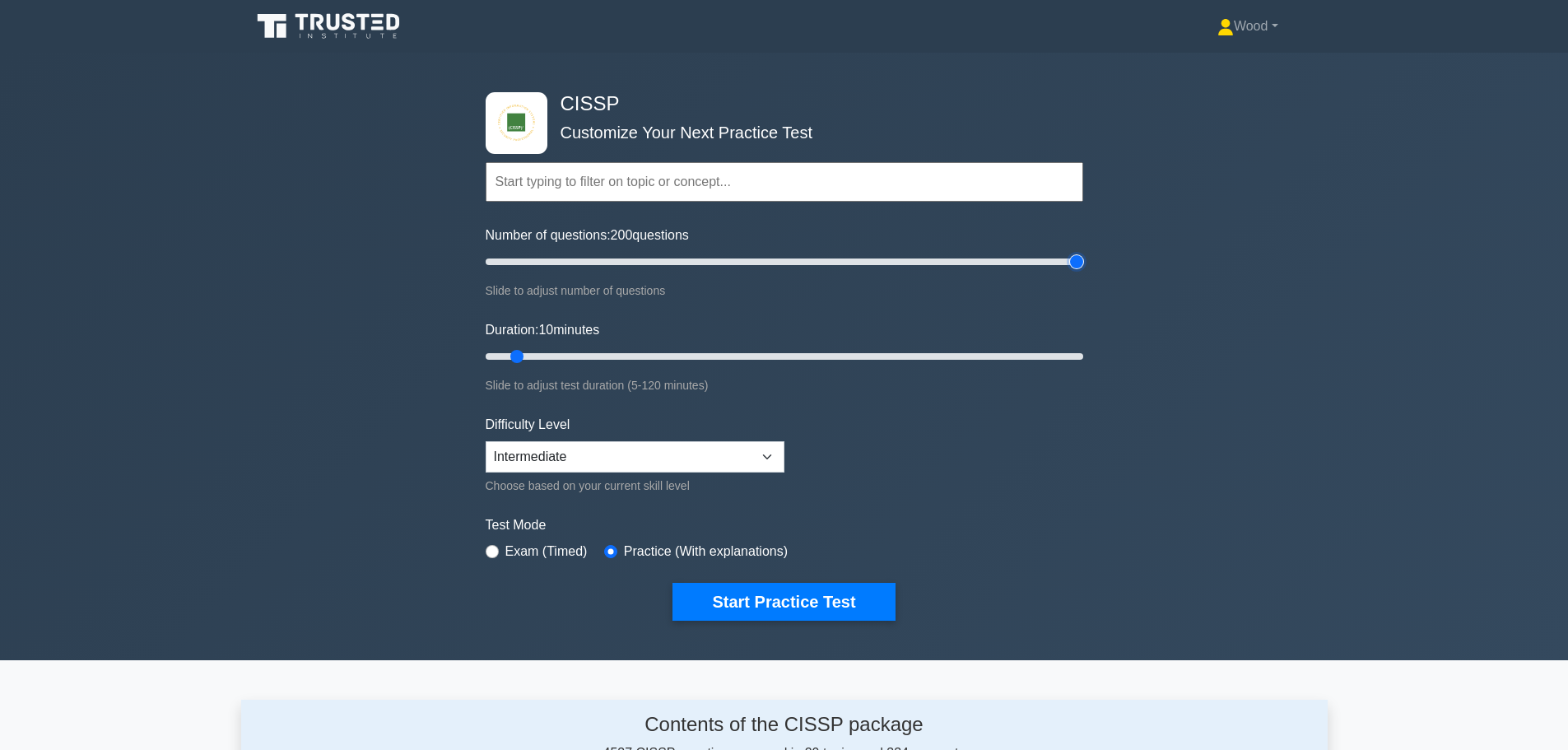
click at [1084, 272] on input "Number of questions: 200 questions" at bounding box center [784, 262] width 598 height 20
click at [771, 150] on div "Topics Security and Risk Management Asset Security Security Architecture and En…" at bounding box center [784, 158] width 598 height 94
click at [751, 174] on input "text" at bounding box center [784, 182] width 598 height 40
click at [741, 184] on input "text" at bounding box center [784, 182] width 598 height 40
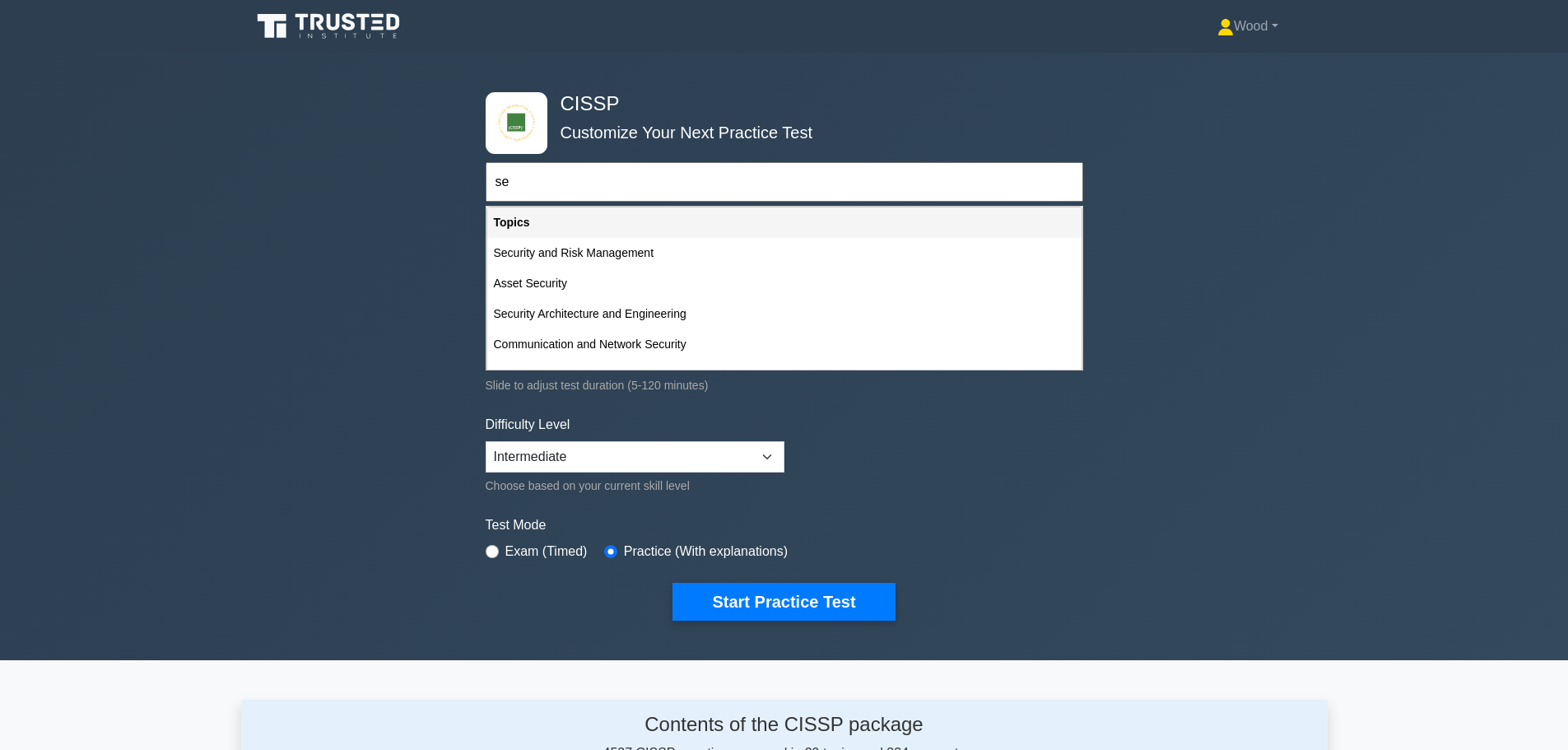
type input "s"
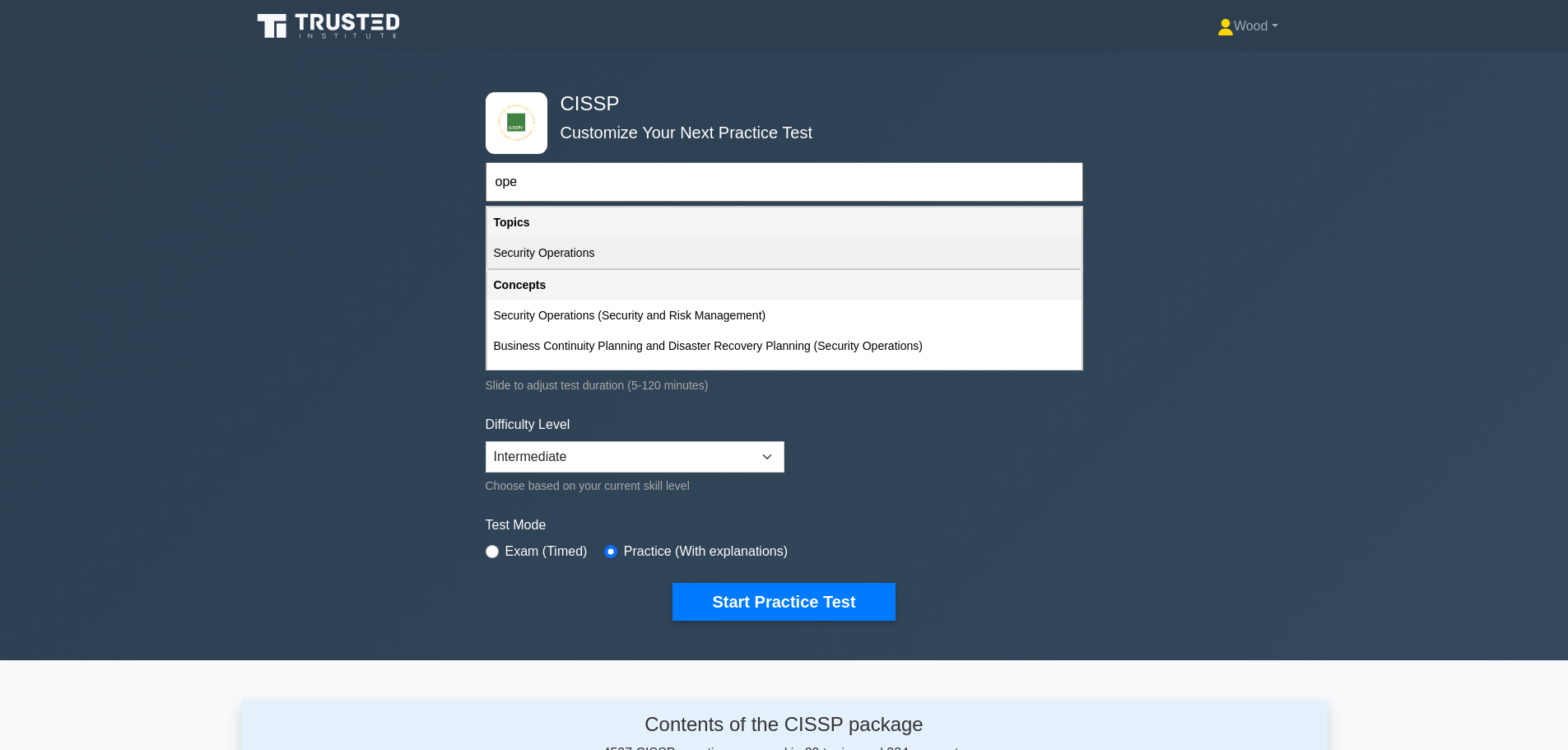
click at [592, 259] on div "Security Operations" at bounding box center [784, 253] width 594 height 31
type input "Security Operations"
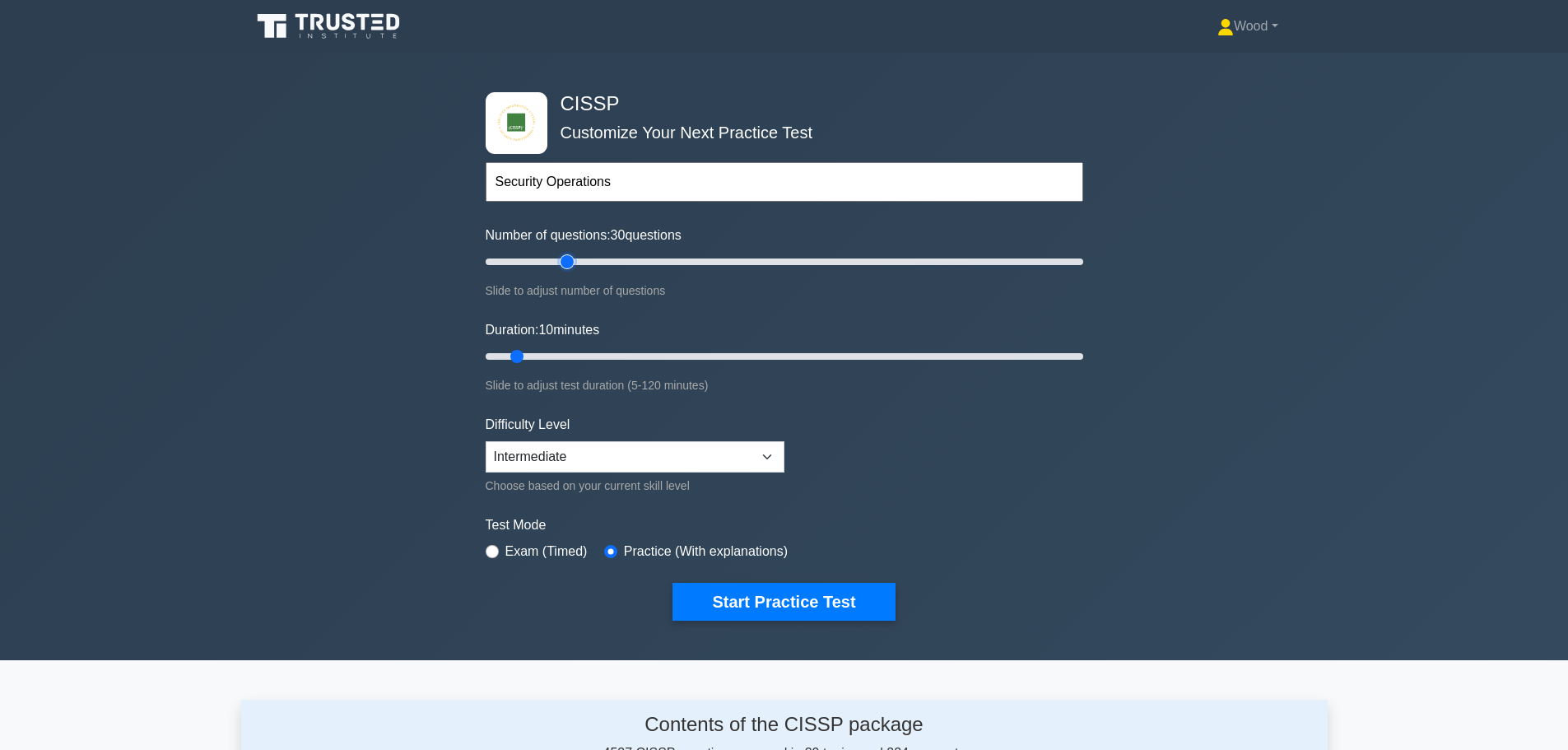
drag, startPoint x: 1072, startPoint y: 261, endPoint x: 562, endPoint y: 263, distance: 510.0
type input "30"
click at [562, 263] on input "Number of questions: 30 questions" at bounding box center [784, 262] width 598 height 20
click at [278, 228] on div "CISSP Customize Your Next Practice Test Topics Security and Risk Management Ass…" at bounding box center [784, 356] width 1568 height 608
click at [530, 191] on input "text" at bounding box center [784, 182] width 598 height 40
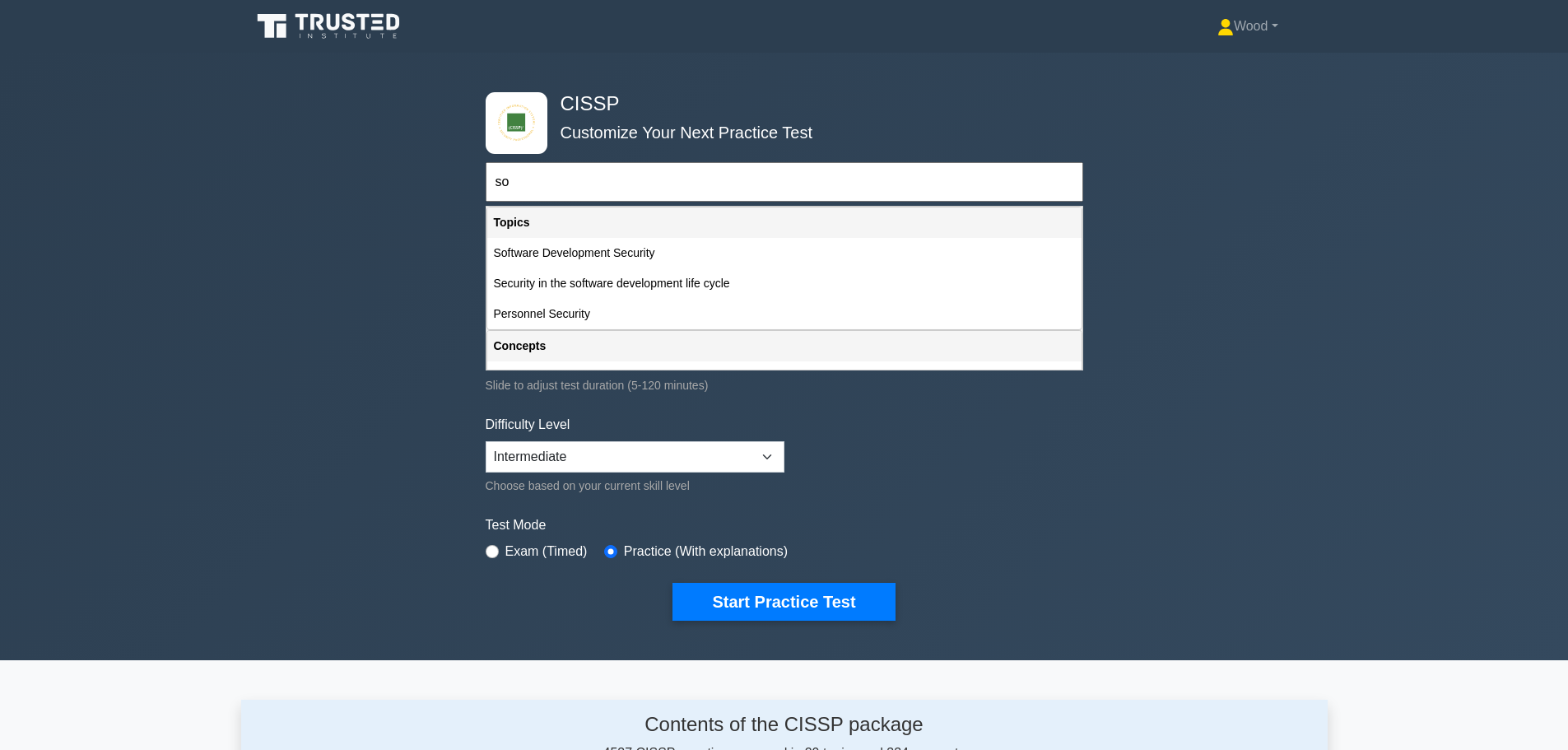
type input "s"
